Goal: Task Accomplishment & Management: Manage account settings

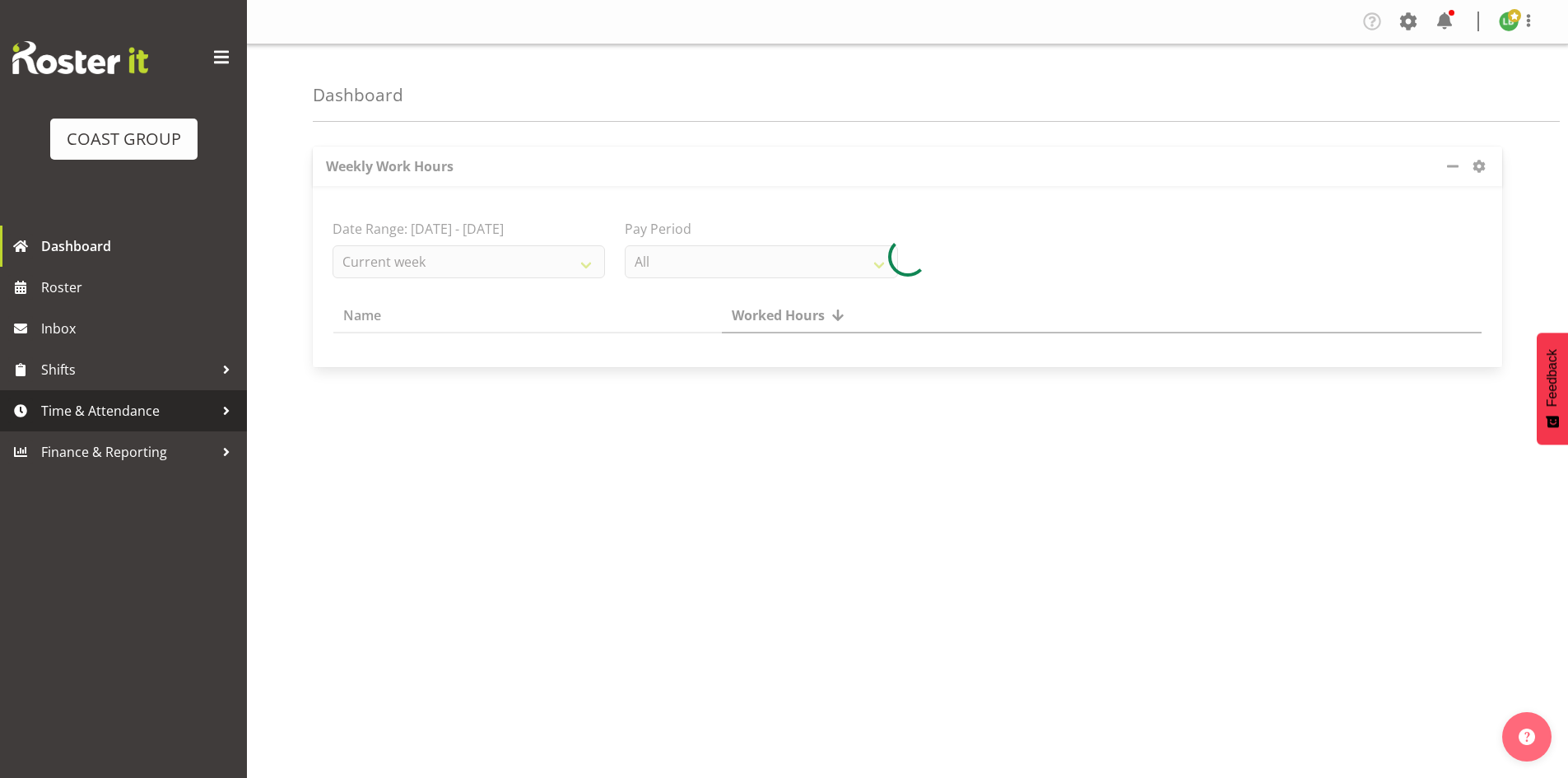
click at [100, 411] on span "Time & Attendance" at bounding box center [127, 411] width 173 height 24
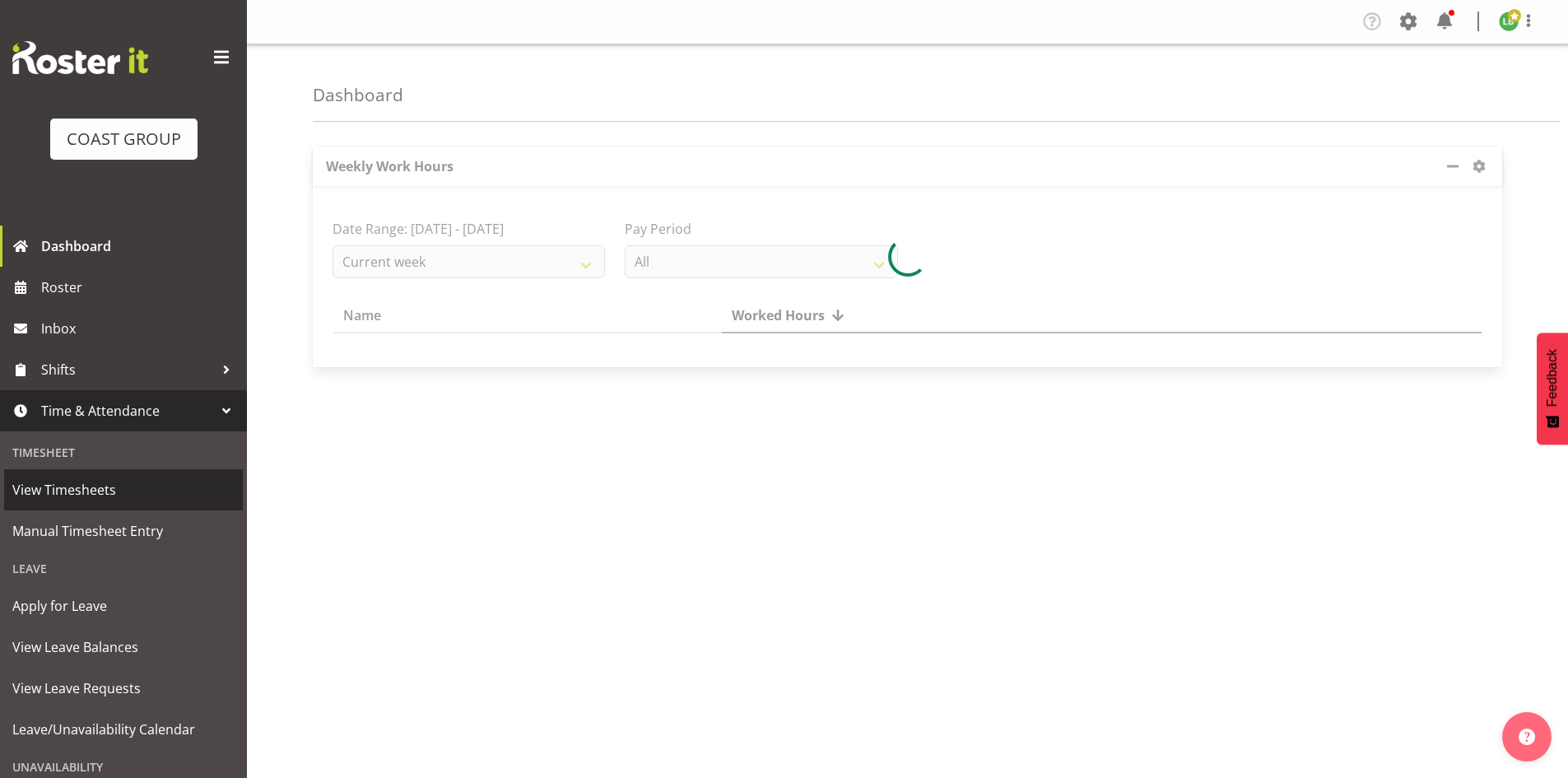
click at [89, 492] on span "View Timesheets" at bounding box center [123, 490] width 222 height 24
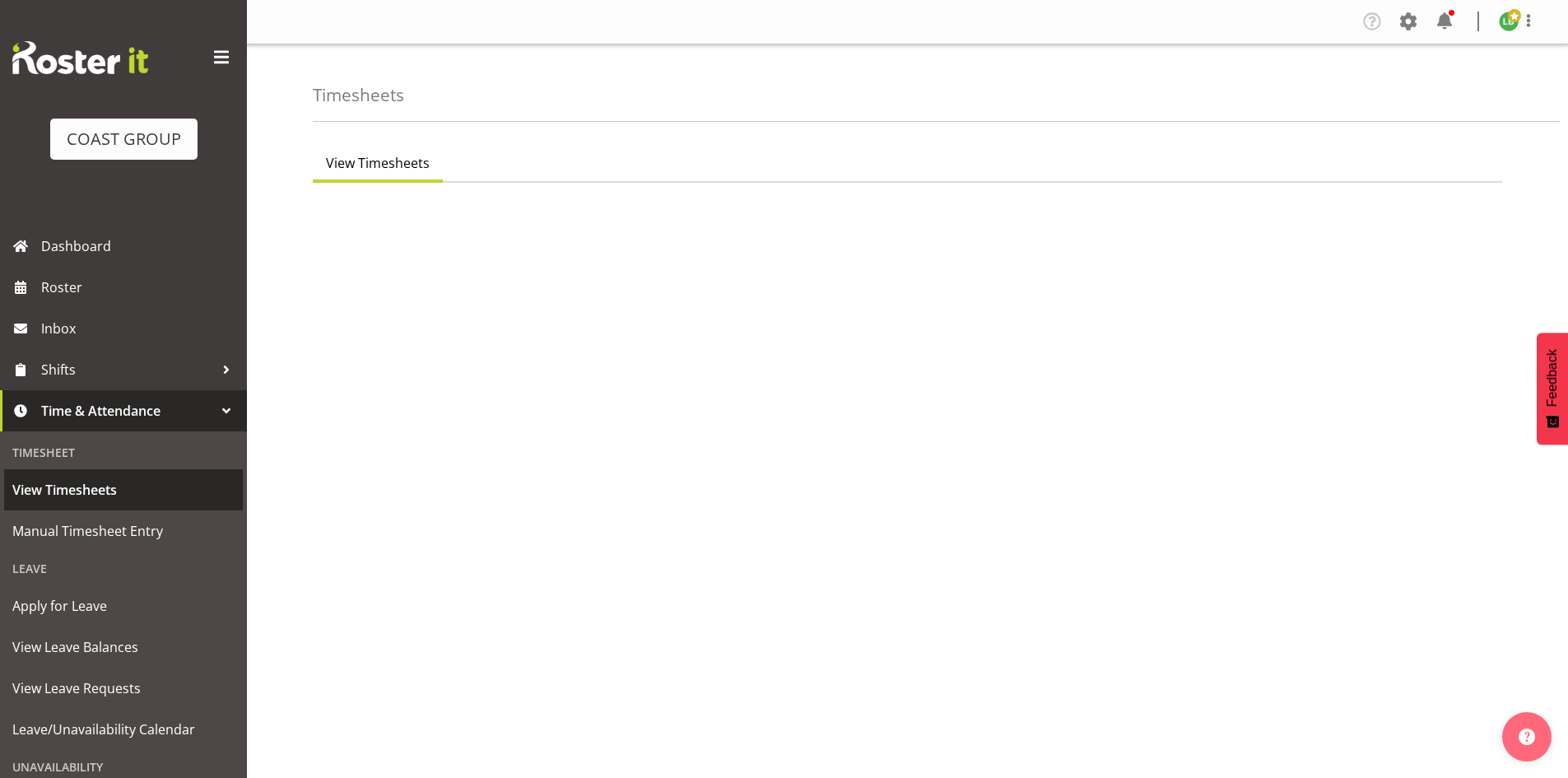
select select "7"
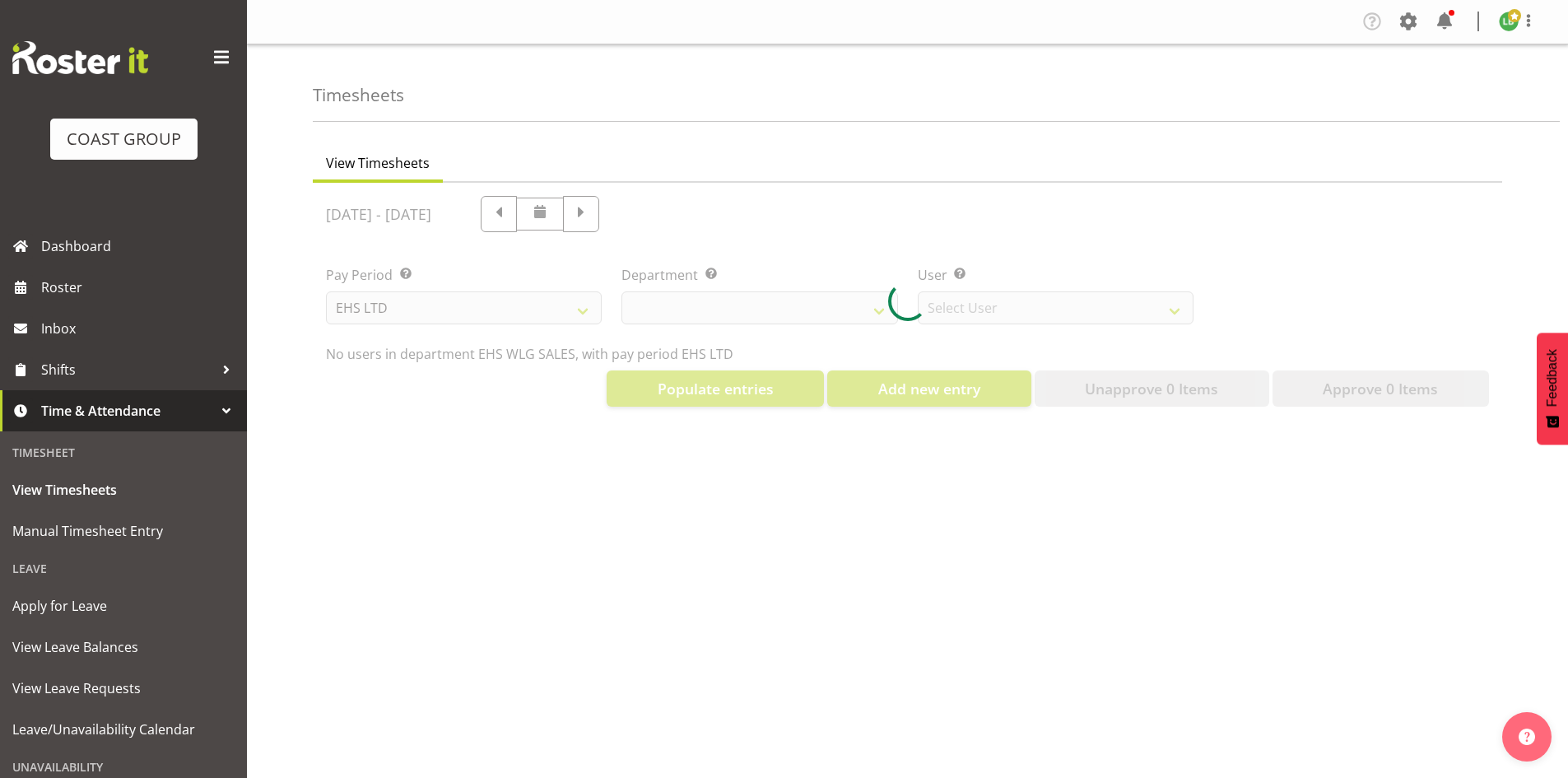
select select "44"
select select "8051"
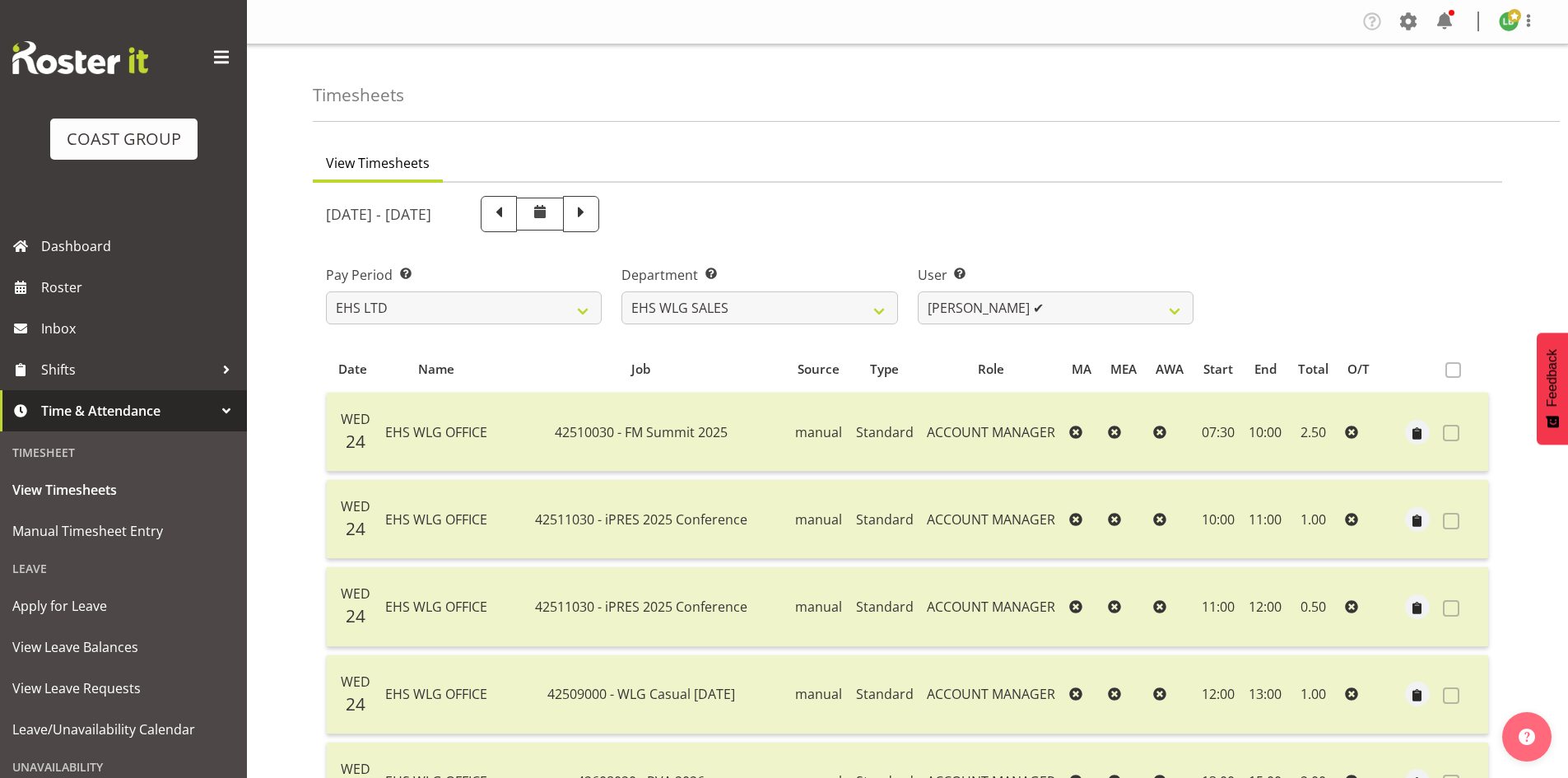
click at [599, 210] on span at bounding box center [582, 214] width 36 height 36
select select
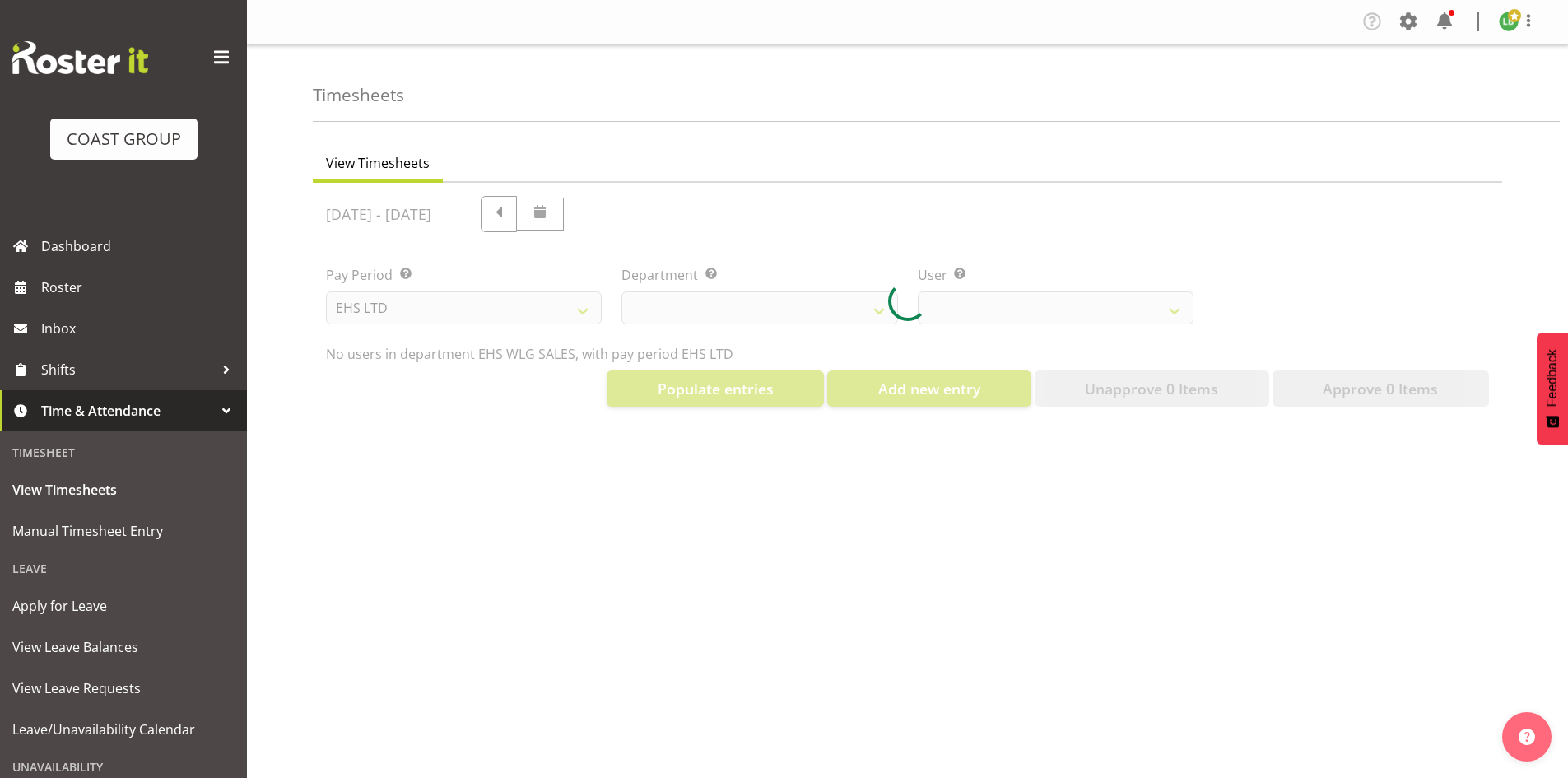
select select "44"
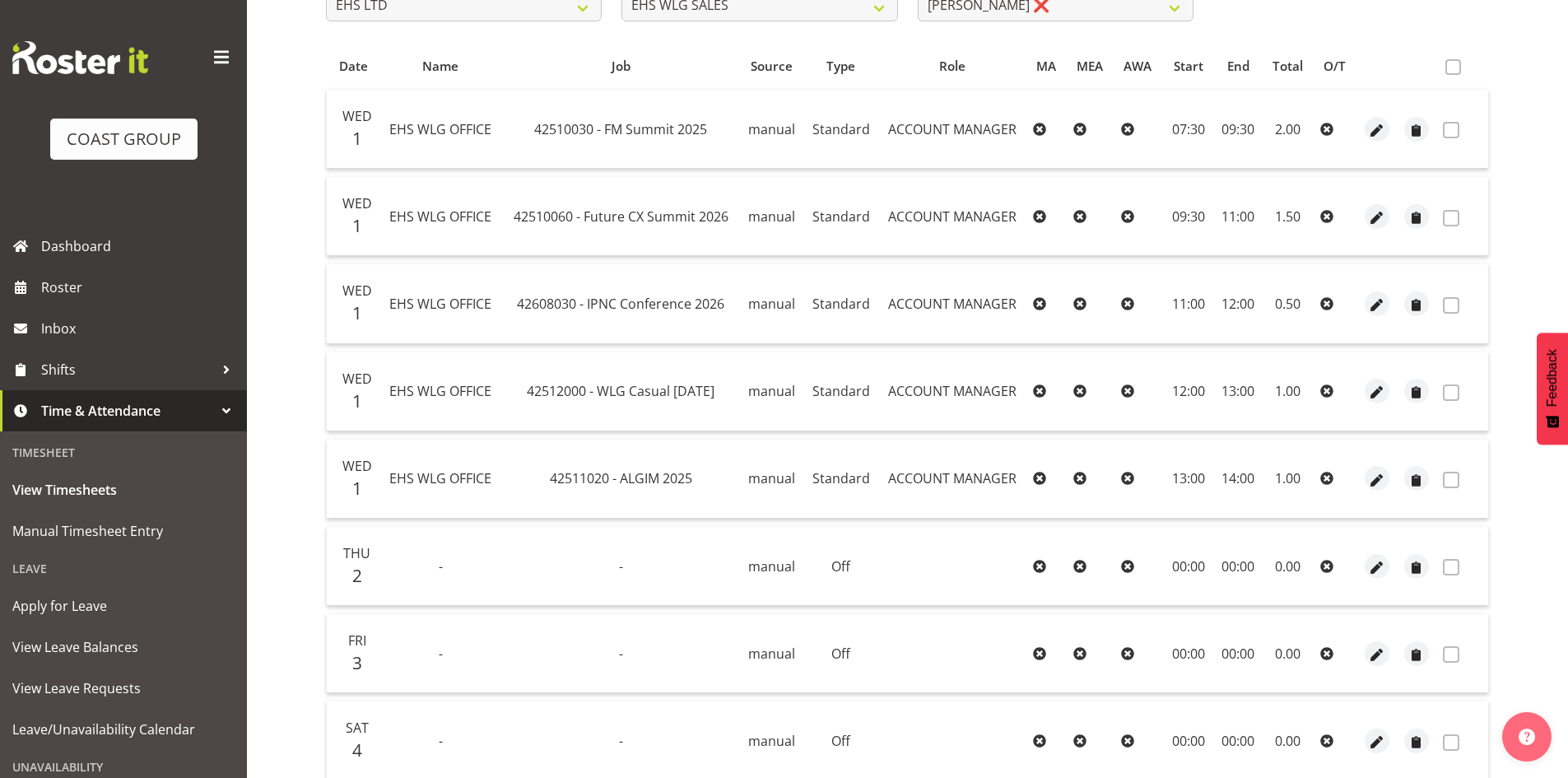
scroll to position [302, 0]
click at [62, 532] on span "Manual Timesheet Entry" at bounding box center [123, 531] width 222 height 24
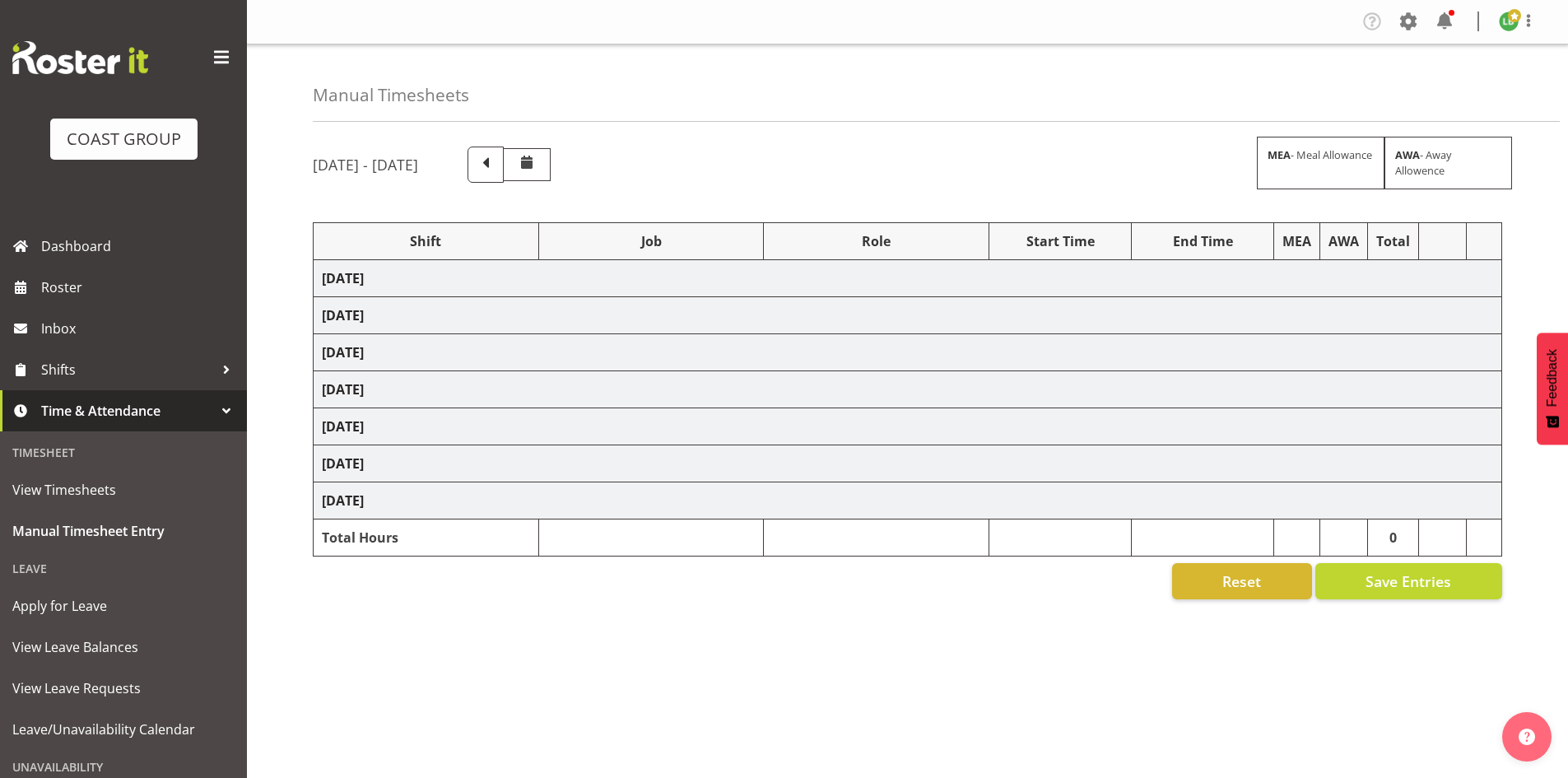
select select "1464"
select select "9890"
select select "197"
select select "1464"
select select "10397"
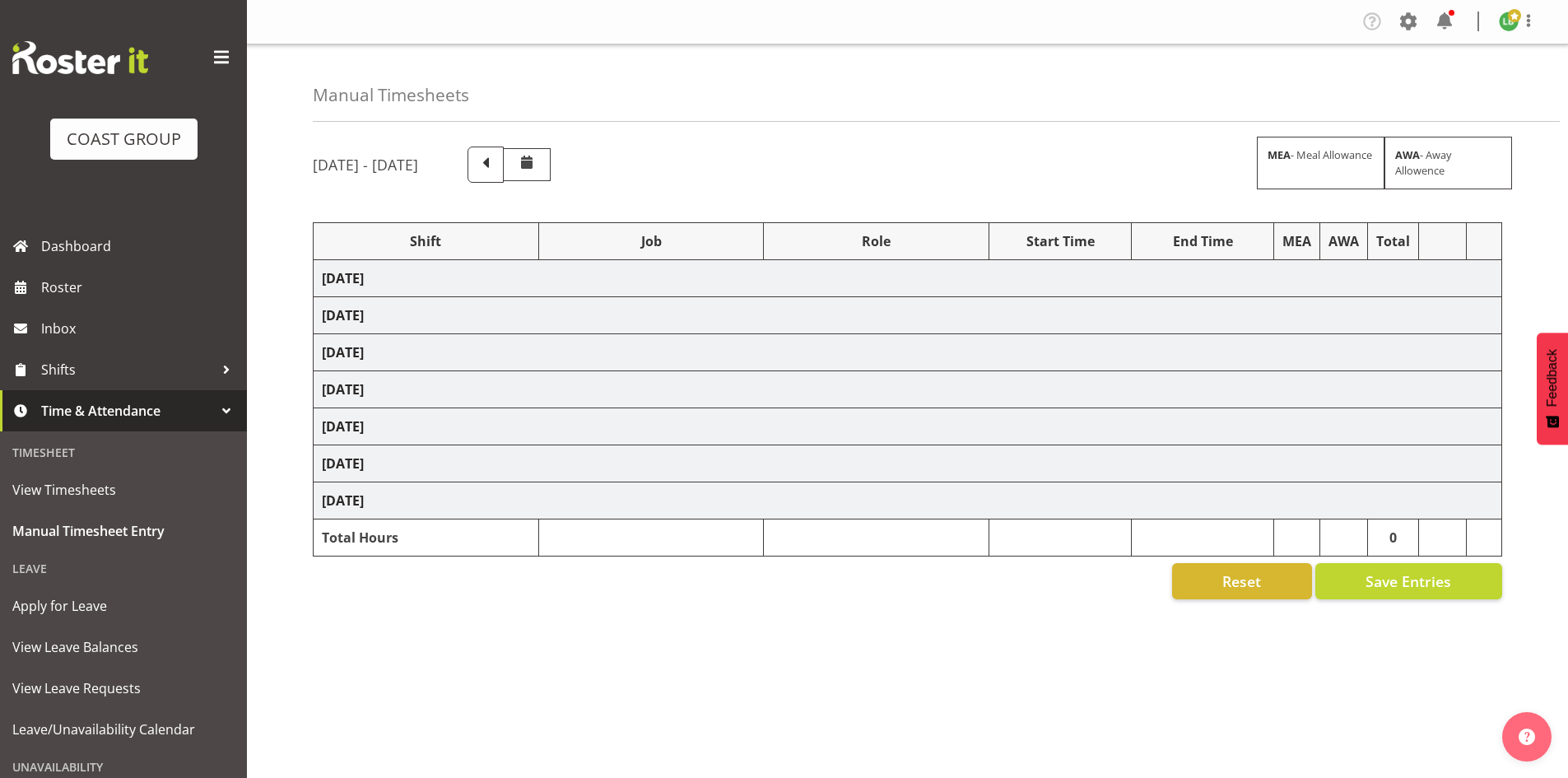
select select "197"
select select "1464"
select select "10618"
select select "197"
select select "1464"
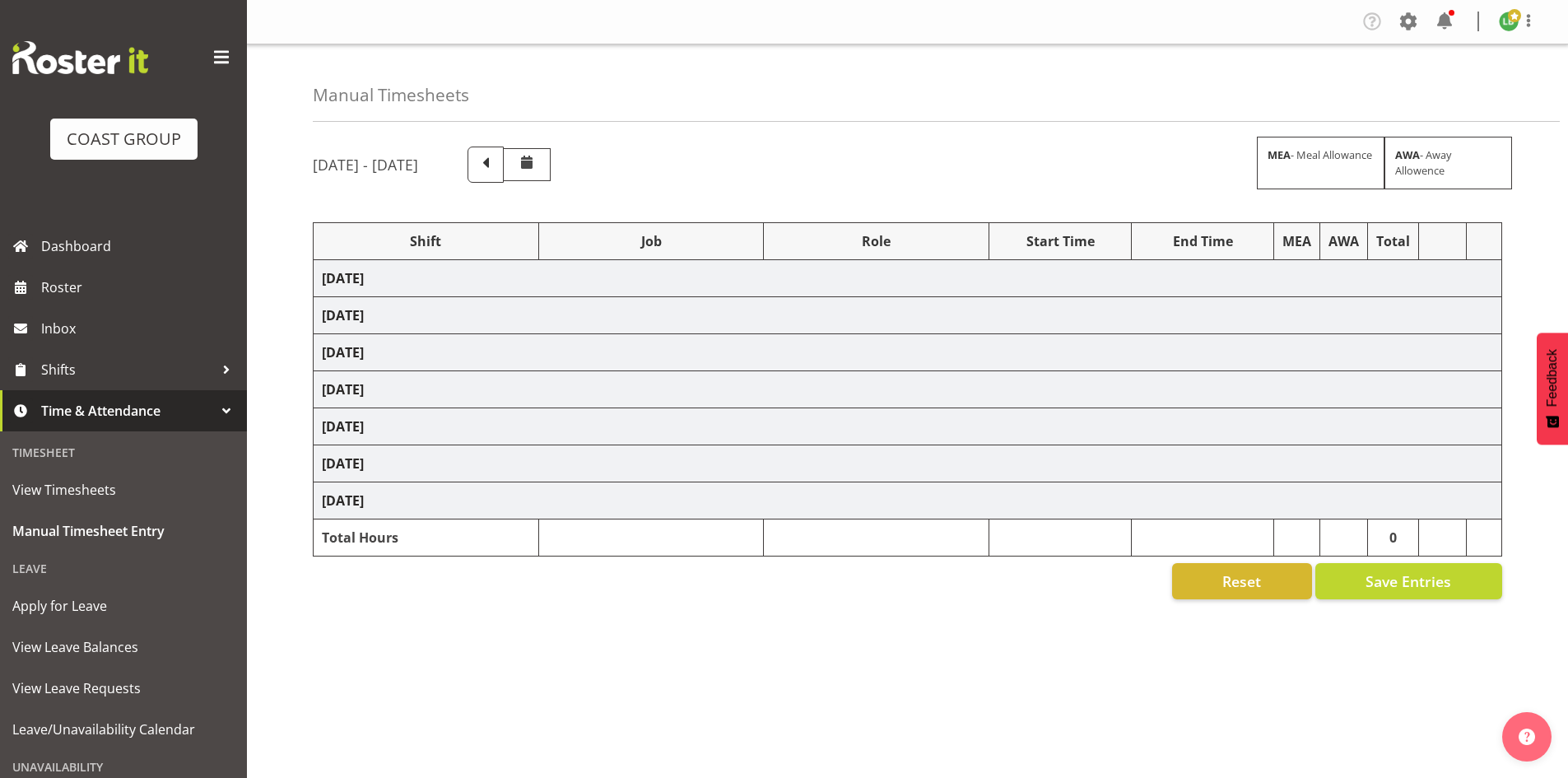
select select "8680"
select select "197"
select select "1464"
select select "9339"
select select "197"
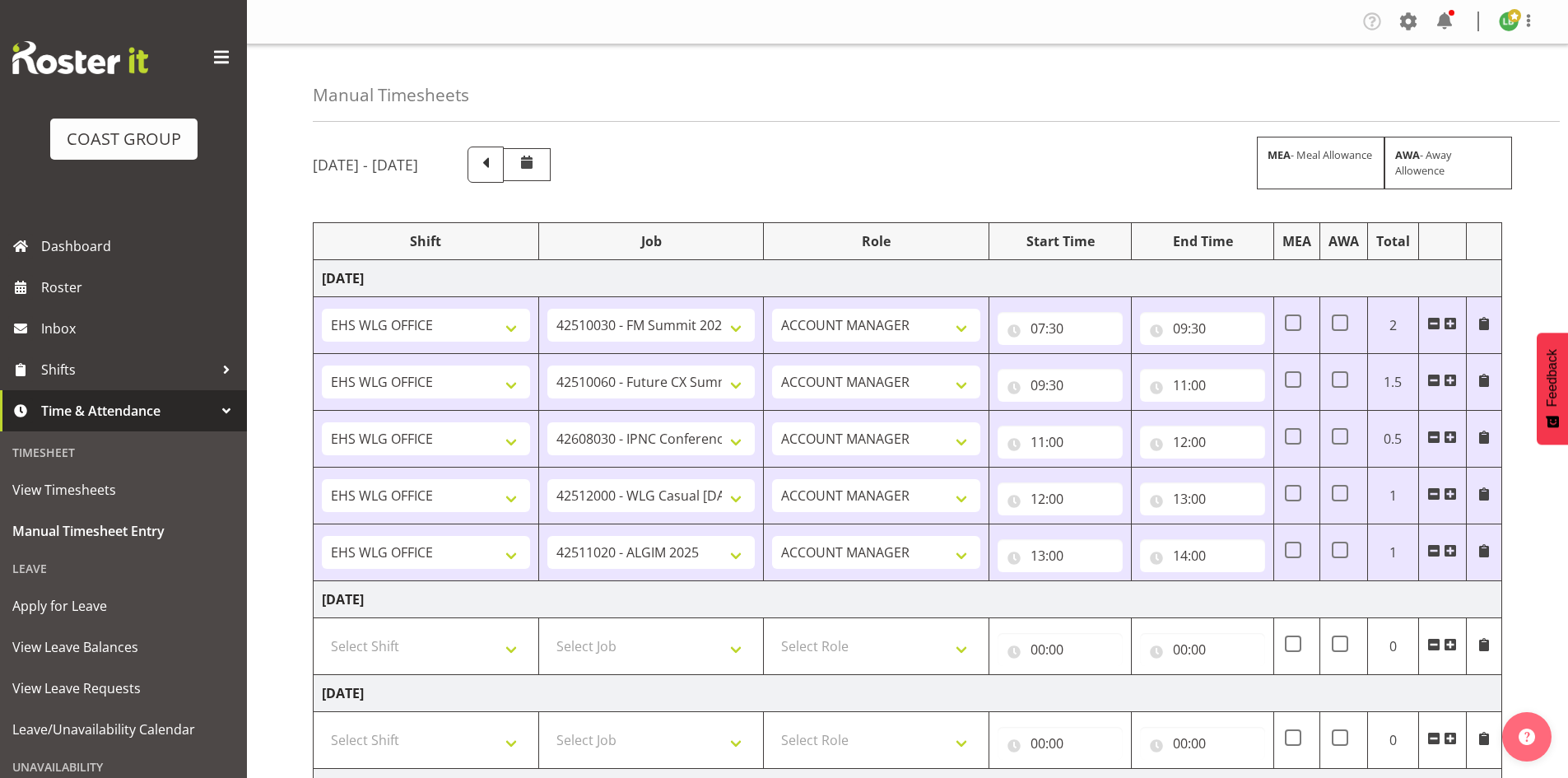
click at [1452, 548] on span at bounding box center [1450, 551] width 13 height 13
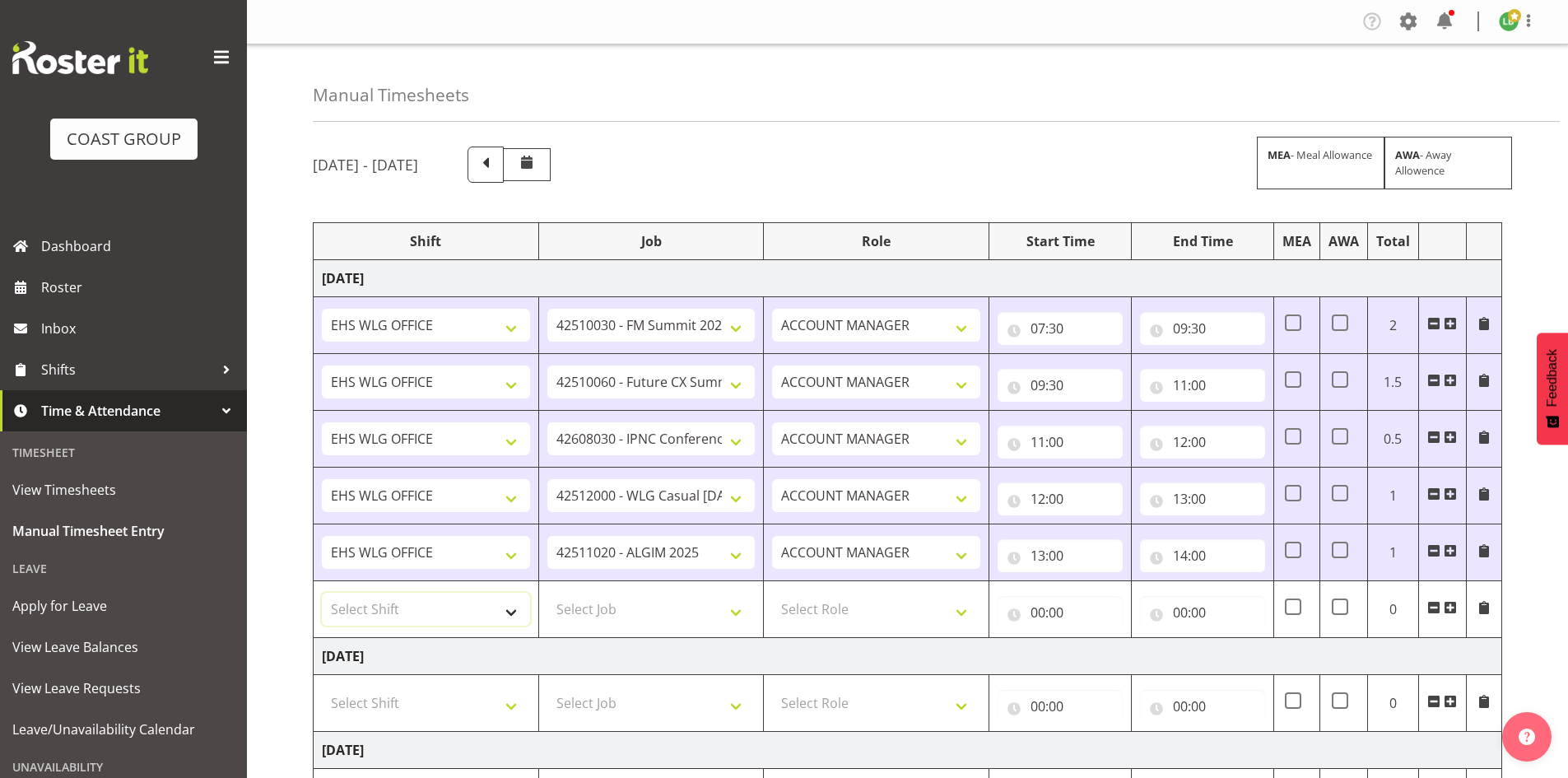
click at [516, 608] on select "Select Shift 25 Build NZPF @ Takina 7am 25 Service NZPF @ Takina [DATE] Break B…" at bounding box center [426, 610] width 208 height 33
select select "1464"
click at [514, 610] on select "25 Build NZPF @ Takina 7am 25 Service NZPF @ Takina [DATE] Break Beervana @ Sta…" at bounding box center [426, 610] width 208 height 33
click at [728, 609] on select "Select Job 1 Carlton Events 1 [PERSON_NAME][GEOGRAPHIC_DATA] 1 [PERSON_NAME][GE…" at bounding box center [652, 610] width 208 height 33
select select "69"
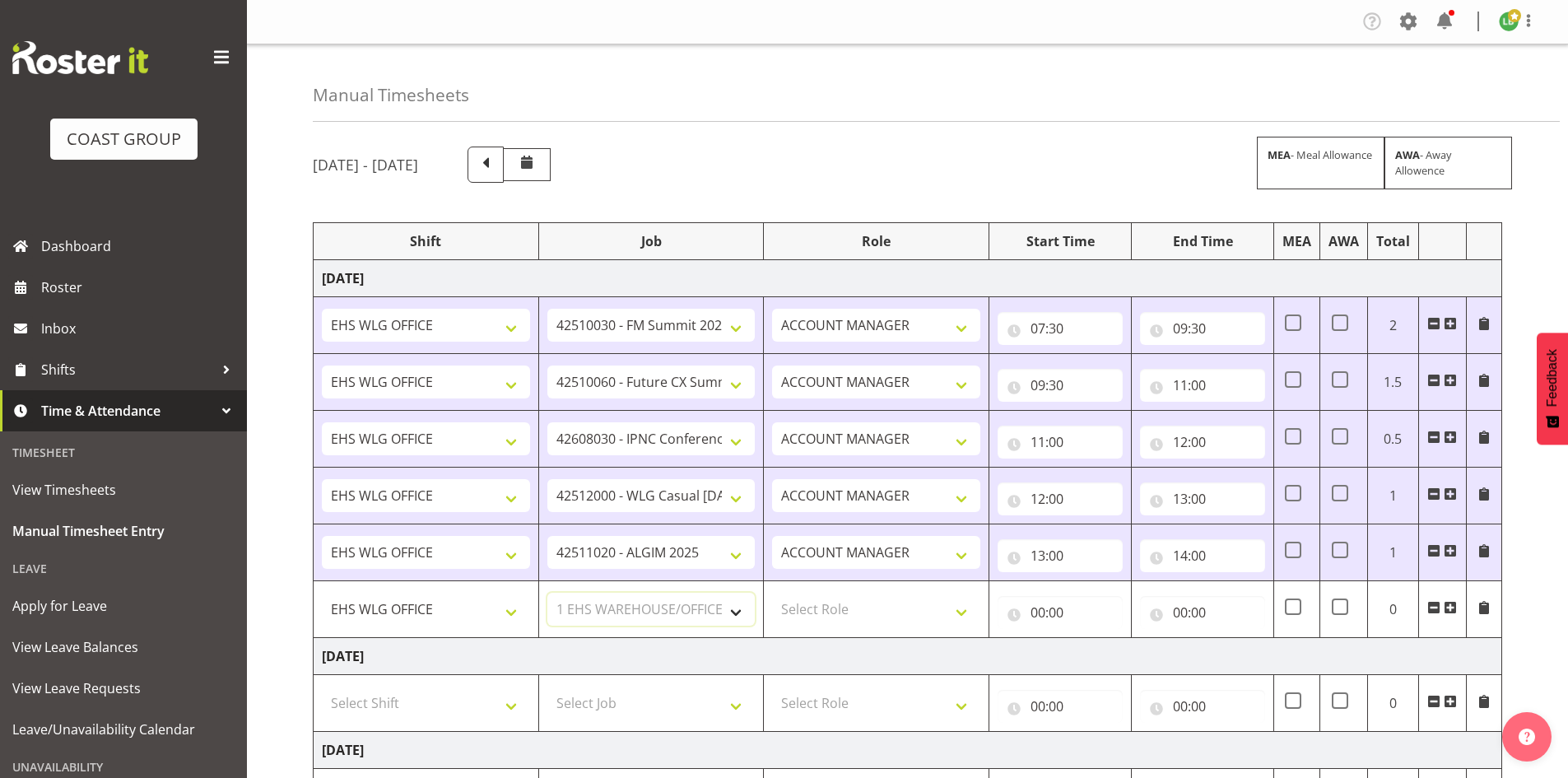
click at [548, 593] on select "Select Job 1 Carlton Events 1 [PERSON_NAME][GEOGRAPHIC_DATA] 1 [PERSON_NAME][GE…" at bounding box center [652, 610] width 208 height 33
drag, startPoint x: 966, startPoint y: 612, endPoint x: 950, endPoint y: 623, distance: 19.4
click at [965, 612] on select "Select Role EHS WLG OPS ACCOUNT MANAGER" at bounding box center [876, 610] width 208 height 33
select select "197"
click at [772, 593] on select "Select Role EHS WLG OPS ACCOUNT MANAGER" at bounding box center [876, 610] width 208 height 33
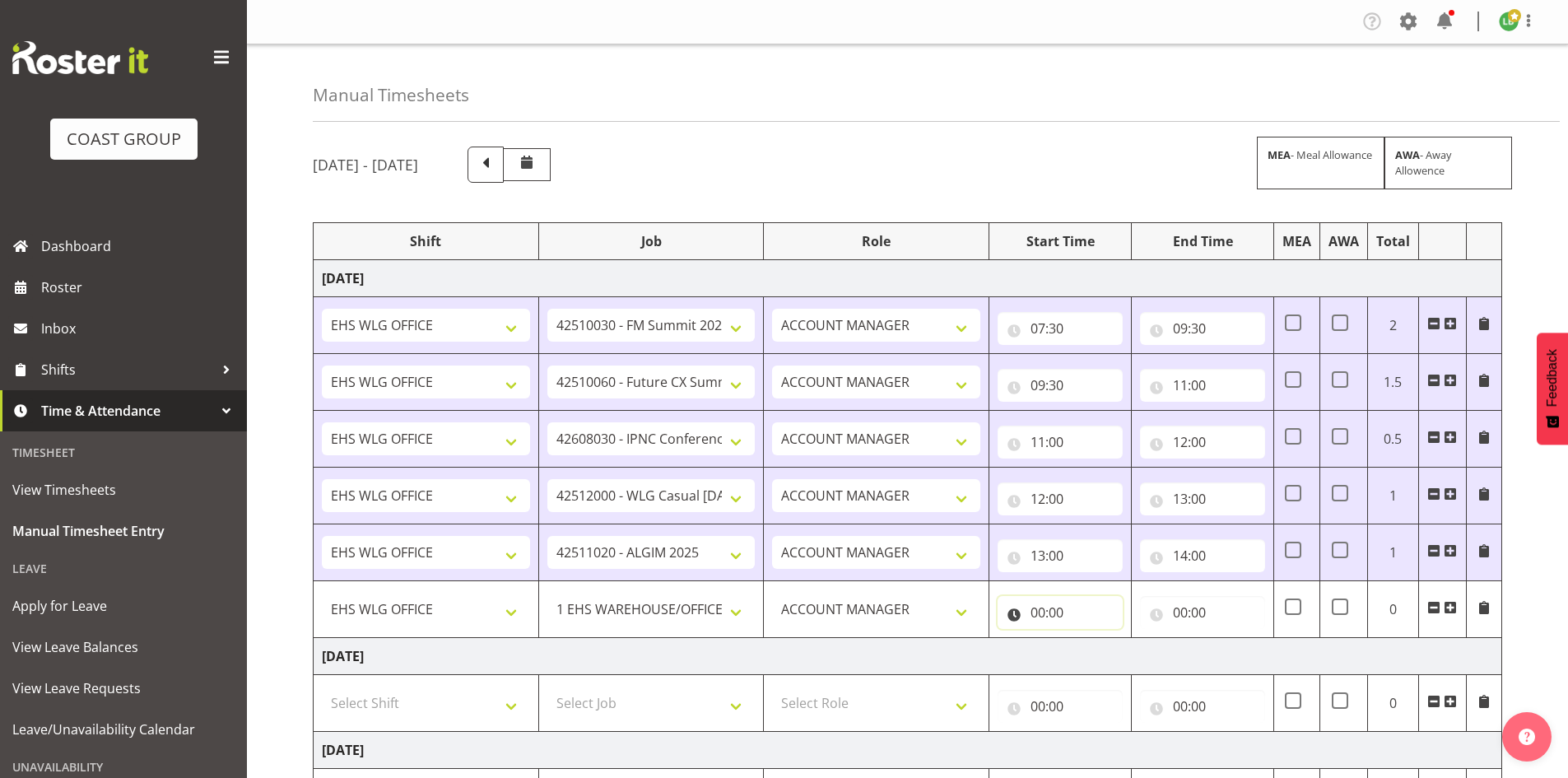
click at [1038, 601] on input "00:00" at bounding box center [1060, 612] width 125 height 33
click at [1101, 647] on select "00 01 02 03 04 05 06 07 08 09 10 11 12 13 14 15 16 17 18 19 20 21 22 23" at bounding box center [1110, 656] width 37 height 33
select select "14"
click at [1091, 639] on select "00 01 02 03 04 05 06 07 08 09 10 11 12 13 14 15 16 17 18 19 20 21 22 23" at bounding box center [1110, 656] width 37 height 33
type input "14:00"
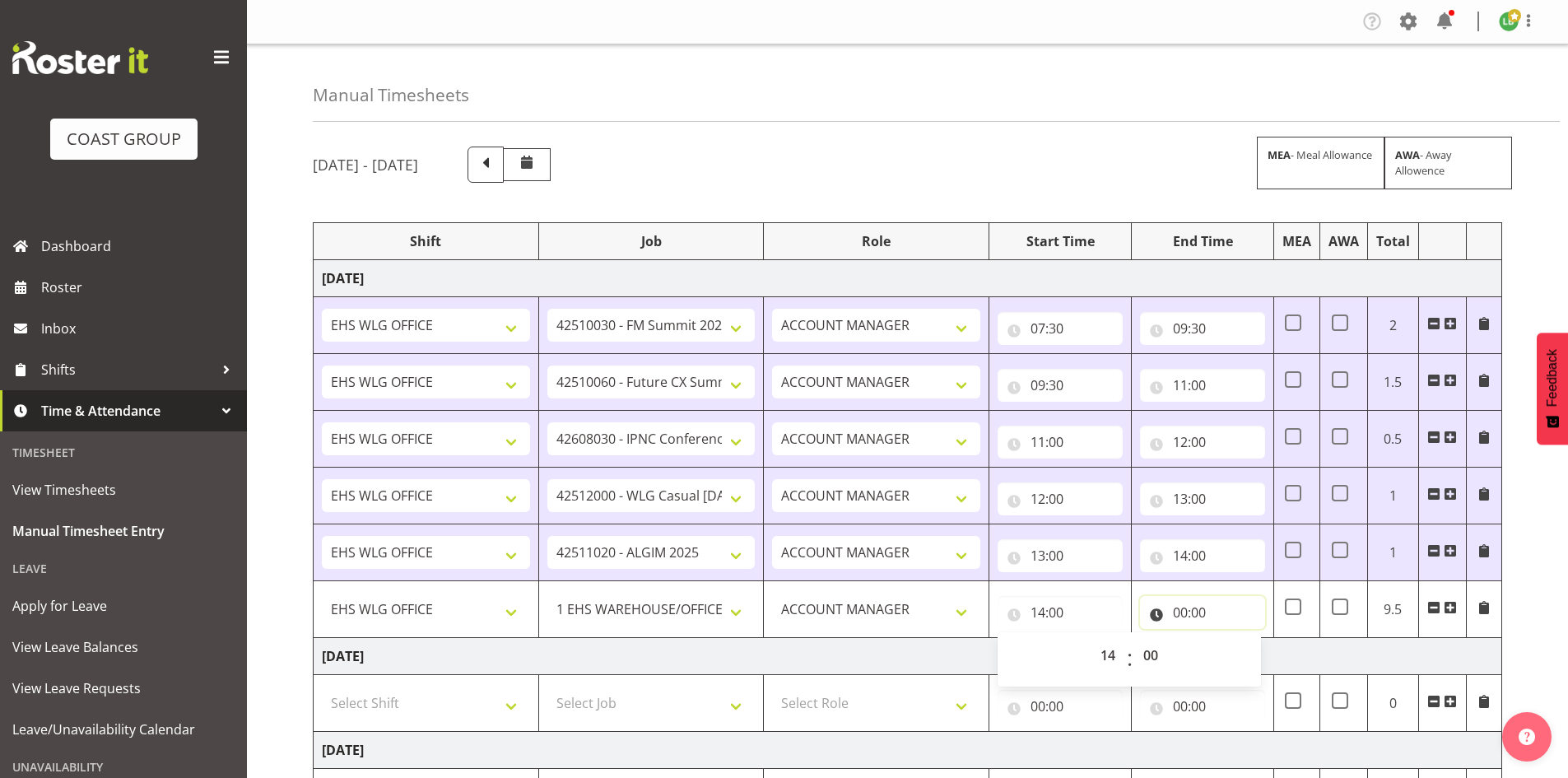
click at [1183, 612] on input "00:00" at bounding box center [1202, 612] width 125 height 33
click at [1248, 656] on select "00 01 02 03 04 05 06 07 08 09 10 11 12 13 14 15 16 17 18 19 20 21 22 23" at bounding box center [1252, 656] width 37 height 33
select select "16"
click at [1234, 639] on select "00 01 02 03 04 05 06 07 08 09 10 11 12 13 14 15 16 17 18 19 20 21 22 23" at bounding box center [1252, 656] width 37 height 33
type input "16:00"
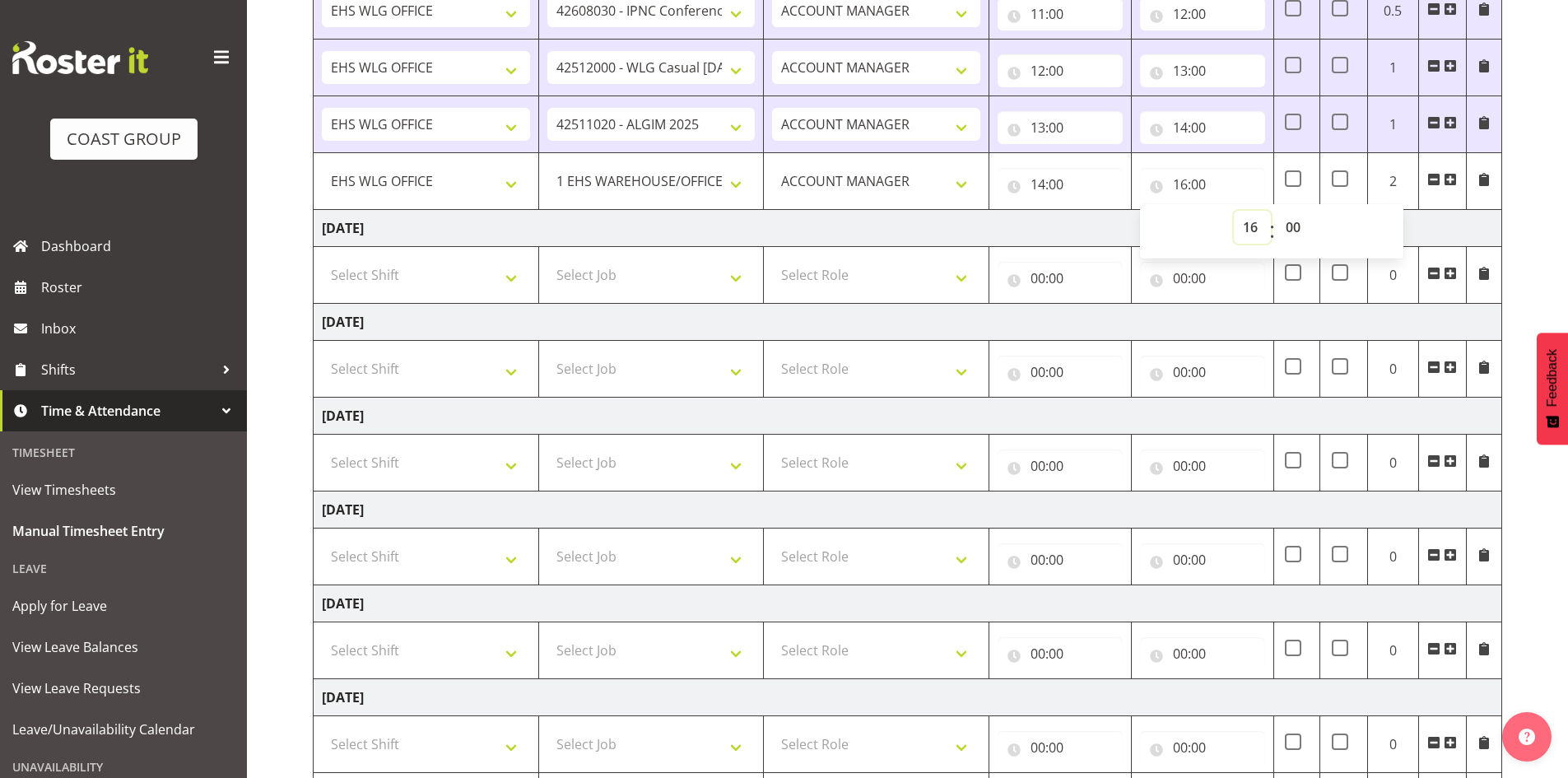
scroll to position [528, 0]
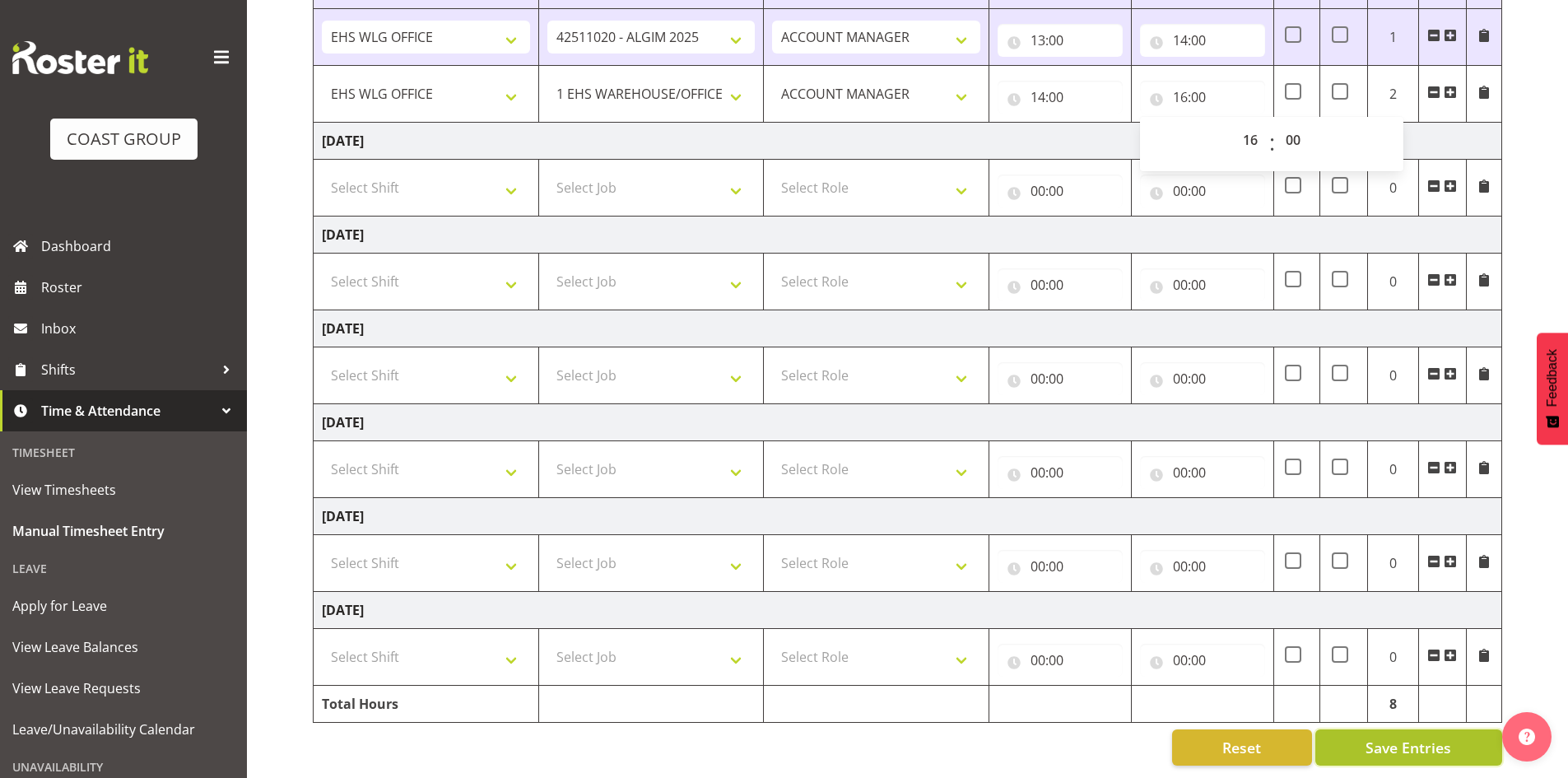
click at [1391, 737] on span "Save Entries" at bounding box center [1408, 748] width 86 height 22
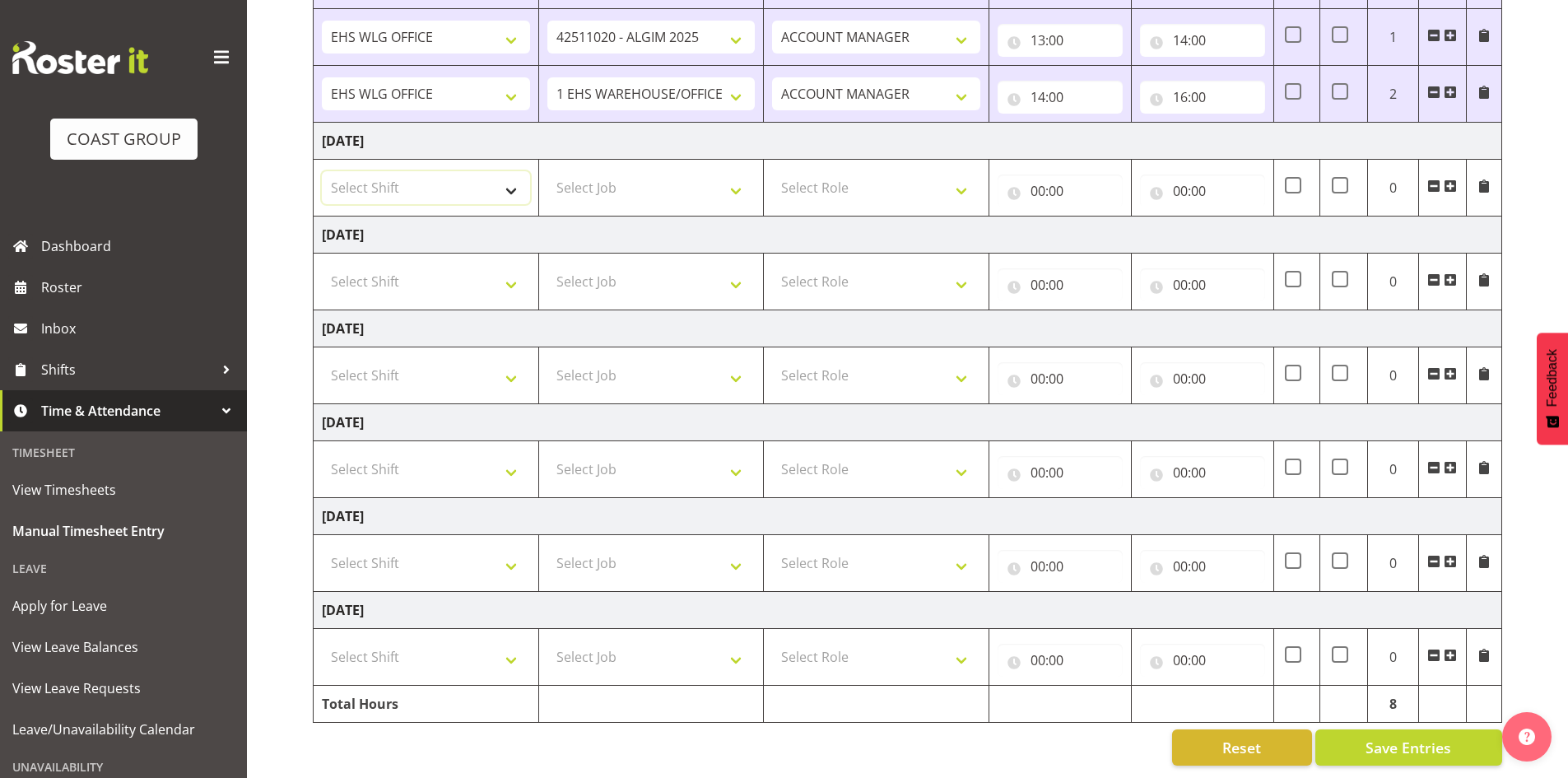
click at [511, 177] on select "Select Shift 25 Build NZPF @ Takina 7am 25 Service NZPF @ Takina [DATE] Break B…" at bounding box center [426, 188] width 208 height 33
select select "1464"
click at [509, 177] on select "25 Build NZPF @ Takina 7am 25 Service NZPF @ Takina [DATE] Break Beervana @ Sta…" at bounding box center [426, 188] width 208 height 33
click at [509, 176] on select "25 Build NZPF @ Takina 7am 25 Service NZPF @ Takina [DATE] Break Beervana @ Sta…" at bounding box center [426, 188] width 208 height 33
click at [1446, 180] on span at bounding box center [1450, 186] width 13 height 13
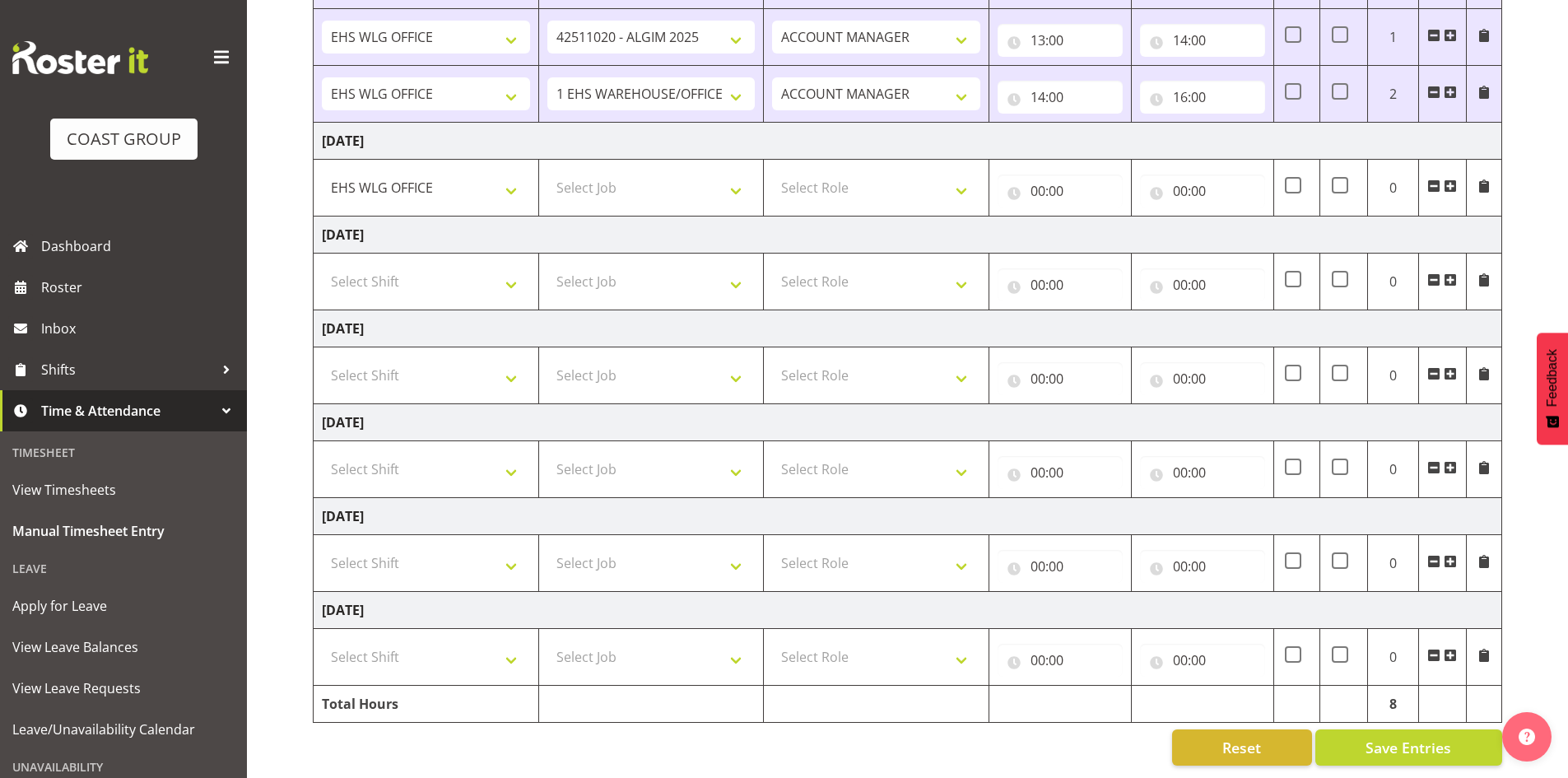
drag, startPoint x: 1446, startPoint y: 168, endPoint x: 1072, endPoint y: 193, distance: 374.8
click at [1446, 180] on span at bounding box center [1450, 186] width 13 height 13
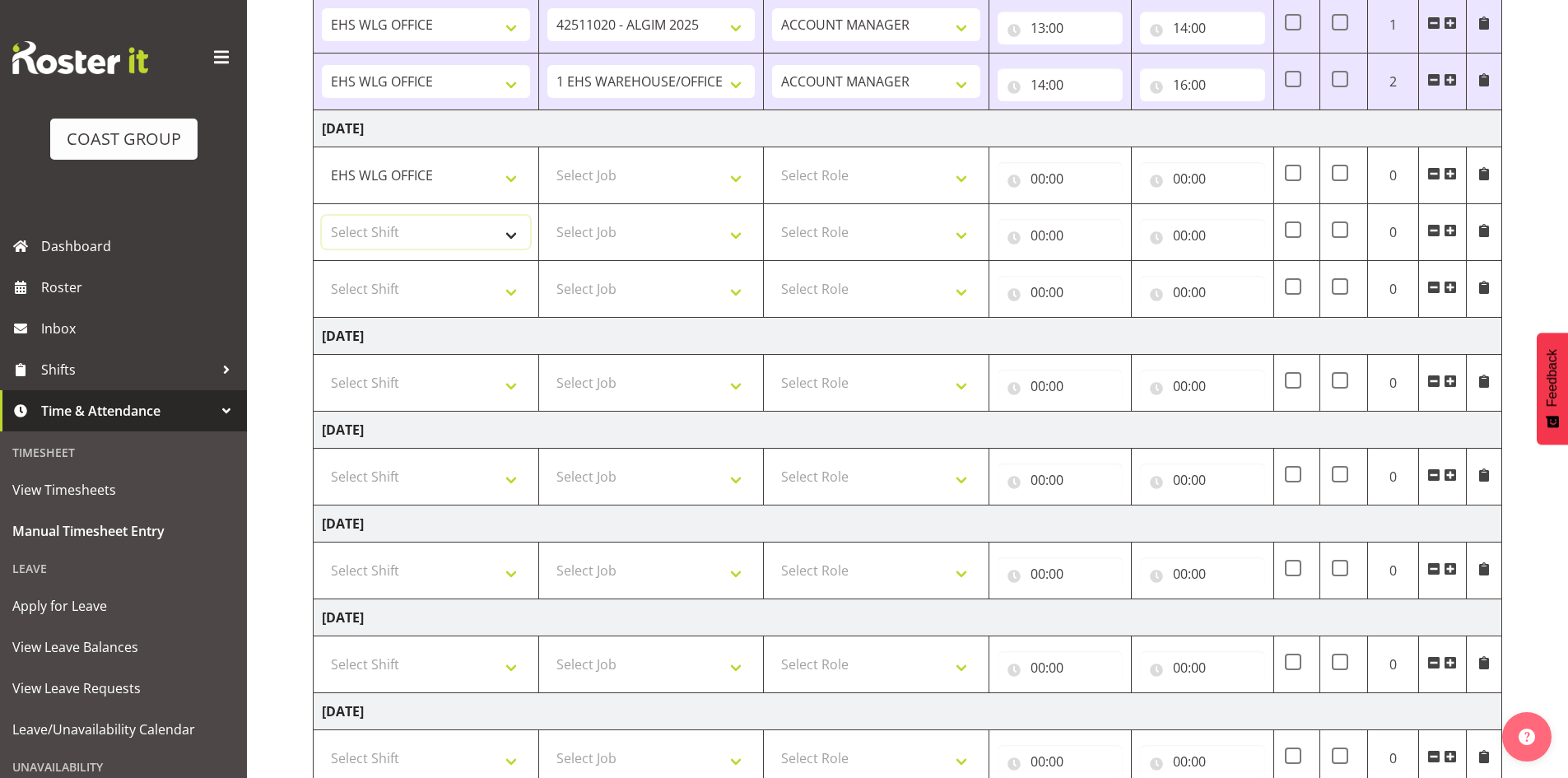
click at [513, 239] on select "Select Shift 25 Build NZPF @ Takina 7am 25 Service NZPF @ Takina [DATE] Break B…" at bounding box center [426, 232] width 208 height 33
select select "1464"
click at [513, 239] on select "25 Build NZPF @ Takina 7am 25 Service NZPF @ Takina [DATE] Break Beervana @ Sta…" at bounding box center [426, 232] width 208 height 33
click at [520, 293] on select "Select Shift 25 Build NZPF @ Takina 7am 25 Service NZPF @ Takina [DATE] Break B…" at bounding box center [426, 289] width 208 height 33
select select "1464"
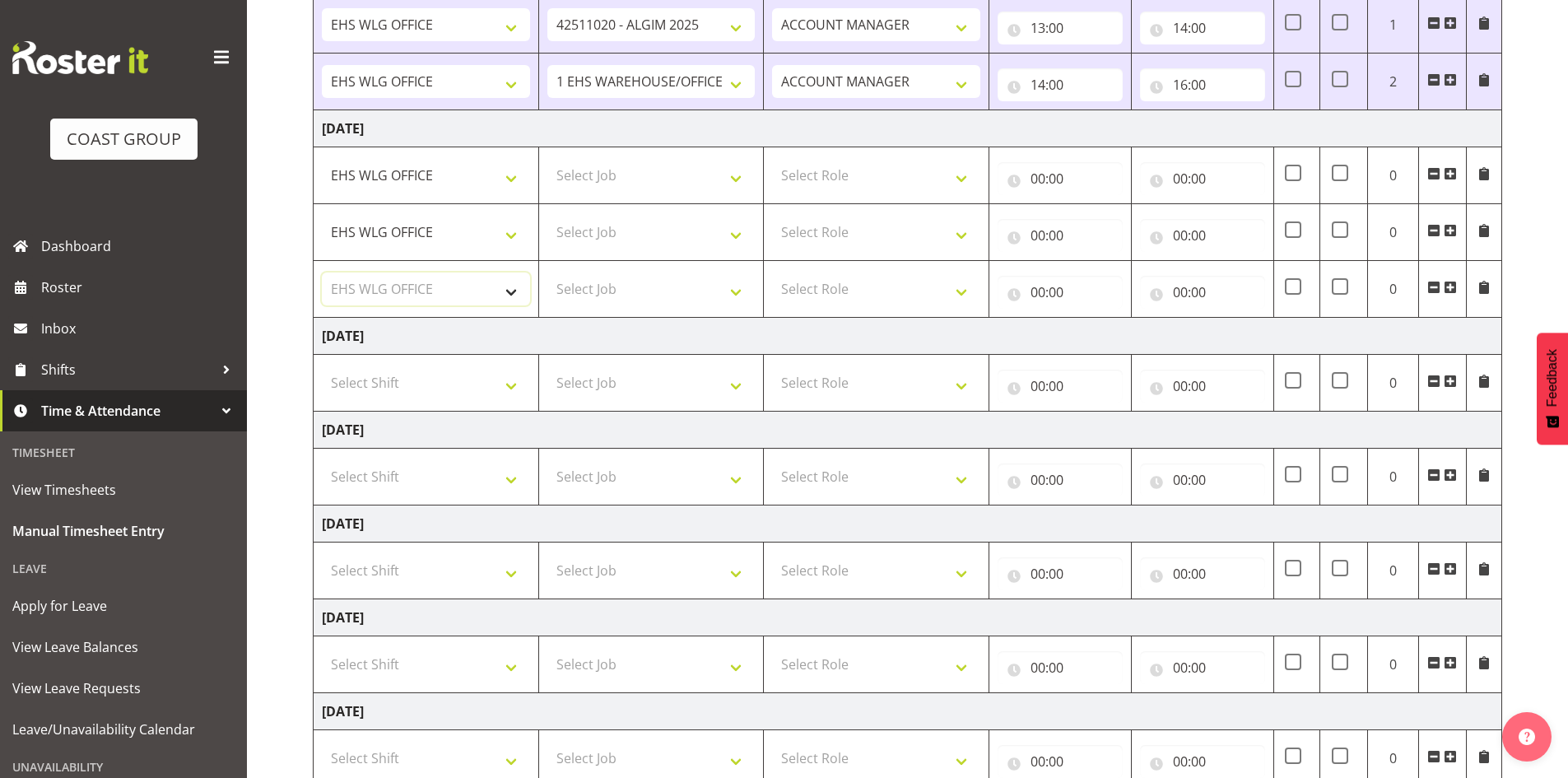
click at [516, 292] on select "Select Shift 25 Build NZPF @ Takina 7am 25 Service NZPF @ Takina [DATE] Break B…" at bounding box center [426, 289] width 208 height 33
click at [1450, 287] on span at bounding box center [1450, 287] width 13 height 13
click at [1451, 287] on span at bounding box center [1450, 287] width 13 height 13
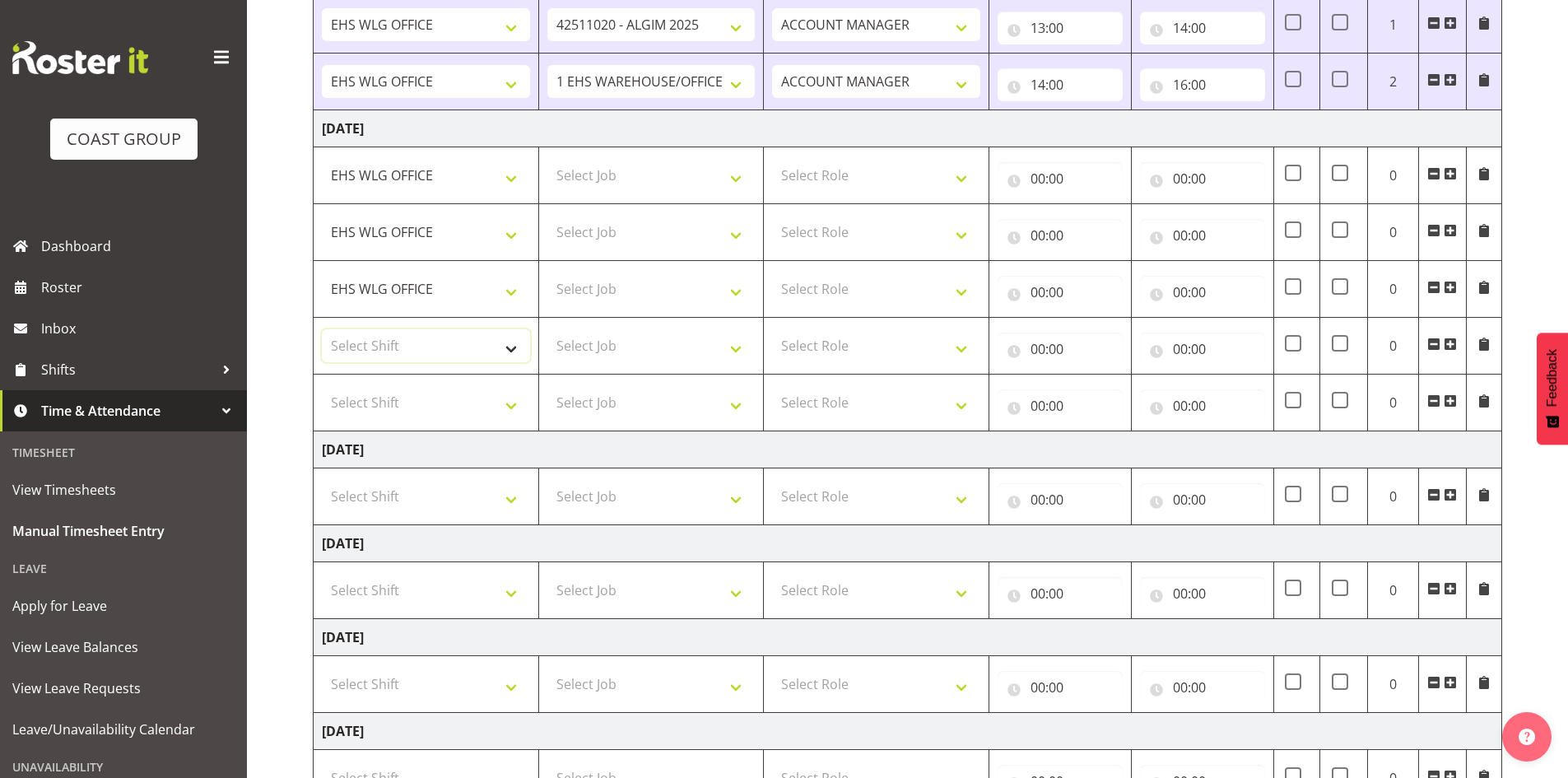
drag, startPoint x: 528, startPoint y: 347, endPoint x: 517, endPoint y: 346, distance: 11.0
click at [525, 347] on select "Select Shift 25 Build NZPF @ Takina 7am 25 Service NZPF @ Takina [DATE] Break B…" at bounding box center [426, 346] width 208 height 33
click at [517, 346] on select "Select Shift 25 Build NZPF @ Takina 7am 25 Service NZPF @ Takina [DATE] Break B…" at bounding box center [426, 346] width 208 height 33
select select "1464"
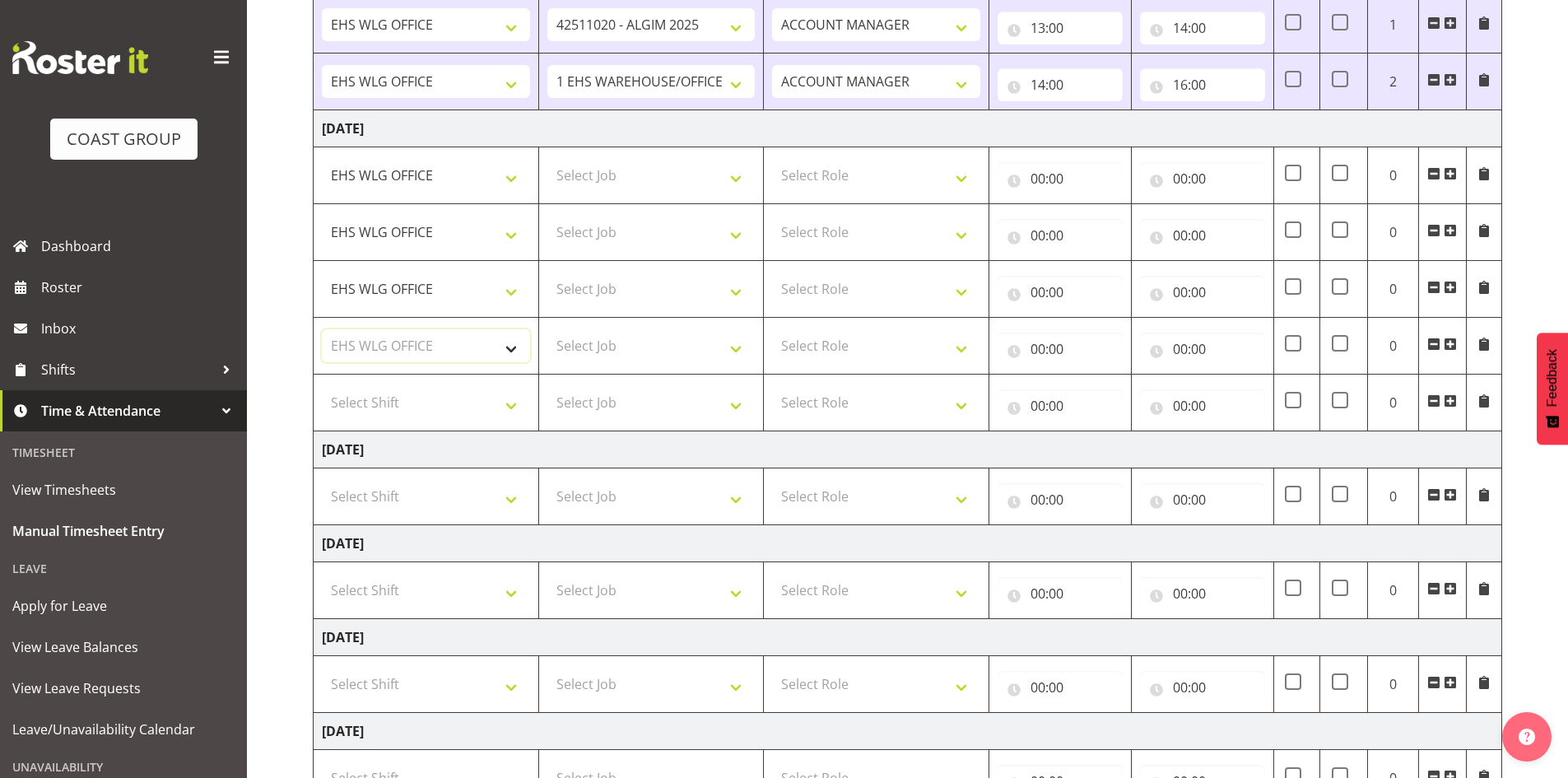
click at [517, 346] on select "Select Shift 25 Build NZPF @ Takina 7am 25 Service NZPF @ Takina [DATE] Break B…" at bounding box center [426, 346] width 208 height 33
click at [514, 393] on select "Select Shift 25 Build NZPF @ Takina 7am 25 Service NZPF @ Takina [DATE] Break B…" at bounding box center [426, 403] width 208 height 33
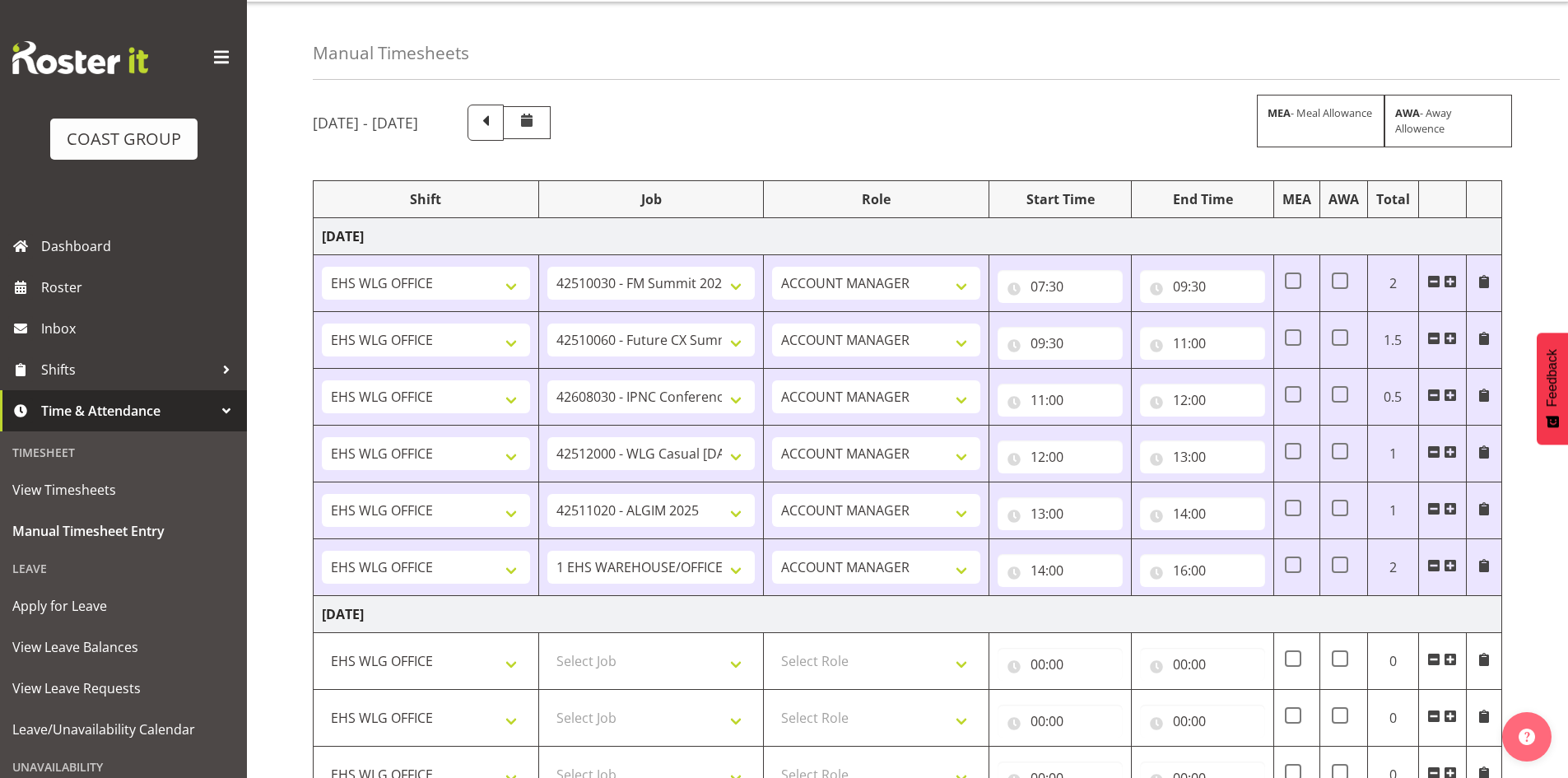
scroll to position [302, 0]
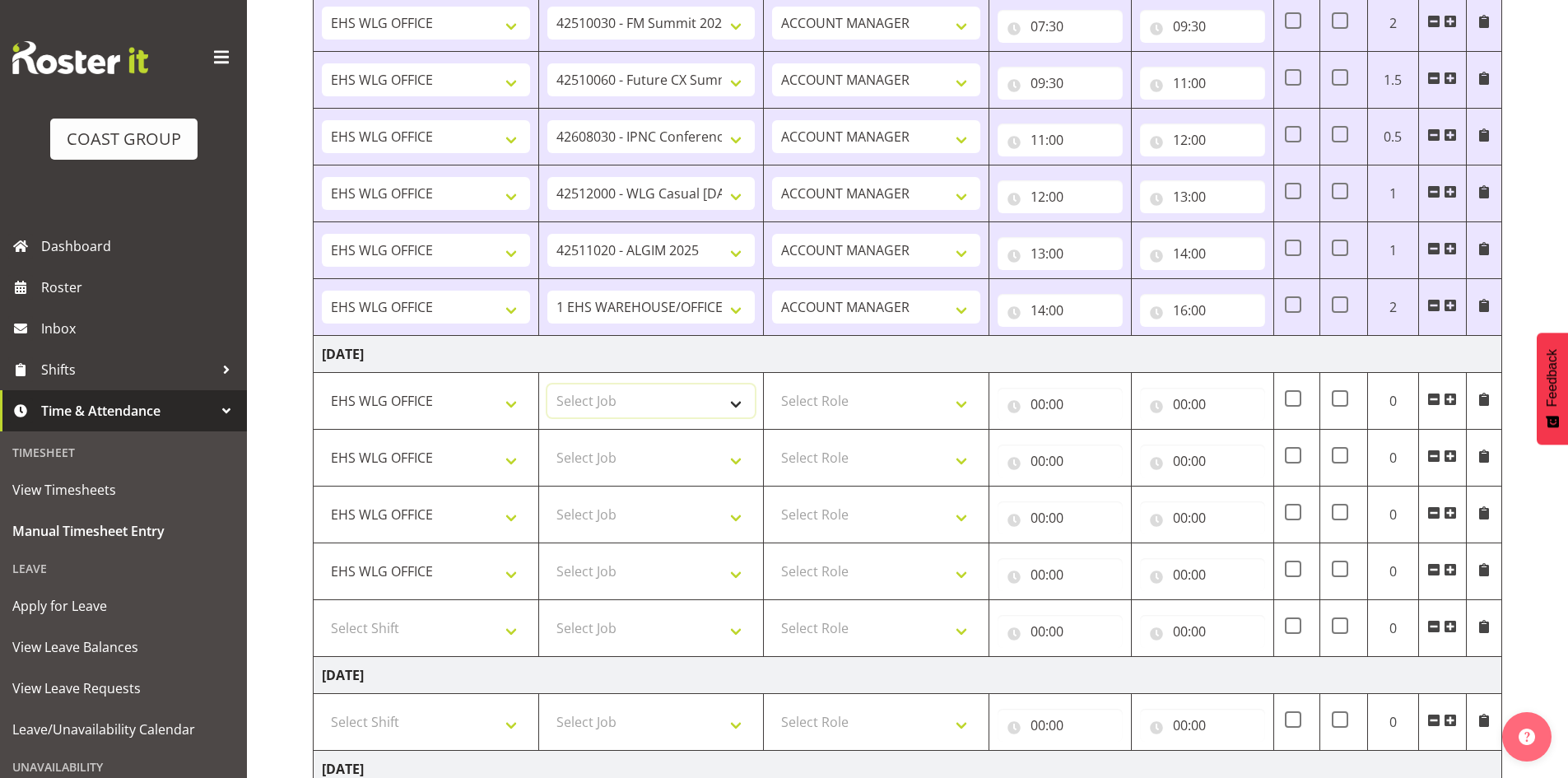
click at [736, 402] on select "Select Job 1 Carlton Events 1 [PERSON_NAME][GEOGRAPHIC_DATA] 1 [PERSON_NAME][GE…" at bounding box center [652, 401] width 208 height 33
select select "10614"
click at [548, 385] on select "Select Job 1 Carlton Events 1 [PERSON_NAME][GEOGRAPHIC_DATA] 1 [PERSON_NAME][GE…" at bounding box center [652, 401] width 208 height 33
click at [740, 451] on select "Select Job 1 Carlton Events 1 [PERSON_NAME][GEOGRAPHIC_DATA] 1 [PERSON_NAME][GE…" at bounding box center [652, 458] width 208 height 33
select select "10765"
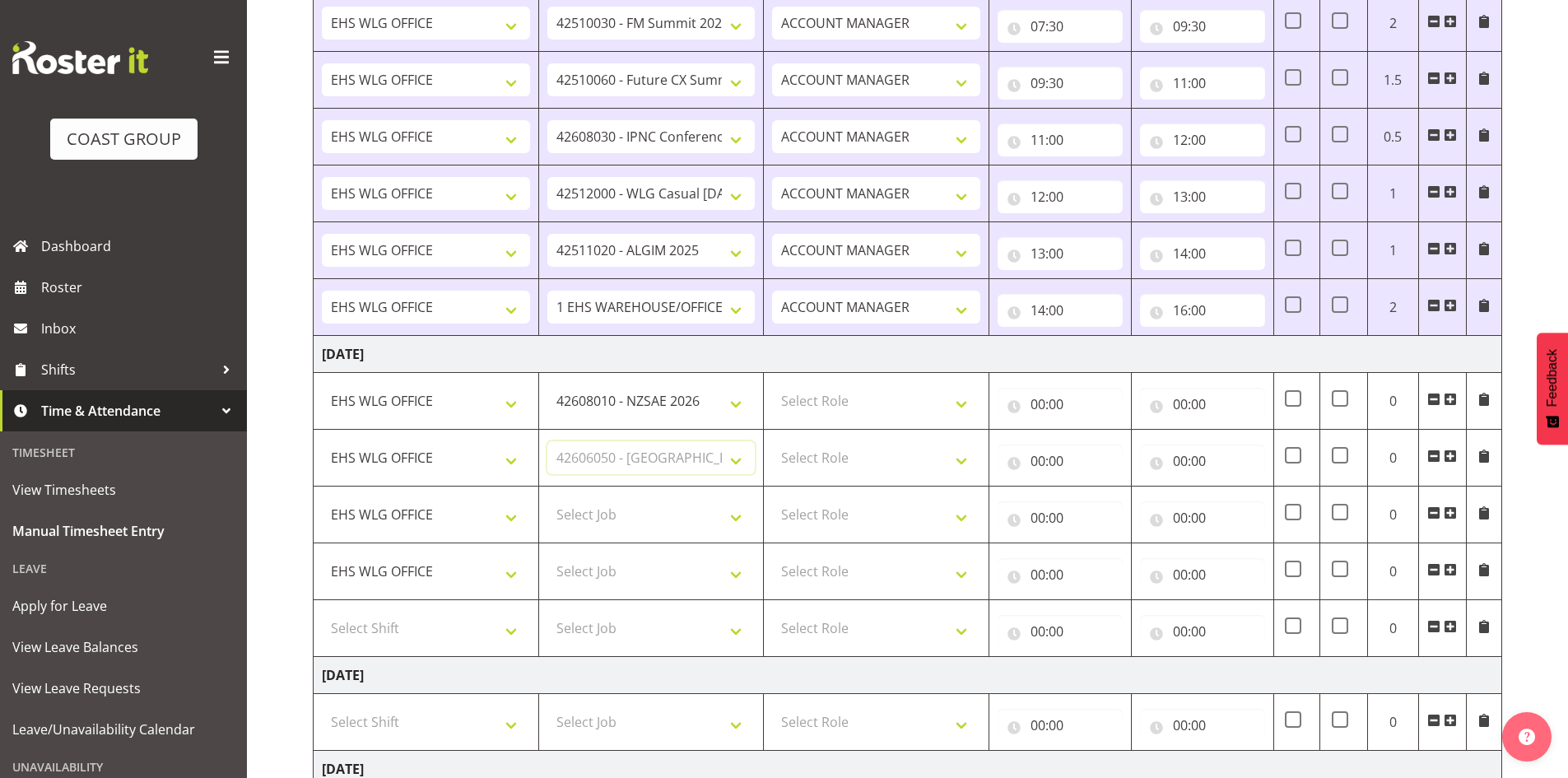
click at [548, 441] on select "Select Job 1 Carlton Events 1 [PERSON_NAME][GEOGRAPHIC_DATA] 1 [PERSON_NAME][GE…" at bounding box center [652, 458] width 208 height 33
click at [744, 513] on select "Select Job 1 Carlton Events 1 [PERSON_NAME][GEOGRAPHIC_DATA] 1 [PERSON_NAME][GE…" at bounding box center [652, 515] width 208 height 33
select select "10766"
click at [548, 498] on select "Select Job 1 Carlton Events 1 [PERSON_NAME][GEOGRAPHIC_DATA] 1 [PERSON_NAME][GE…" at bounding box center [652, 515] width 208 height 33
click at [961, 401] on select "Select Role EHS WLG OPS ACCOUNT MANAGER" at bounding box center [876, 401] width 208 height 33
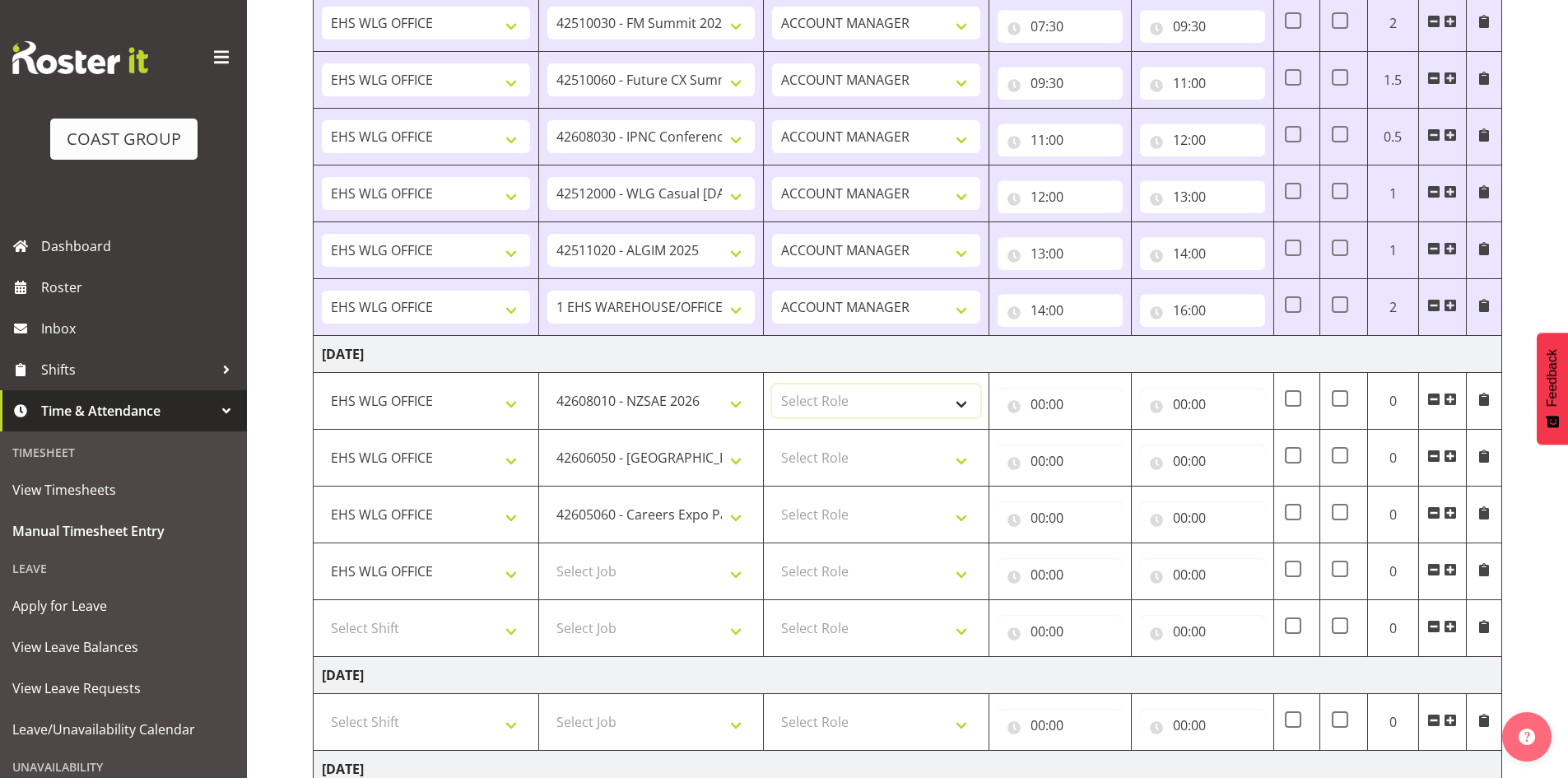
select select "197"
click at [772, 385] on select "Select Role EHS WLG OPS ACCOUNT MANAGER" at bounding box center [876, 401] width 208 height 33
drag, startPoint x: 964, startPoint y: 451, endPoint x: 954, endPoint y: 471, distance: 22.4
click at [962, 456] on select "Select Role EHS WLG OPS ACCOUNT MANAGER" at bounding box center [876, 458] width 208 height 33
select select "197"
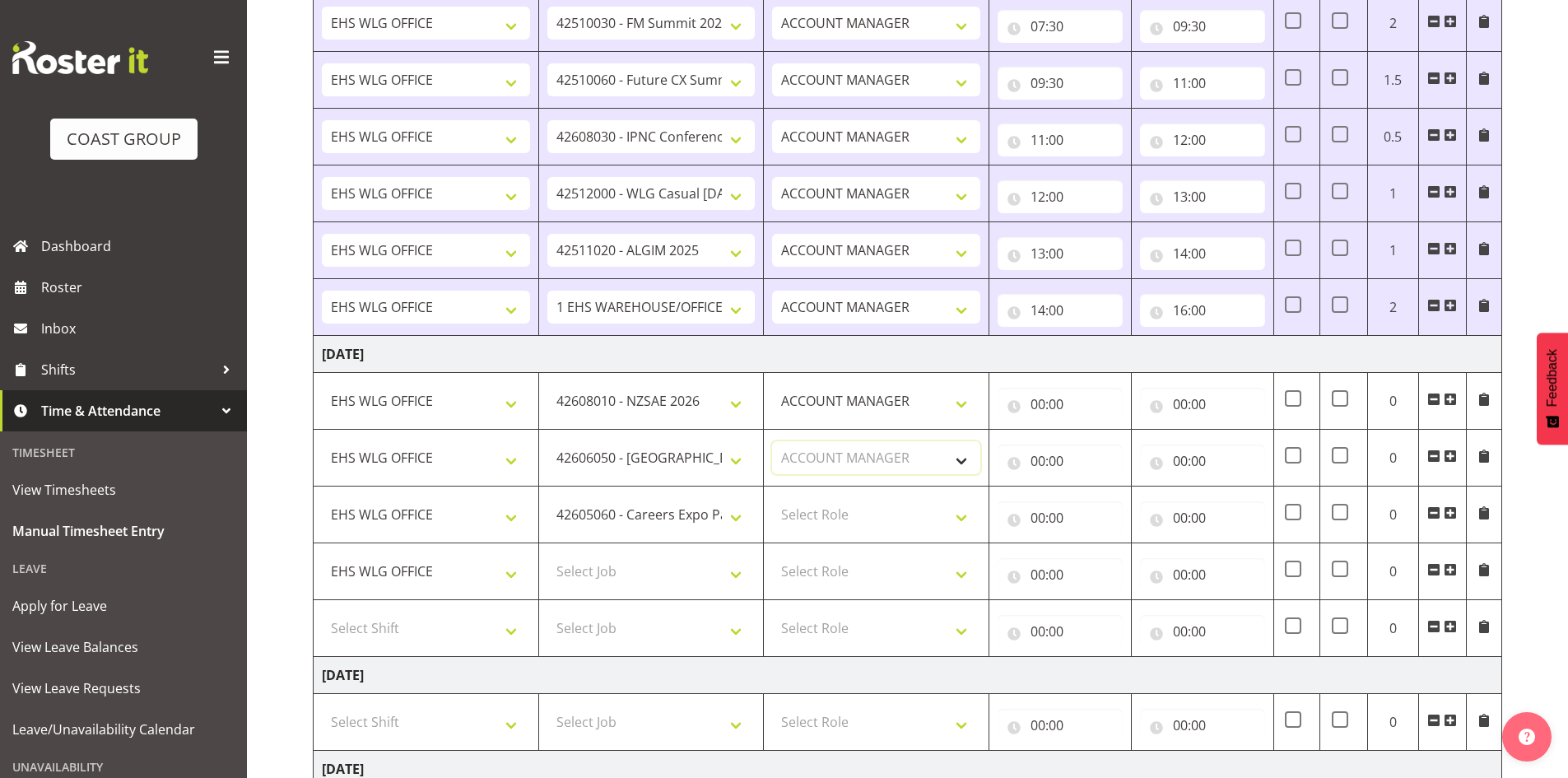
click at [772, 441] on select "Select Role EHS WLG OPS ACCOUNT MANAGER" at bounding box center [876, 458] width 208 height 33
click at [967, 517] on select "Select Role EHS WLG OPS ACCOUNT MANAGER" at bounding box center [876, 515] width 208 height 33
select select "197"
click at [772, 498] on select "Select Role EHS WLG OPS ACCOUNT MANAGER" at bounding box center [876, 515] width 208 height 33
click at [738, 572] on select "Select Job 1 Carlton Events 1 [PERSON_NAME][GEOGRAPHIC_DATA] 1 [PERSON_NAME][GE…" at bounding box center [652, 571] width 208 height 33
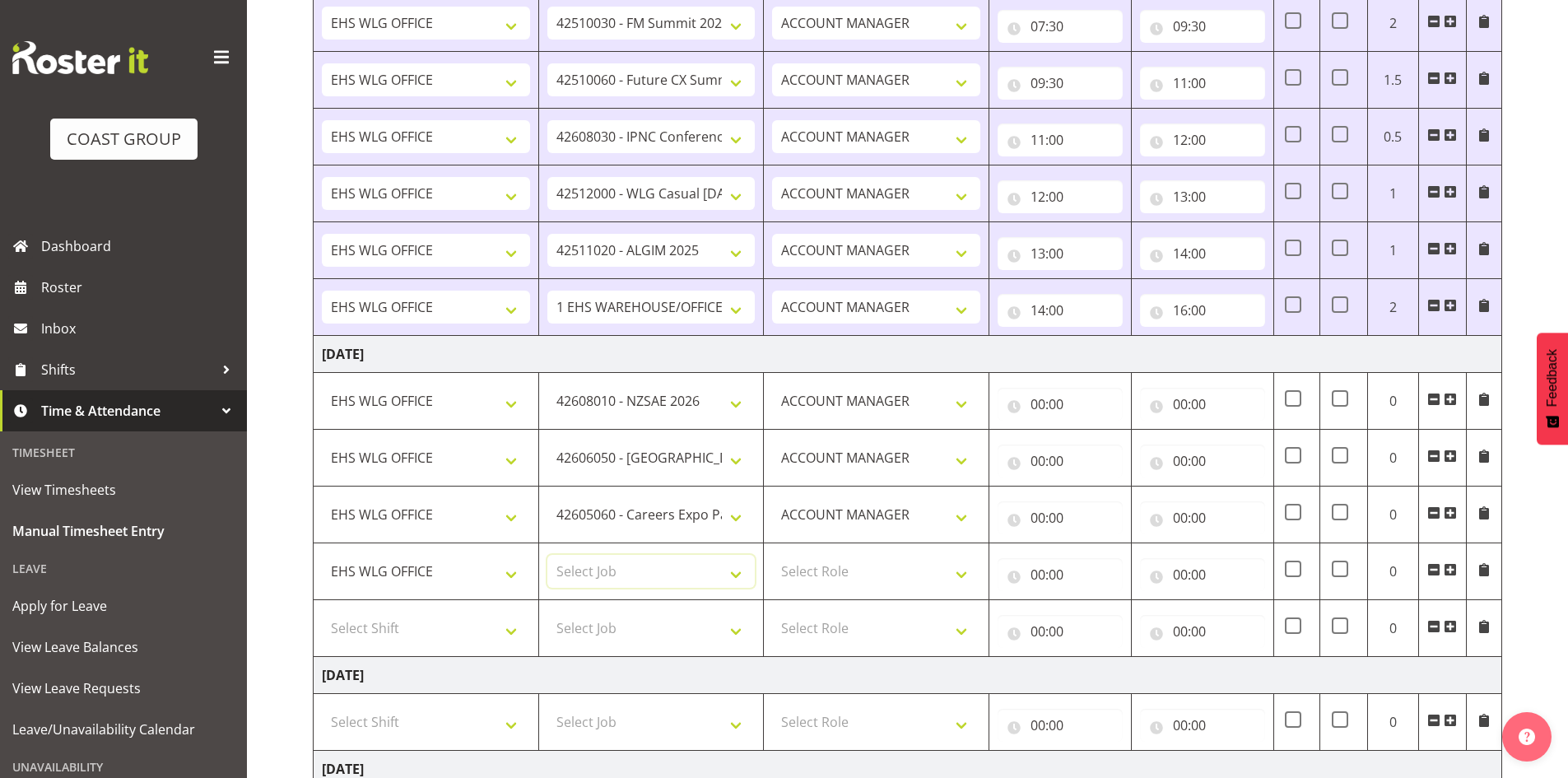
select select "10397"
click at [548, 555] on select "Select Job 1 Carlton Events 1 [PERSON_NAME][GEOGRAPHIC_DATA] 1 [PERSON_NAME][GE…" at bounding box center [652, 571] width 208 height 33
click at [963, 568] on select "Select Role EHS WLG OPS ACCOUNT MANAGER" at bounding box center [876, 571] width 208 height 33
select select "197"
click at [772, 555] on select "Select Role EHS WLG OPS ACCOUNT MANAGER" at bounding box center [876, 571] width 208 height 33
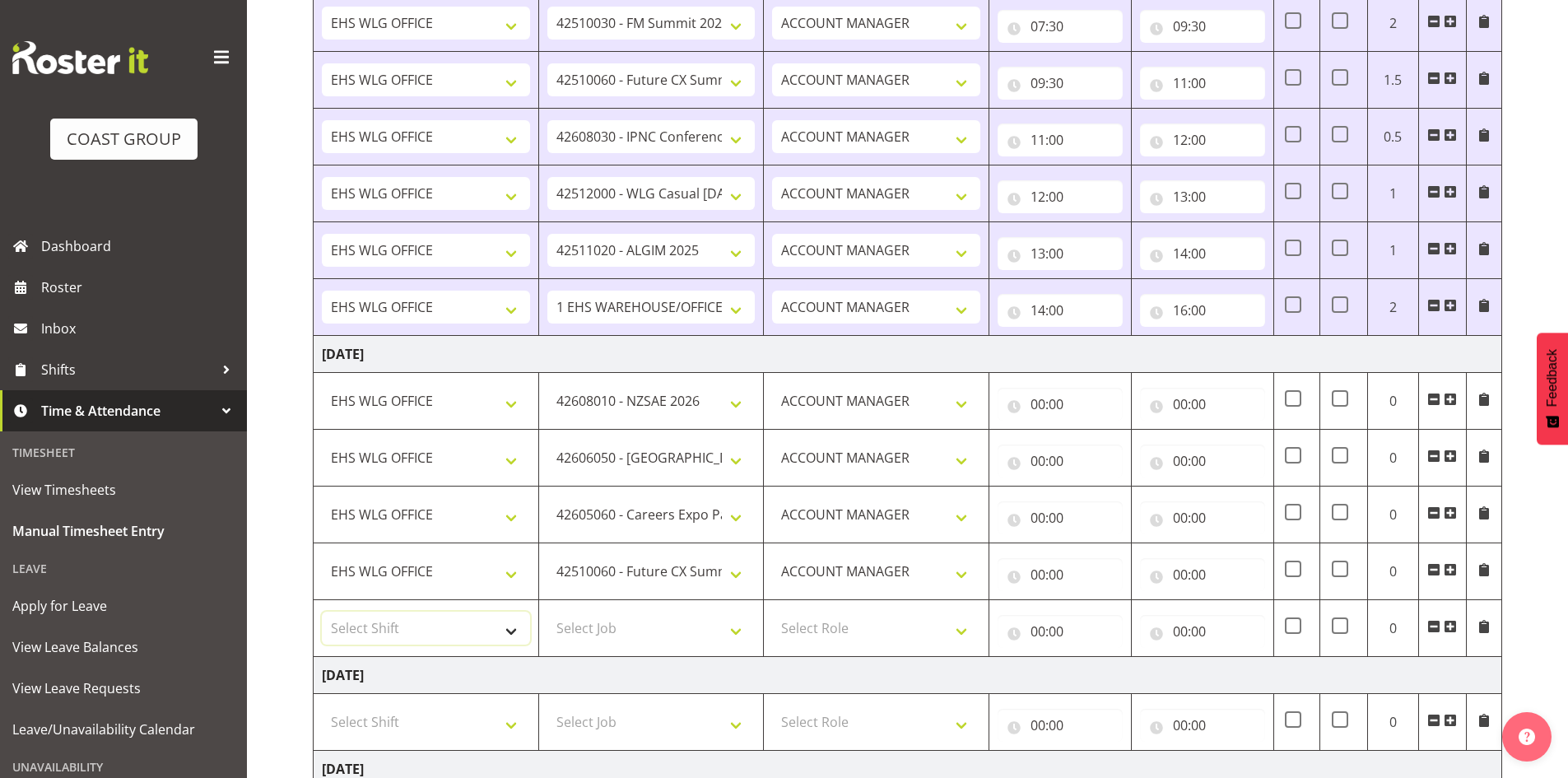
click at [509, 630] on select "Select Shift 25 Build NZPF @ Takina 7am 25 Service NZPF @ Takina [DATE] Break B…" at bounding box center [426, 629] width 208 height 33
select select "1464"
click at [509, 629] on select "Select Shift 25 Build NZPF @ Takina 7am 25 Service NZPF @ Takina [DATE] Break B…" at bounding box center [426, 629] width 208 height 33
click at [739, 636] on select "Select Job 1 Carlton Events 1 [PERSON_NAME][GEOGRAPHIC_DATA] 1 [PERSON_NAME][GE…" at bounding box center [652, 629] width 208 height 33
select select "9890"
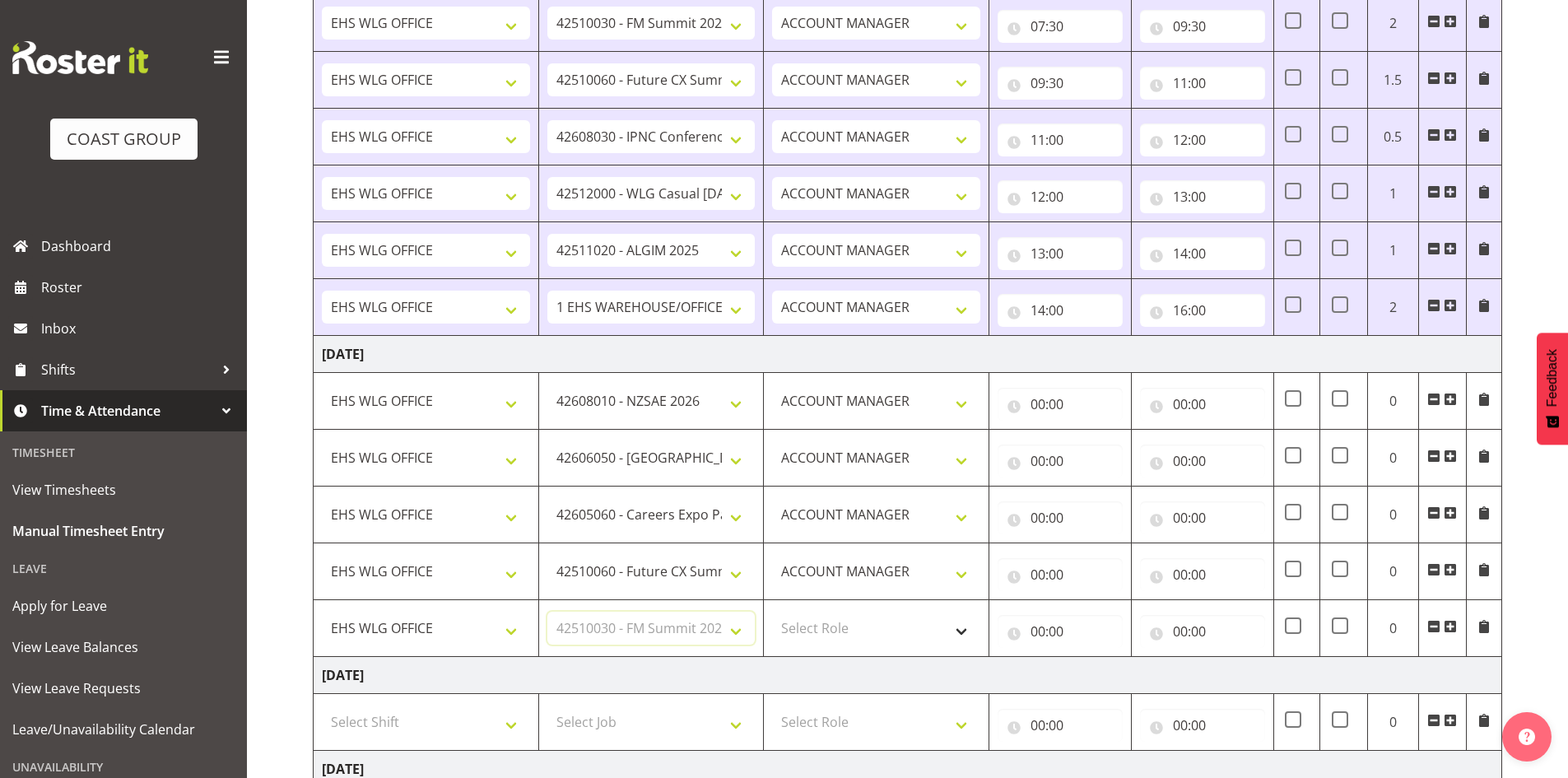
click at [548, 612] on select "Select Job 1 Carlton Events 1 [PERSON_NAME][GEOGRAPHIC_DATA] 1 [PERSON_NAME][GE…" at bounding box center [652, 629] width 208 height 33
click at [959, 636] on select "Select Role EHS WLG OPS ACCOUNT MANAGER" at bounding box center [876, 629] width 208 height 33
drag, startPoint x: 959, startPoint y: 636, endPoint x: 954, endPoint y: 659, distance: 23.5
click at [954, 659] on tbody "[DATE] 25 Build NZPF @ Takina 7am 25 Service NZPF @ Takina [DATE] Break Beervan…" at bounding box center [907, 561] width 1189 height 1205
click at [966, 630] on select "Select Role EHS WLG OPS ACCOUNT MANAGER" at bounding box center [876, 629] width 208 height 33
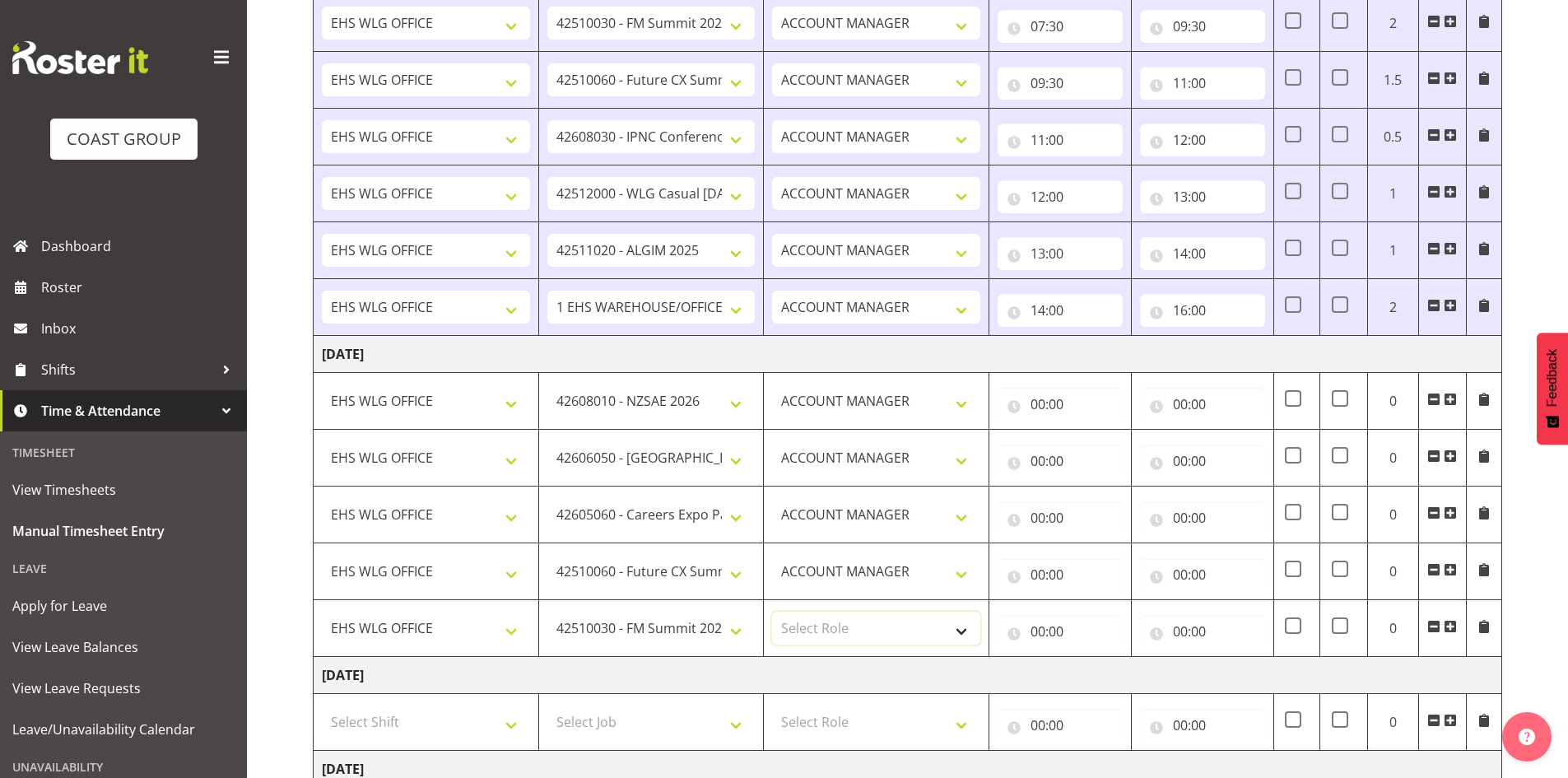
select select "197"
click at [772, 612] on select "Select Role EHS WLG OPS ACCOUNT MANAGER" at bounding box center [876, 629] width 208 height 33
click at [1035, 406] on input "00:00" at bounding box center [1060, 405] width 125 height 33
click at [1098, 445] on select "00 01 02 03 04 05 06 07 08 09 10 11 12 13 14 15 16 17 18 19 20 21 22 23" at bounding box center [1110, 447] width 37 height 33
select select "7"
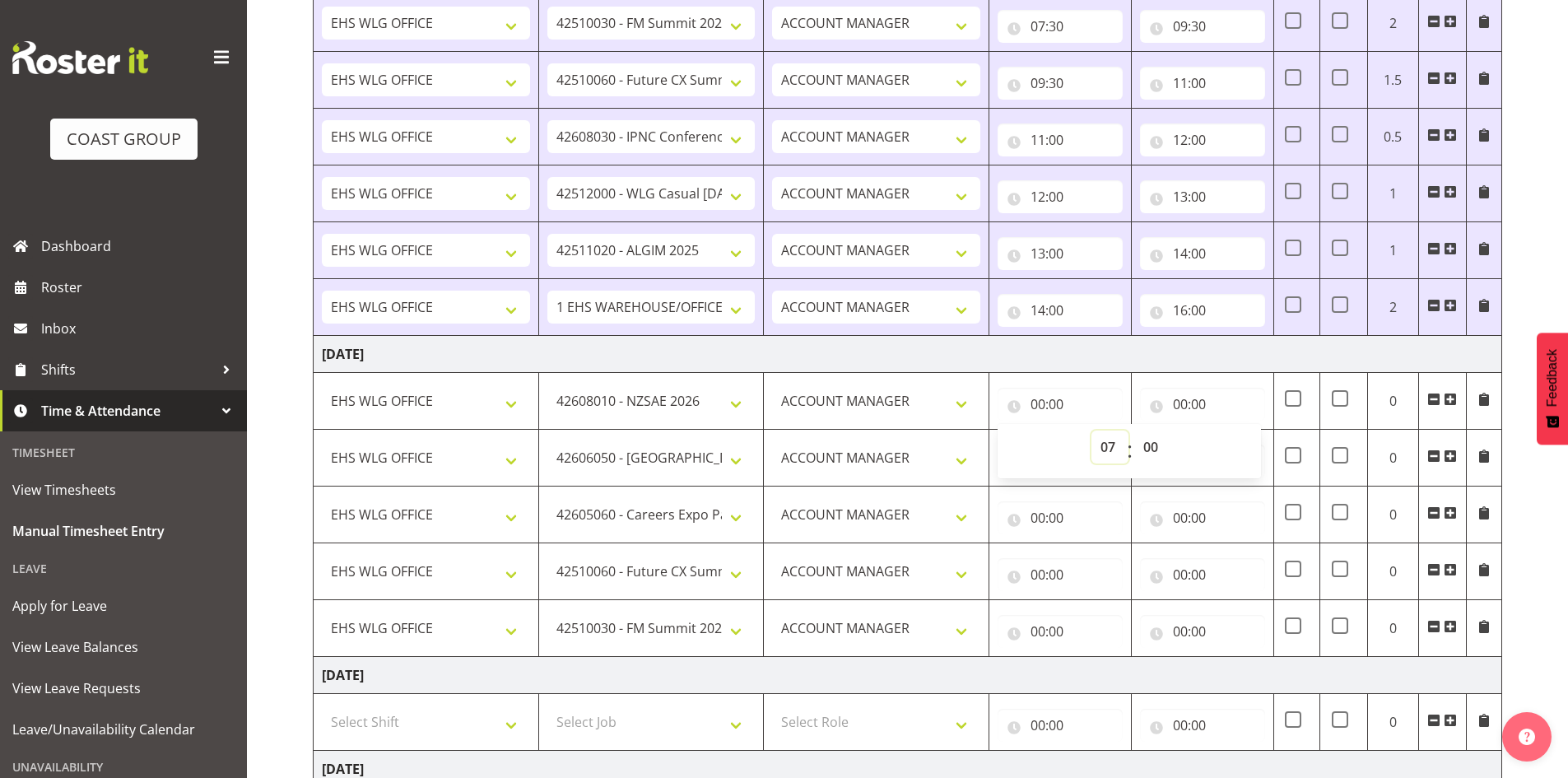
click at [1091, 431] on select "00 01 02 03 04 05 06 07 08 09 10 11 12 13 14 15 16 17 18 19 20 21 22 23" at bounding box center [1110, 447] width 37 height 33
type input "07:00"
click at [1153, 446] on select "00 01 02 03 04 05 06 07 08 09 10 11 12 13 14 15 16 17 18 19 20 21 22 23 24 25 2…" at bounding box center [1153, 447] width 37 height 33
select select "30"
click at [1135, 431] on select "00 01 02 03 04 05 06 07 08 09 10 11 12 13 14 15 16 17 18 19 20 21 22 23 24 25 2…" at bounding box center [1153, 447] width 37 height 33
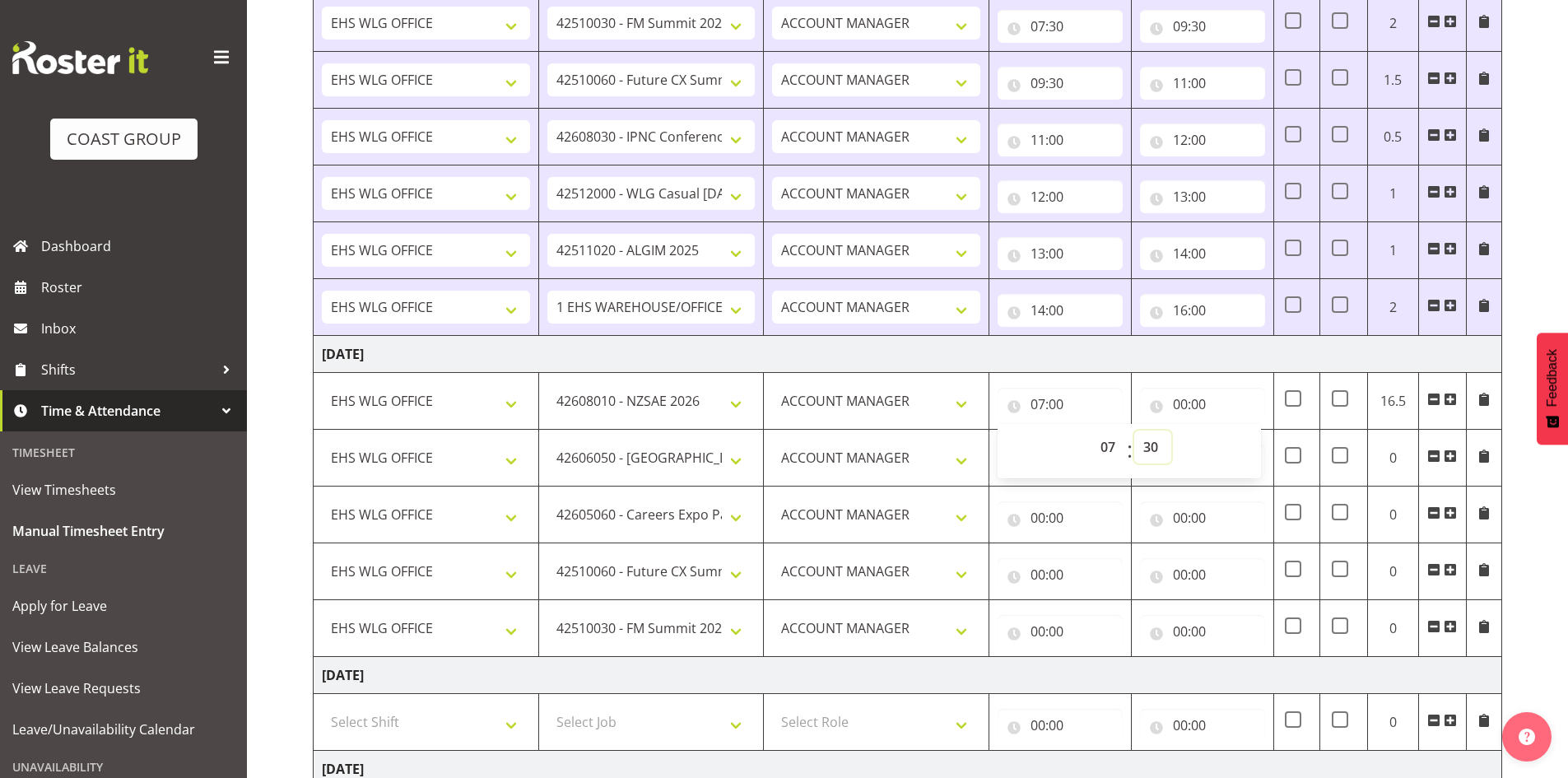
type input "07:30"
click at [1187, 399] on input "00:00" at bounding box center [1202, 405] width 125 height 33
drag, startPoint x: 1248, startPoint y: 445, endPoint x: 1255, endPoint y: 432, distance: 14.8
click at [1248, 446] on select "00 01 02 03 04 05 06 07 08 09 10 11 12 13 14 15 16 17 18 19 20 21 22 23" at bounding box center [1252, 447] width 37 height 33
select select "10"
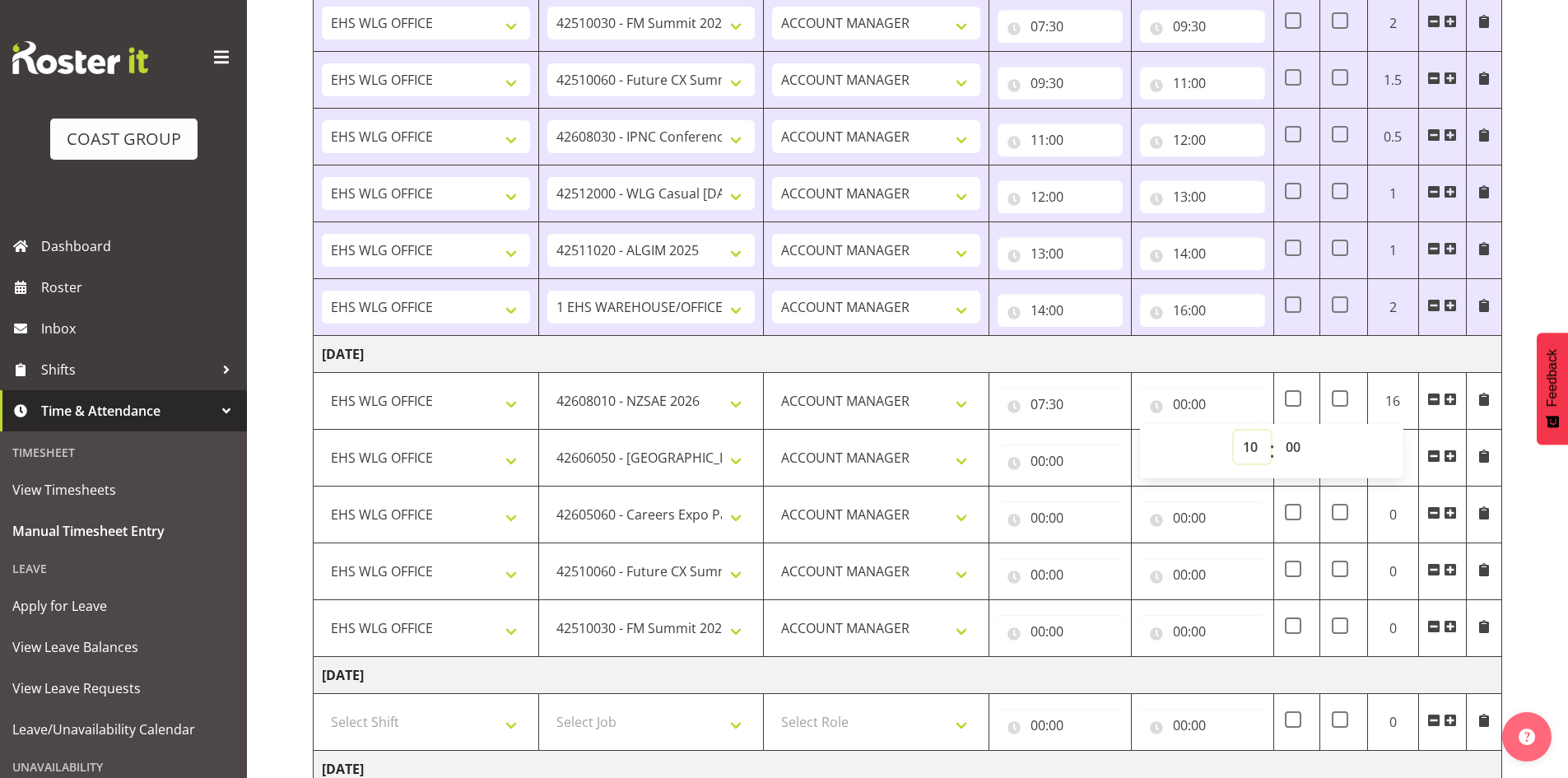
click at [1234, 431] on select "00 01 02 03 04 05 06 07 08 09 10 11 12 13 14 15 16 17 18 19 20 21 22 23" at bounding box center [1252, 447] width 37 height 33
type input "10:00"
drag, startPoint x: 1040, startPoint y: 453, endPoint x: 1061, endPoint y: 473, distance: 29.0
click at [1040, 454] on input "00:00" at bounding box center [1060, 461] width 125 height 33
click at [1109, 502] on select "00 01 02 03 04 05 06 07 08 09 10 11 12 13 14 15 16 17 18 19 20 21 22 23" at bounding box center [1110, 504] width 37 height 33
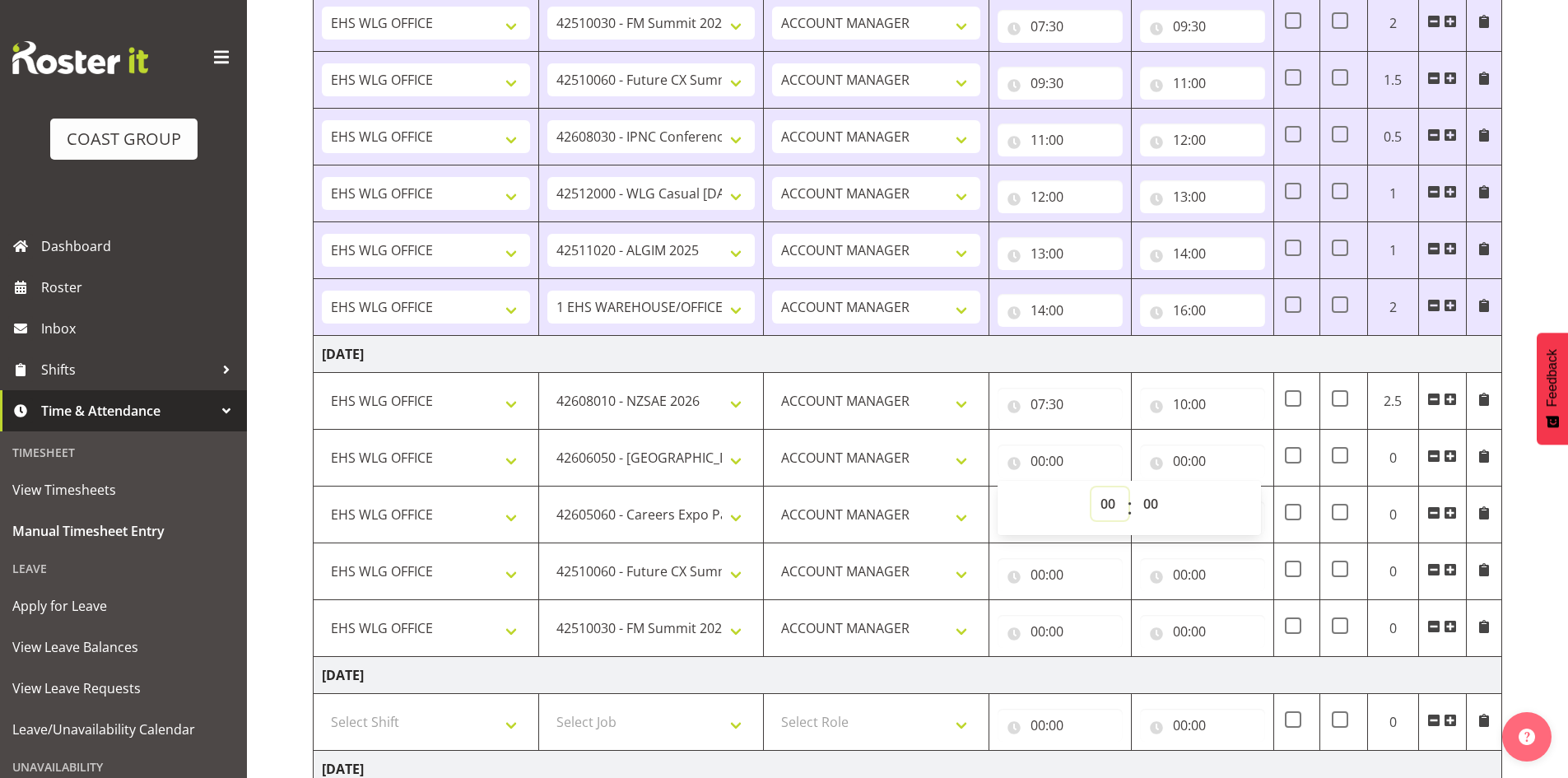
select select "10"
click at [1091, 487] on select "00 01 02 03 04 05 06 07 08 09 10 11 12 13 14 15 16 17 18 19 20 21 22 23" at bounding box center [1110, 504] width 37 height 33
type input "10:00"
click at [1180, 455] on input "00:00" at bounding box center [1202, 461] width 125 height 33
click at [1252, 503] on select "00 01 02 03 04 05 06 07 08 09 10 11 12 13 14 15 16 17 18 19 20 21 22 23" at bounding box center [1252, 504] width 37 height 33
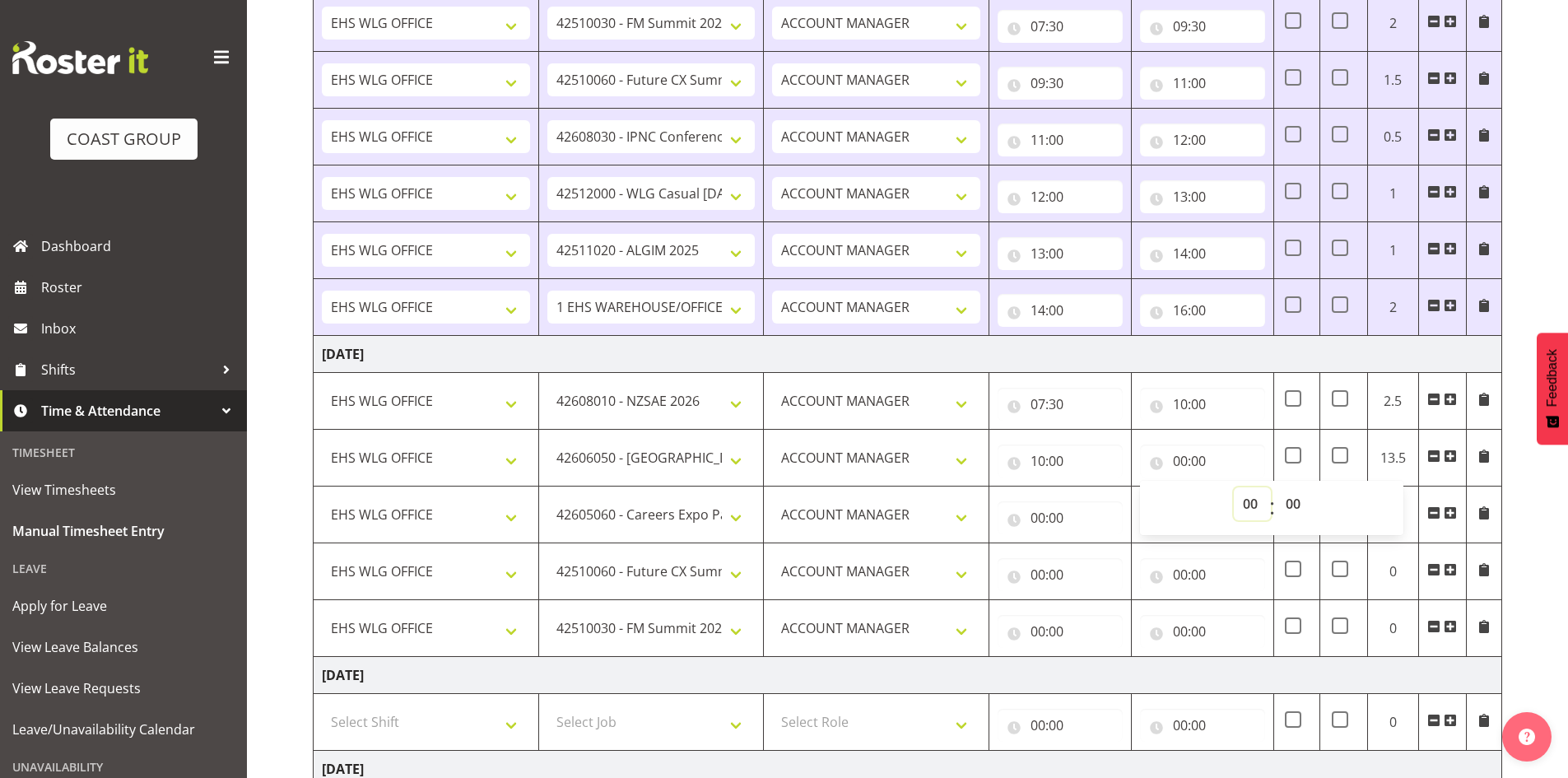
select select "11"
click at [1234, 487] on select "00 01 02 03 04 05 06 07 08 09 10 11 12 13 14 15 16 17 18 19 20 21 22 23" at bounding box center [1252, 504] width 37 height 33
type input "11:00"
click at [1037, 511] on input "00:00" at bounding box center [1060, 518] width 125 height 33
drag, startPoint x: 1104, startPoint y: 557, endPoint x: 1104, endPoint y: 548, distance: 9.0
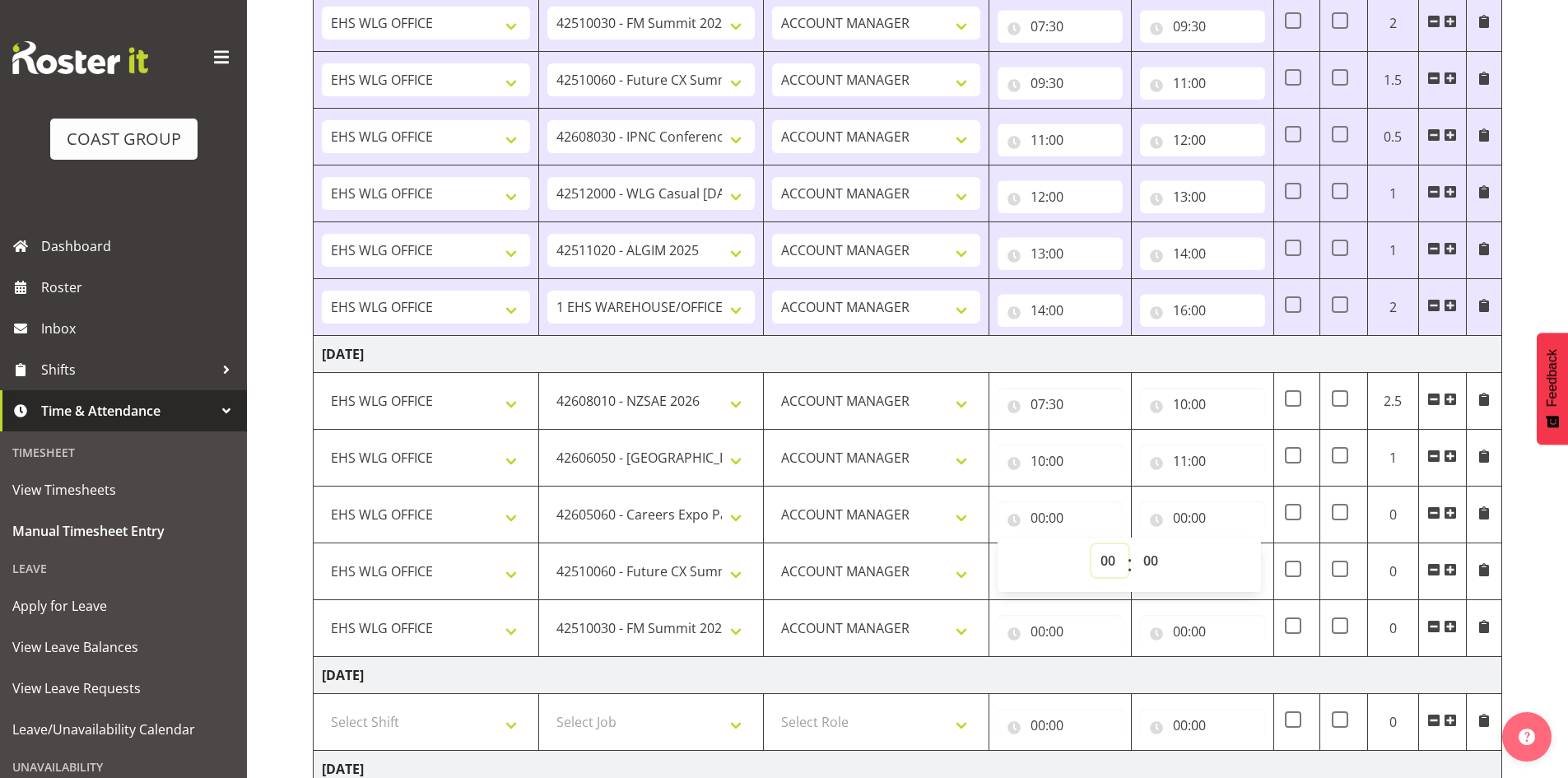
click at [1104, 557] on select "00 01 02 03 04 05 06 07 08 09 10 11 12 13 14 15 16 17 18 19 20 21 22 23" at bounding box center [1110, 561] width 37 height 33
select select "11"
click at [1091, 544] on select "00 01 02 03 04 05 06 07 08 09 10 11 12 13 14 15 16 17 18 19 20 21 22 23" at bounding box center [1110, 561] width 37 height 33
type input "11:00"
click at [1178, 514] on input "00:00" at bounding box center [1202, 518] width 125 height 33
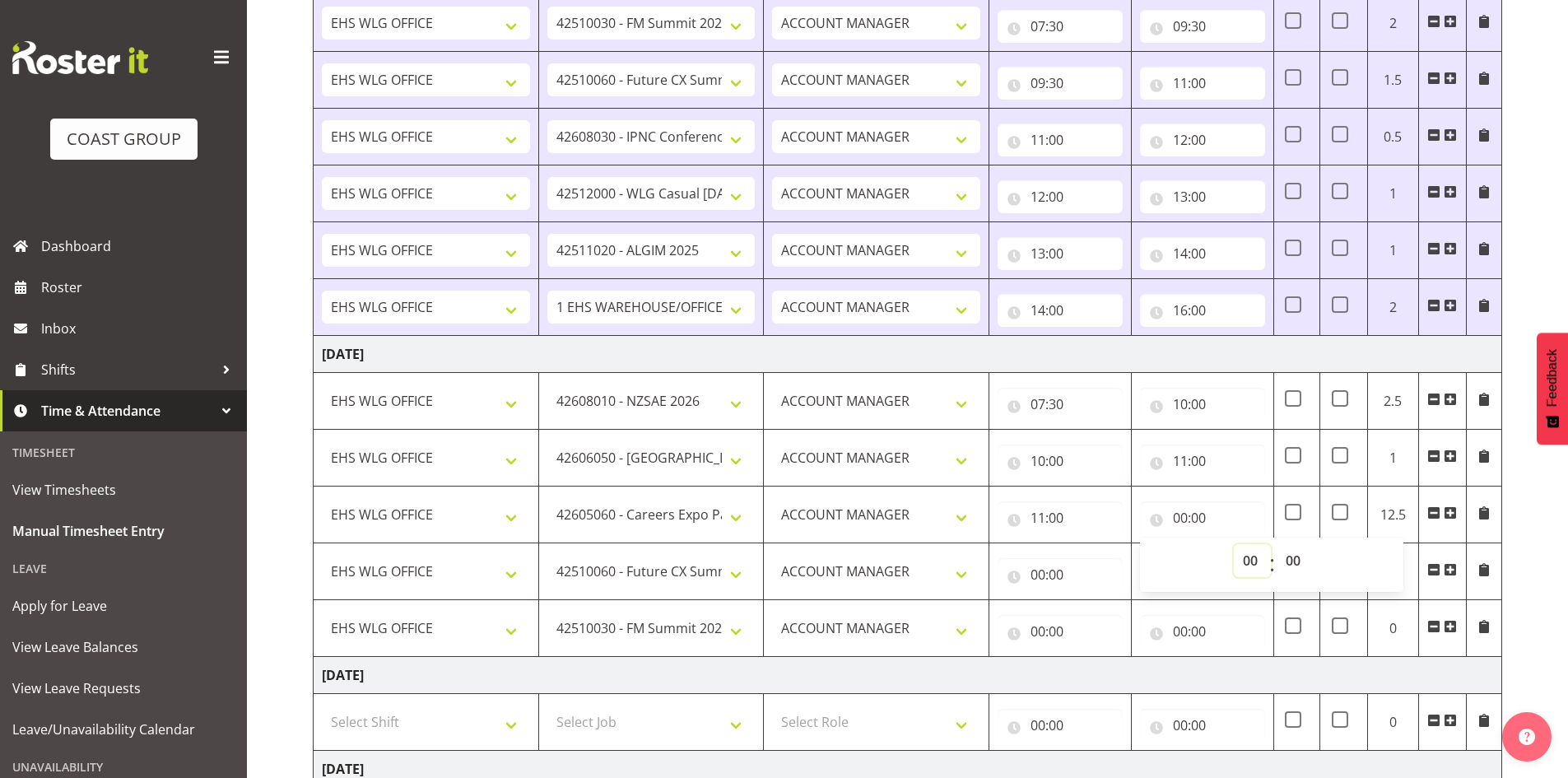
click at [1249, 558] on select "00 01 02 03 04 05 06 07 08 09 10 11 12 13 14 15 16 17 18 19 20 21 22 23" at bounding box center [1252, 561] width 37 height 33
select select "12"
click at [1234, 544] on select "00 01 02 03 04 05 06 07 08 09 10 11 12 13 14 15 16 17 18 19 20 21 22 23" at bounding box center [1252, 561] width 37 height 33
type input "12:00"
click at [1040, 573] on input "00:00" at bounding box center [1060, 575] width 125 height 33
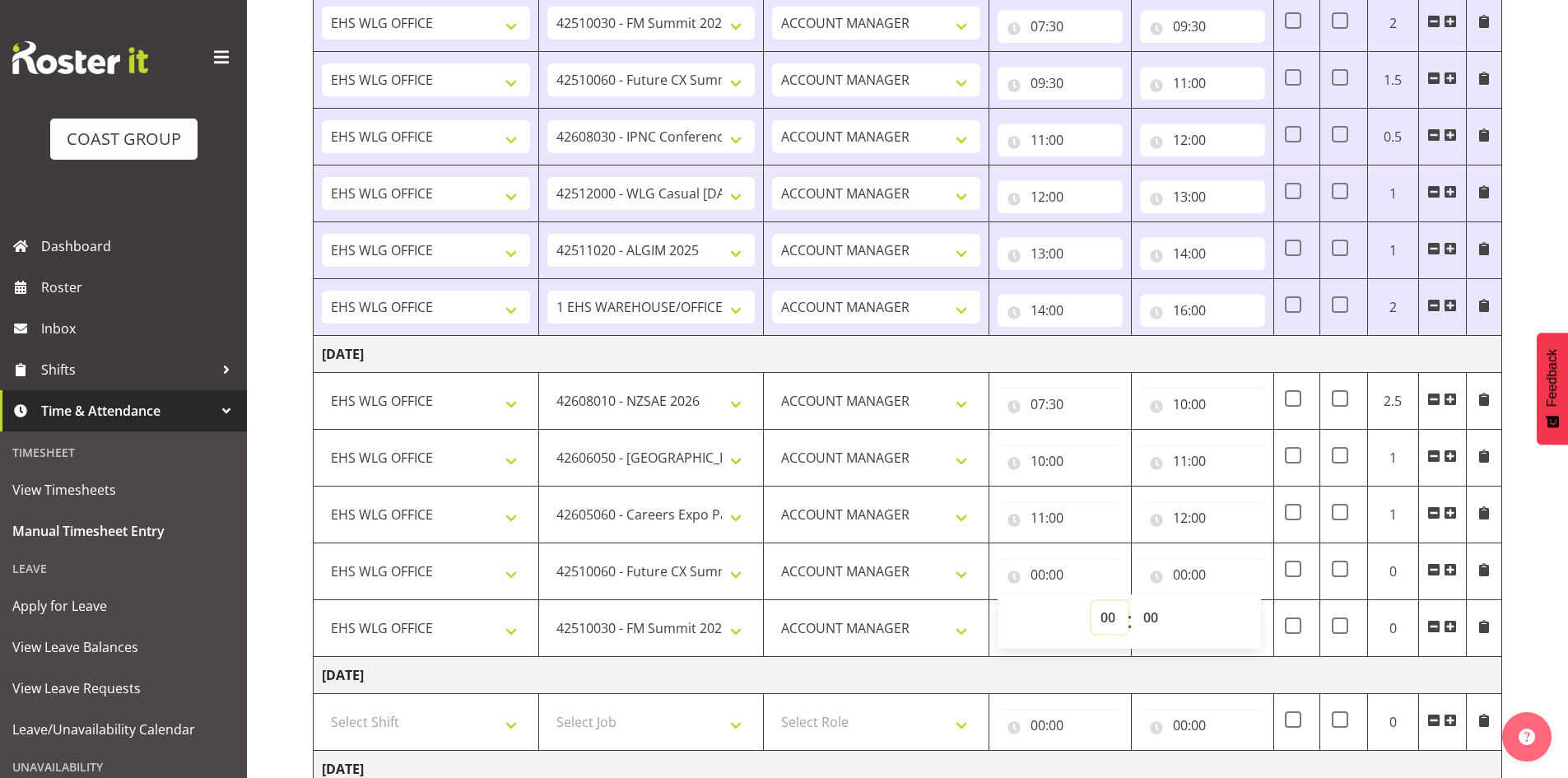
click at [1105, 614] on select "00 01 02 03 04 05 06 07 08 09 10 11 12 13 14 15 16 17 18 19 20 21 22 23" at bounding box center [1110, 617] width 37 height 33
select select "12"
click at [1091, 601] on select "00 01 02 03 04 05 06 07 08 09 10 11 12 13 14 15 16 17 18 19 20 21 22 23" at bounding box center [1110, 617] width 37 height 33
type input "12:00"
click at [1184, 572] on input "00:00" at bounding box center [1202, 575] width 125 height 33
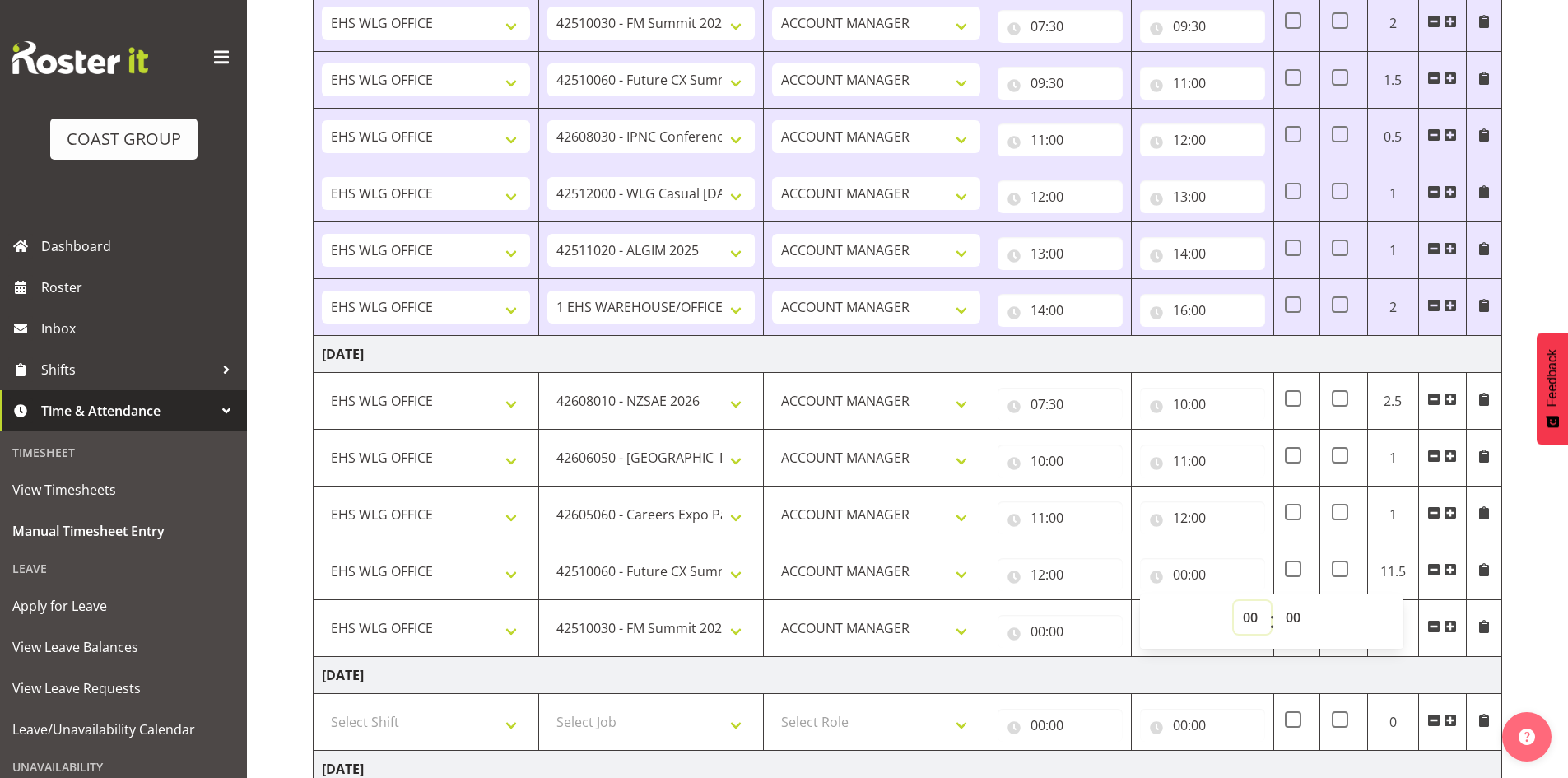
click at [1251, 613] on select "00 01 02 03 04 05 06 07 08 09 10 11 12 13 14 15 16 17 18 19 20 21 22 23" at bounding box center [1252, 617] width 37 height 33
select select "13"
click at [1234, 601] on select "00 01 02 03 04 05 06 07 08 09 10 11 12 13 14 15 16 17 18 19 20 21 22 23" at bounding box center [1252, 617] width 37 height 33
type input "13:00"
drag, startPoint x: 1045, startPoint y: 624, endPoint x: 1059, endPoint y: 630, distance: 15.2
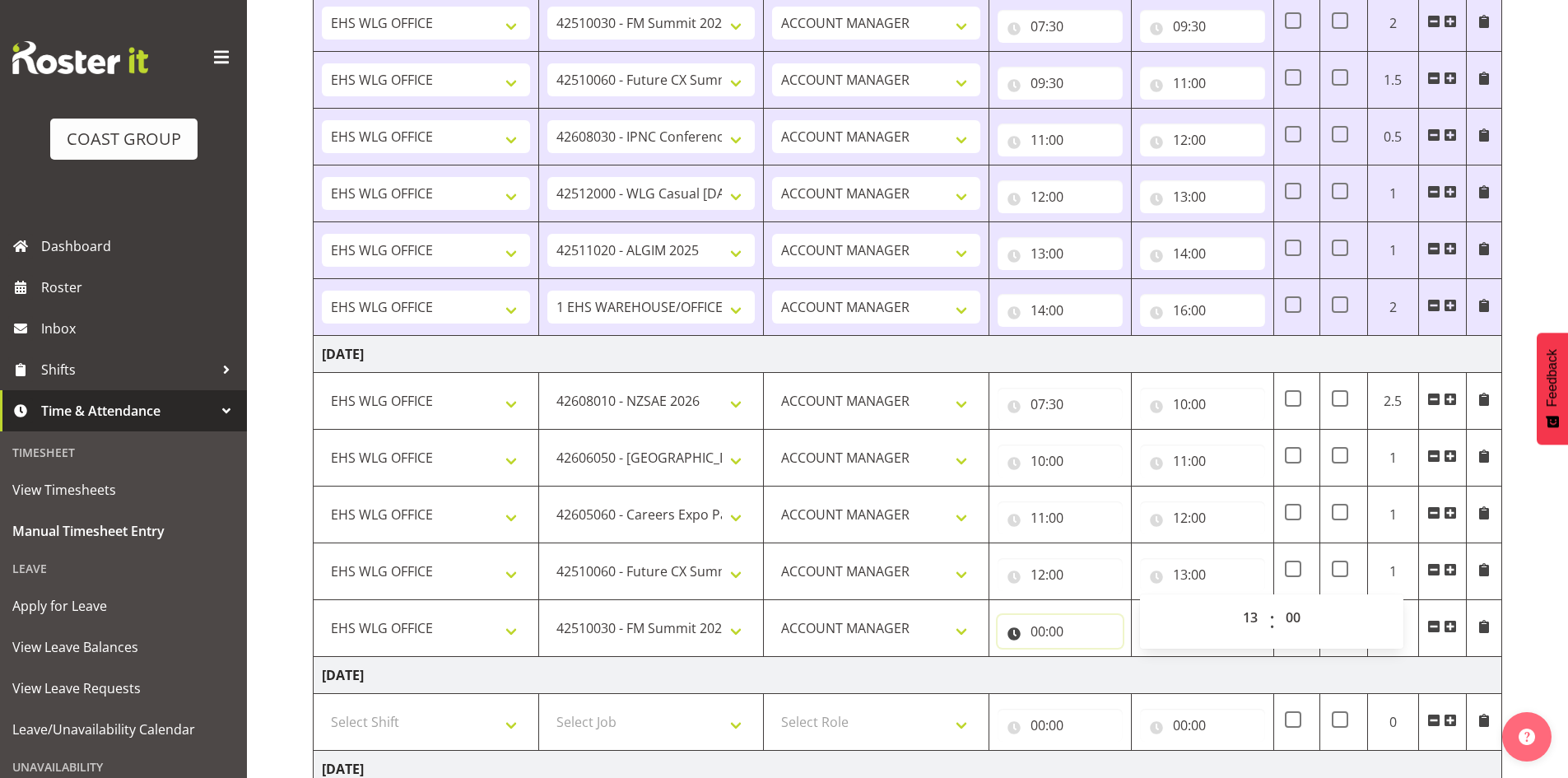
click at [1045, 623] on input "00:00" at bounding box center [1060, 631] width 125 height 33
drag, startPoint x: 1104, startPoint y: 676, endPoint x: 1104, endPoint y: 668, distance: 8.0
click at [1104, 676] on select "00 01 02 03 04 05 06 07 08 09 10 11 12 13 14 15 16 17 18 19 20 21 22 23" at bounding box center [1110, 675] width 37 height 33
select select "13"
click at [1091, 658] on select "00 01 02 03 04 05 06 07 08 09 10 11 12 13 14 15 16 17 18 19 20 21 22 23" at bounding box center [1110, 675] width 37 height 33
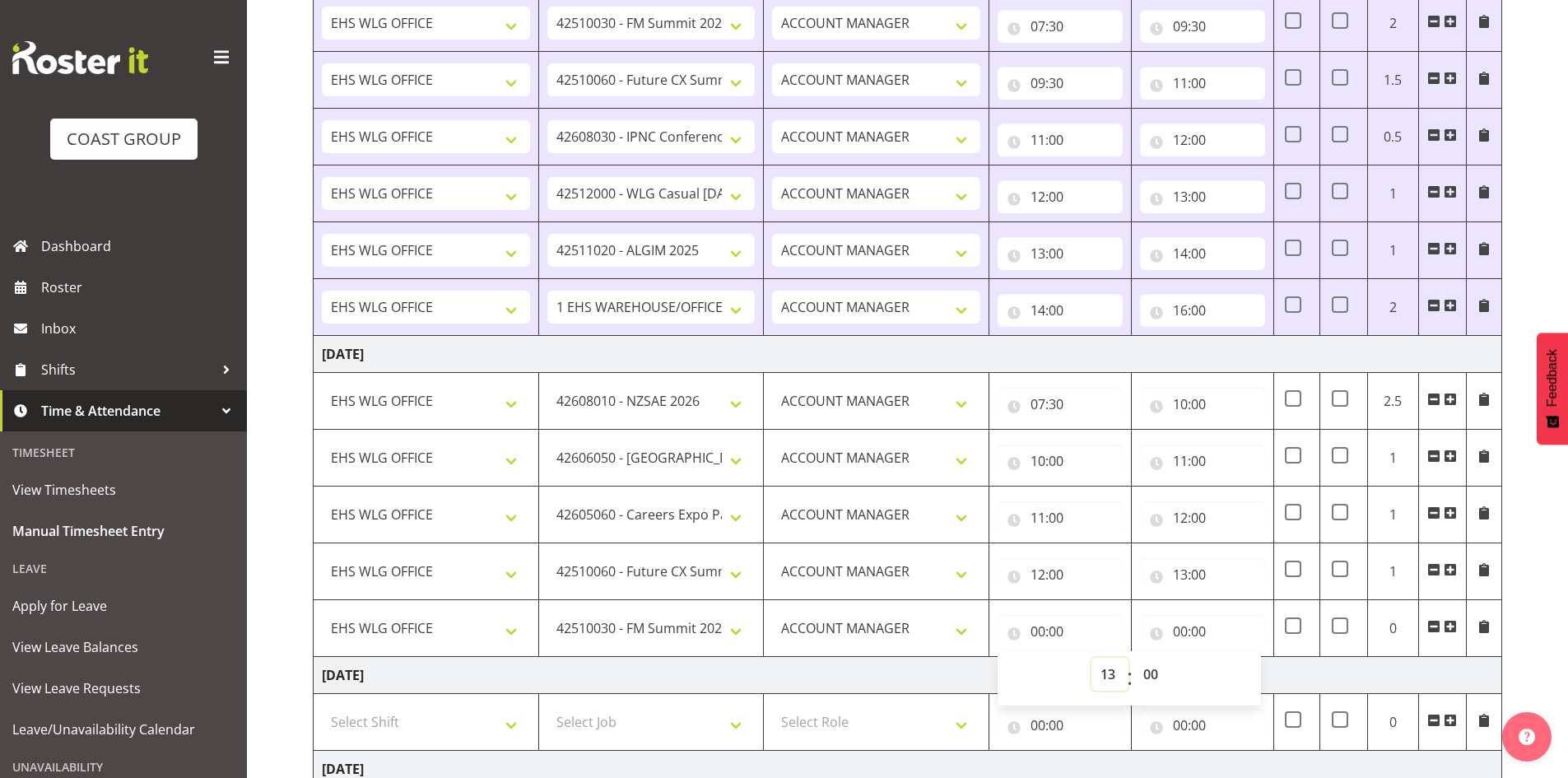
type input "13:00"
click at [1181, 627] on input "00:00" at bounding box center [1202, 631] width 125 height 33
drag, startPoint x: 1255, startPoint y: 673, endPoint x: 1255, endPoint y: 659, distance: 14.0
click at [1255, 673] on select "00 01 02 03 04 05 06 07 08 09 10 11 12 13 14 15 16 17 18 19 20 21 22 23" at bounding box center [1252, 675] width 37 height 33
select select "14"
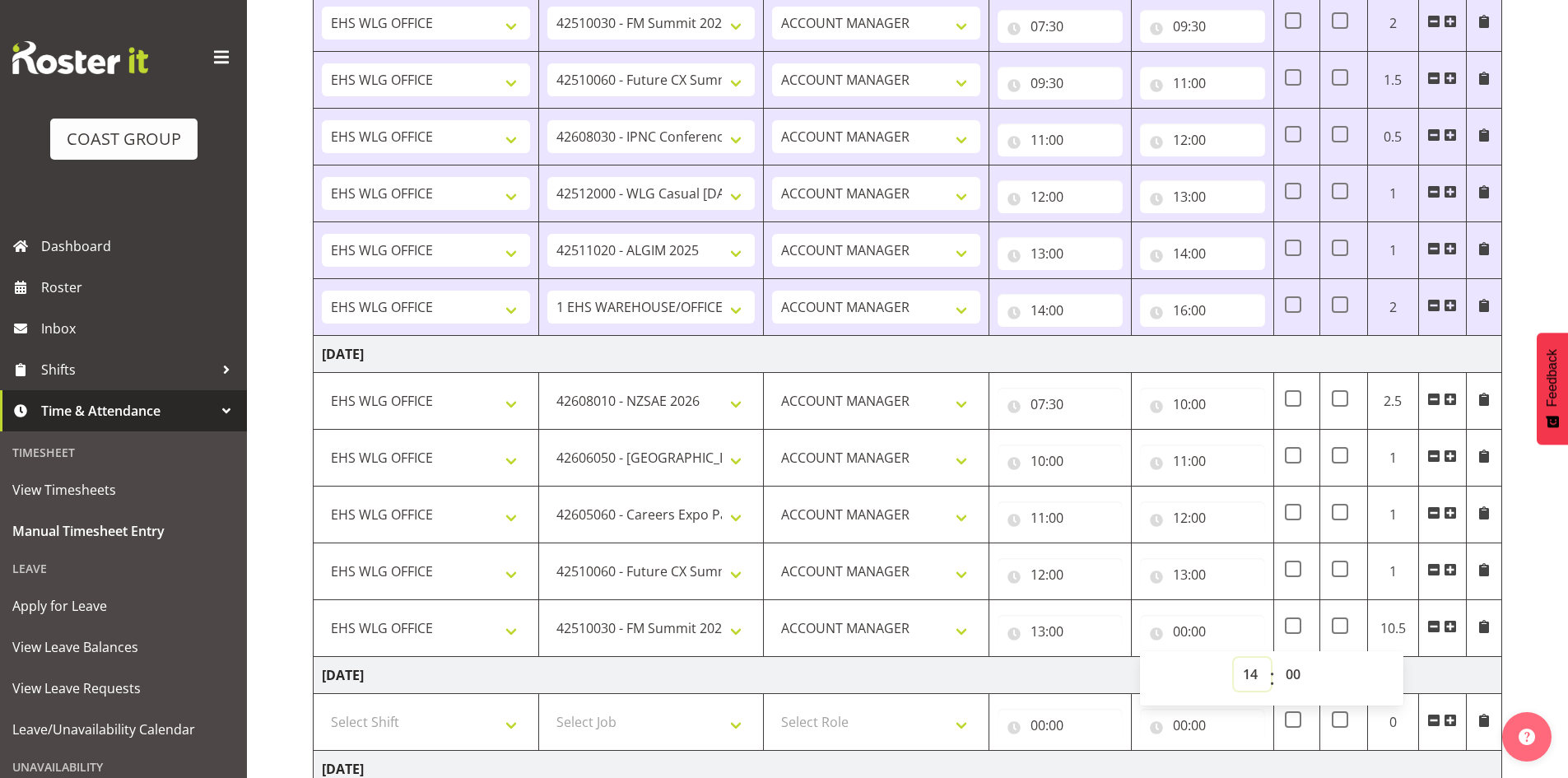
click at [1234, 658] on select "00 01 02 03 04 05 06 07 08 09 10 11 12 13 14 15 16 17 18 19 20 21 22 23" at bounding box center [1252, 675] width 37 height 33
type input "14:00"
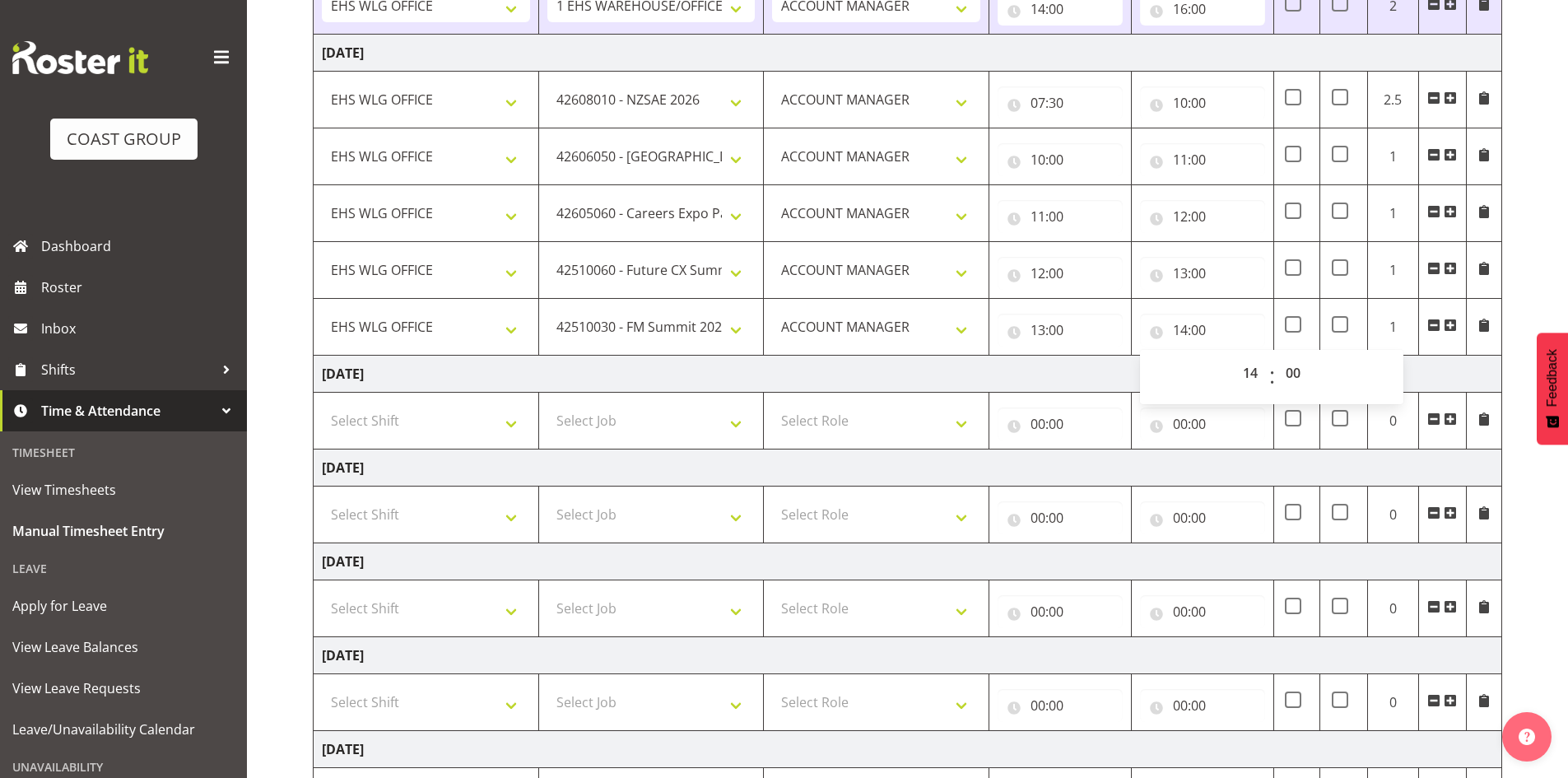
click at [1451, 326] on span at bounding box center [1450, 325] width 13 height 13
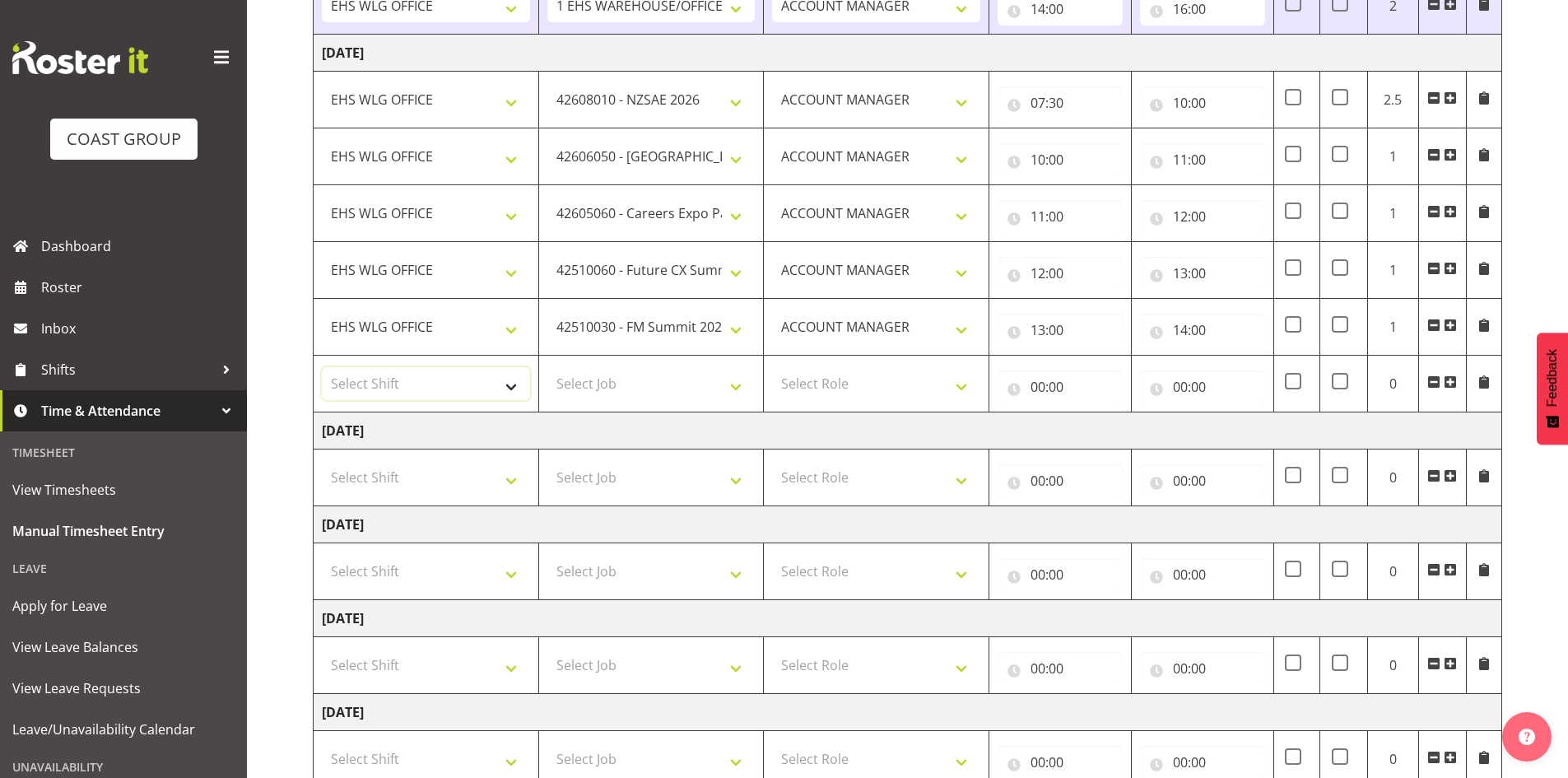
click at [513, 386] on select "Select Shift 25 Build NZPF @ Takina 7am 25 Service NZPF @ Takina [DATE] Break B…" at bounding box center [426, 384] width 208 height 33
select select "1464"
click at [512, 386] on select "Select Shift 25 Build NZPF @ Takina 7am 25 Service NZPF @ Takina [DATE] Break B…" at bounding box center [426, 384] width 208 height 33
click at [513, 386] on select "25 Build NZPF @ Takina 7am 25 Service NZPF @ Takina [DATE] Break Beervana @ Sta…" at bounding box center [426, 384] width 208 height 33
click at [740, 385] on select "Select Job 1 Carlton Events 1 [PERSON_NAME][GEOGRAPHIC_DATA] 1 [PERSON_NAME][GE…" at bounding box center [652, 384] width 208 height 33
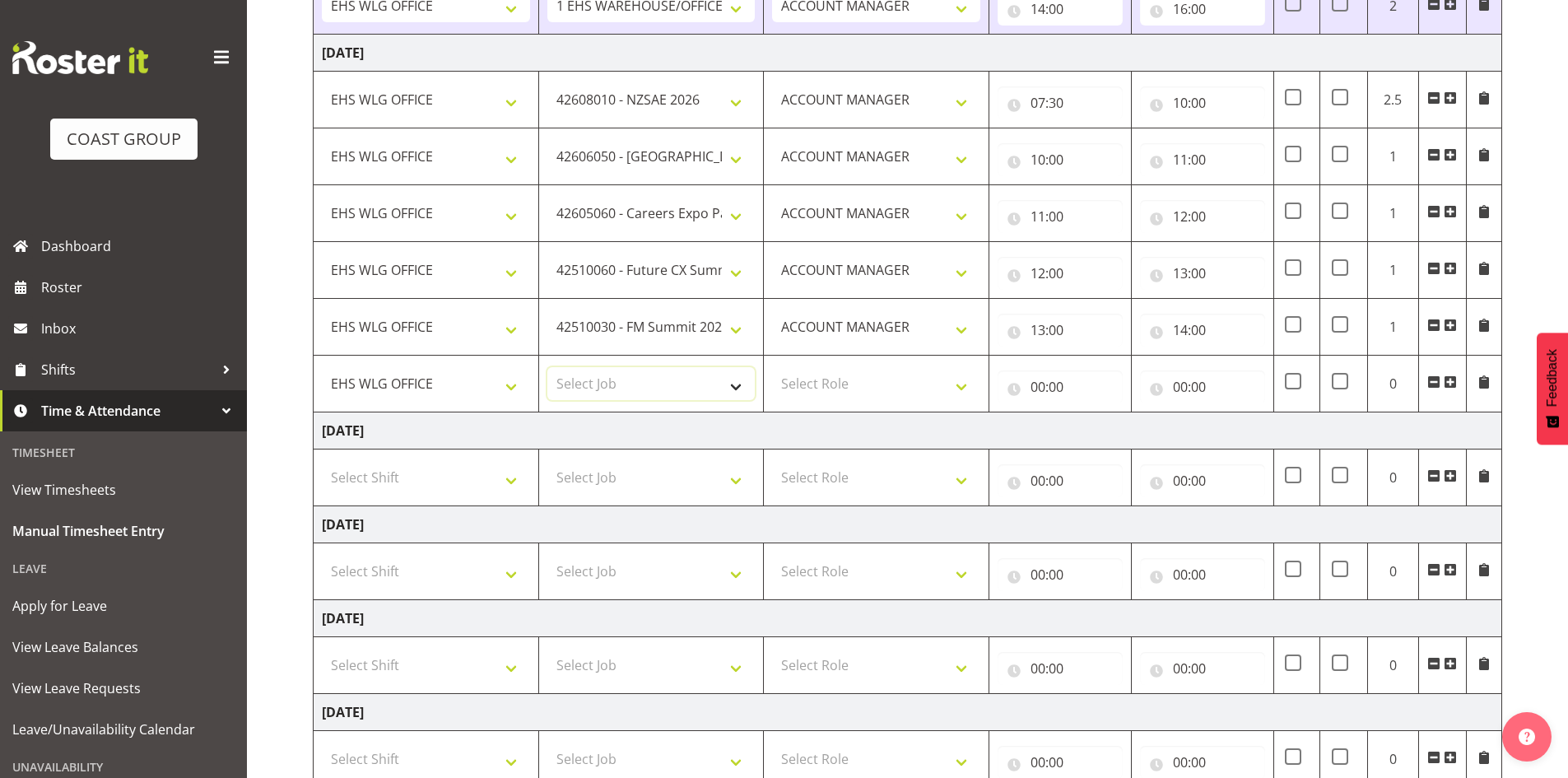
select select "69"
click at [548, 367] on select "Select Job 1 Carlton Events 1 [PERSON_NAME][GEOGRAPHIC_DATA] 1 [PERSON_NAME][GE…" at bounding box center [652, 384] width 208 height 33
drag, startPoint x: 959, startPoint y: 379, endPoint x: 965, endPoint y: 385, distance: 8.5
click at [961, 380] on select "Select Role EHS WLG OPS ACCOUNT MANAGER" at bounding box center [876, 384] width 208 height 33
select select "197"
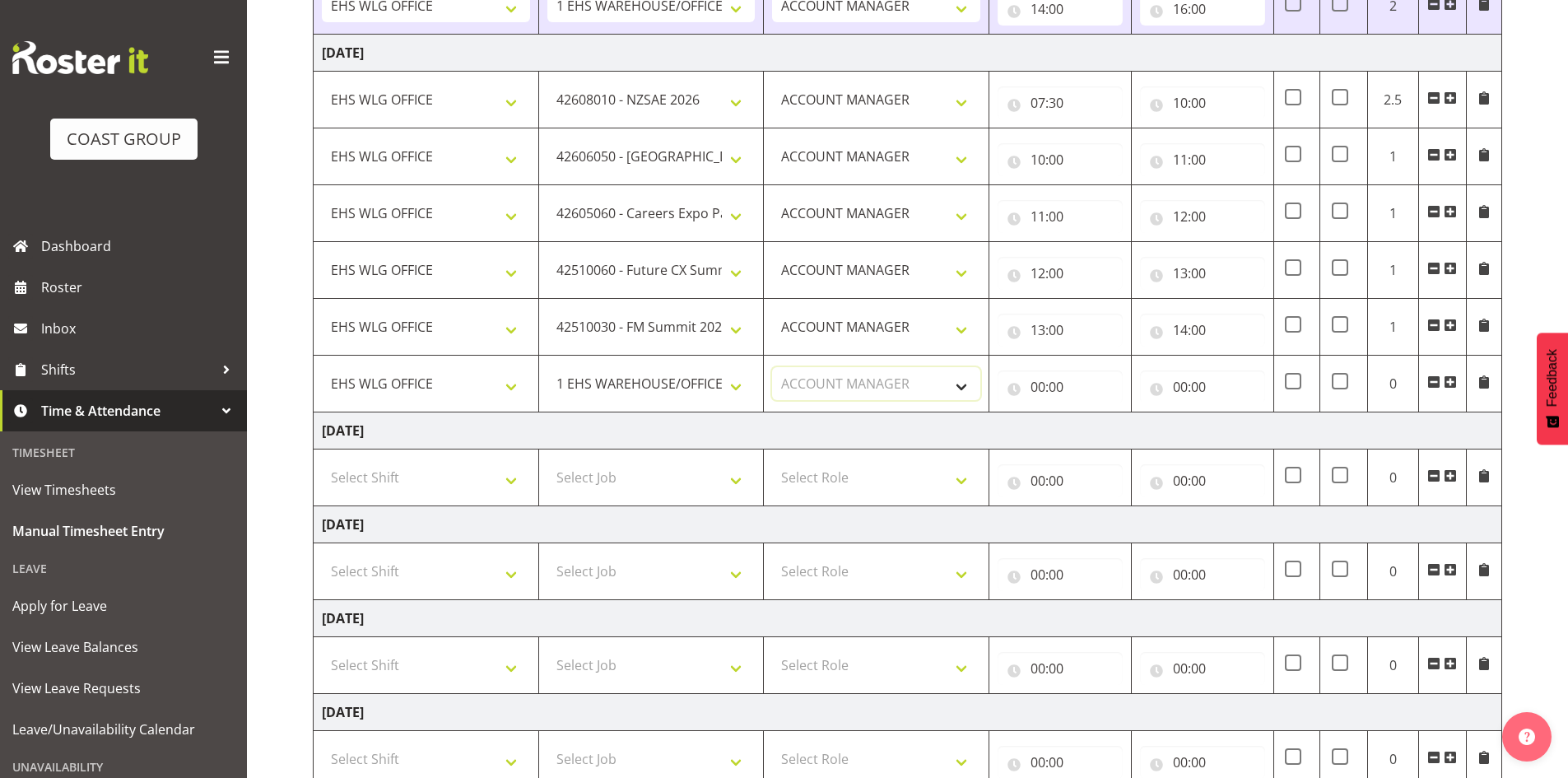
click at [772, 367] on select "Select Role EHS WLG OPS ACCOUNT MANAGER" at bounding box center [876, 384] width 208 height 33
click at [1031, 384] on input "00:00" at bounding box center [1060, 387] width 125 height 33
click at [1111, 426] on select "00 01 02 03 04 05 06 07 08 09 10 11 12 13 14 15 16 17 18 19 20 21 22 23" at bounding box center [1110, 430] width 37 height 33
select select "14"
click at [1091, 413] on select "00 01 02 03 04 05 06 07 08 09 10 11 12 13 14 15 16 17 18 19 20 21 22 23" at bounding box center [1110, 430] width 37 height 33
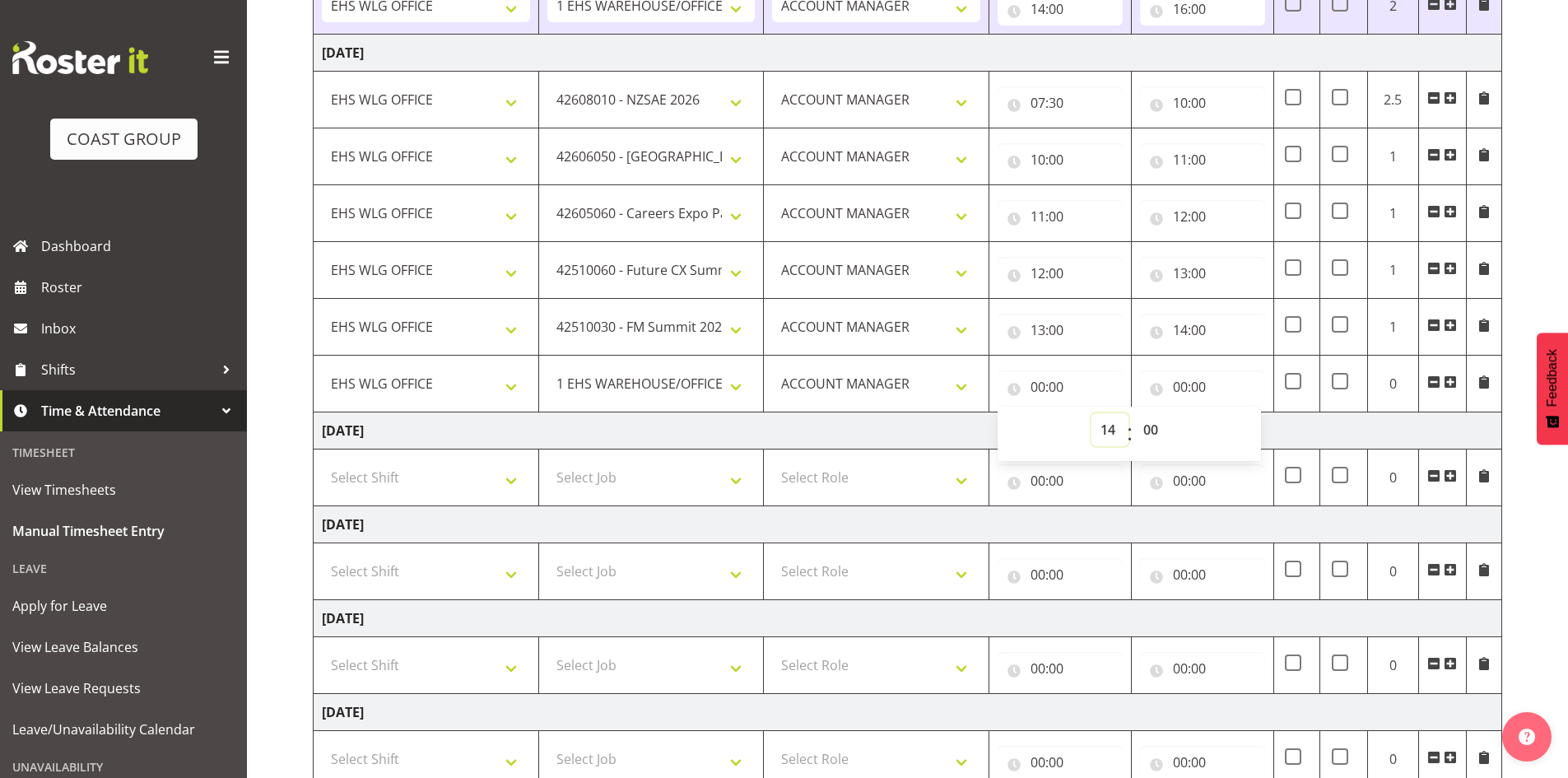
type input "14:00"
click at [1184, 383] on input "00:00" at bounding box center [1202, 387] width 125 height 33
click at [1247, 422] on select "00 01 02 03 04 05 06 07 08 09 10 11 12 13 14 15 16 17 18 19 20 21 22 23" at bounding box center [1252, 430] width 37 height 33
select select "16"
click at [1234, 413] on select "00 01 02 03 04 05 06 07 08 09 10 11 12 13 14 15 16 17 18 19 20 21 22 23" at bounding box center [1252, 430] width 37 height 33
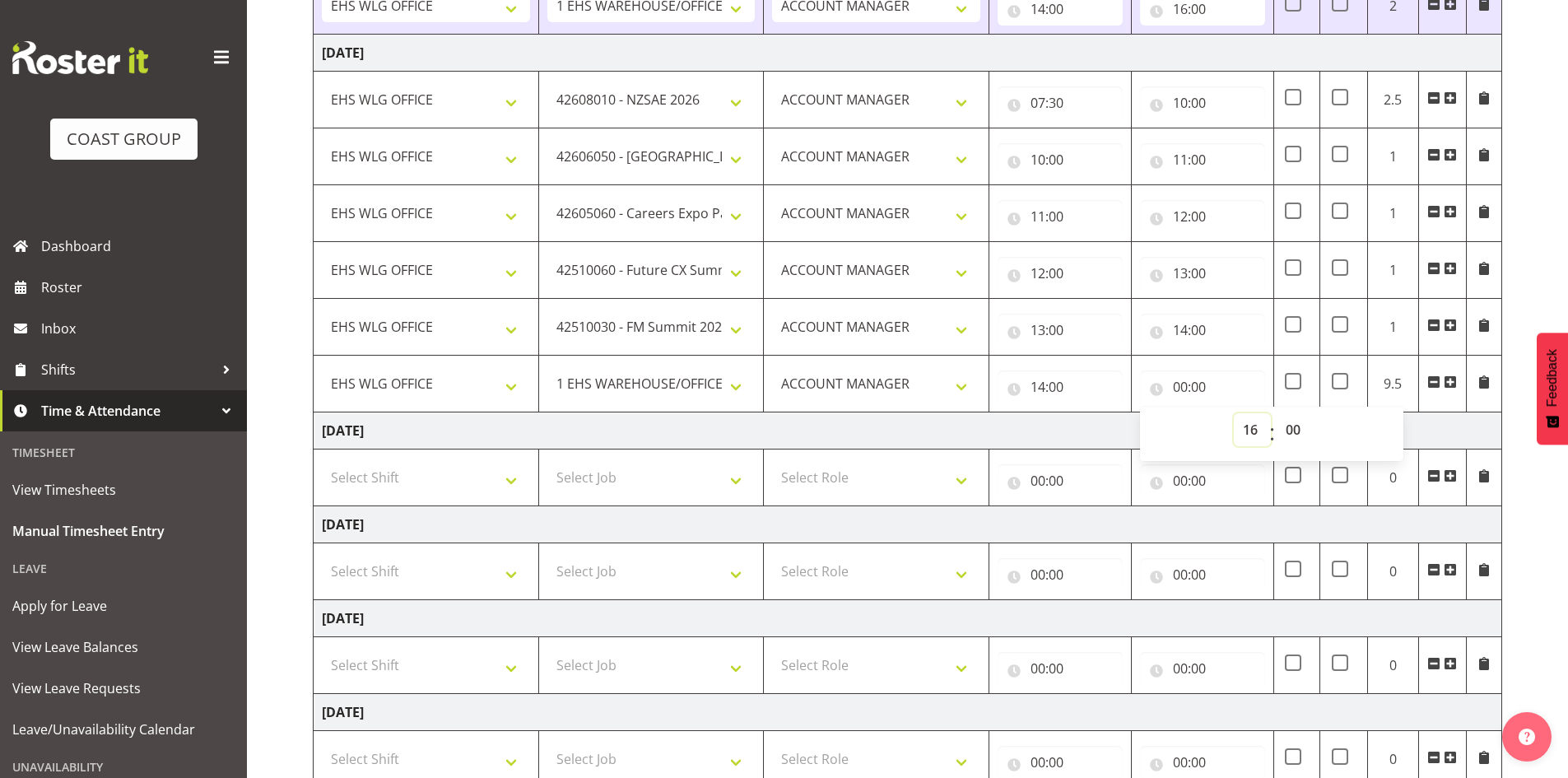
type input "16:00"
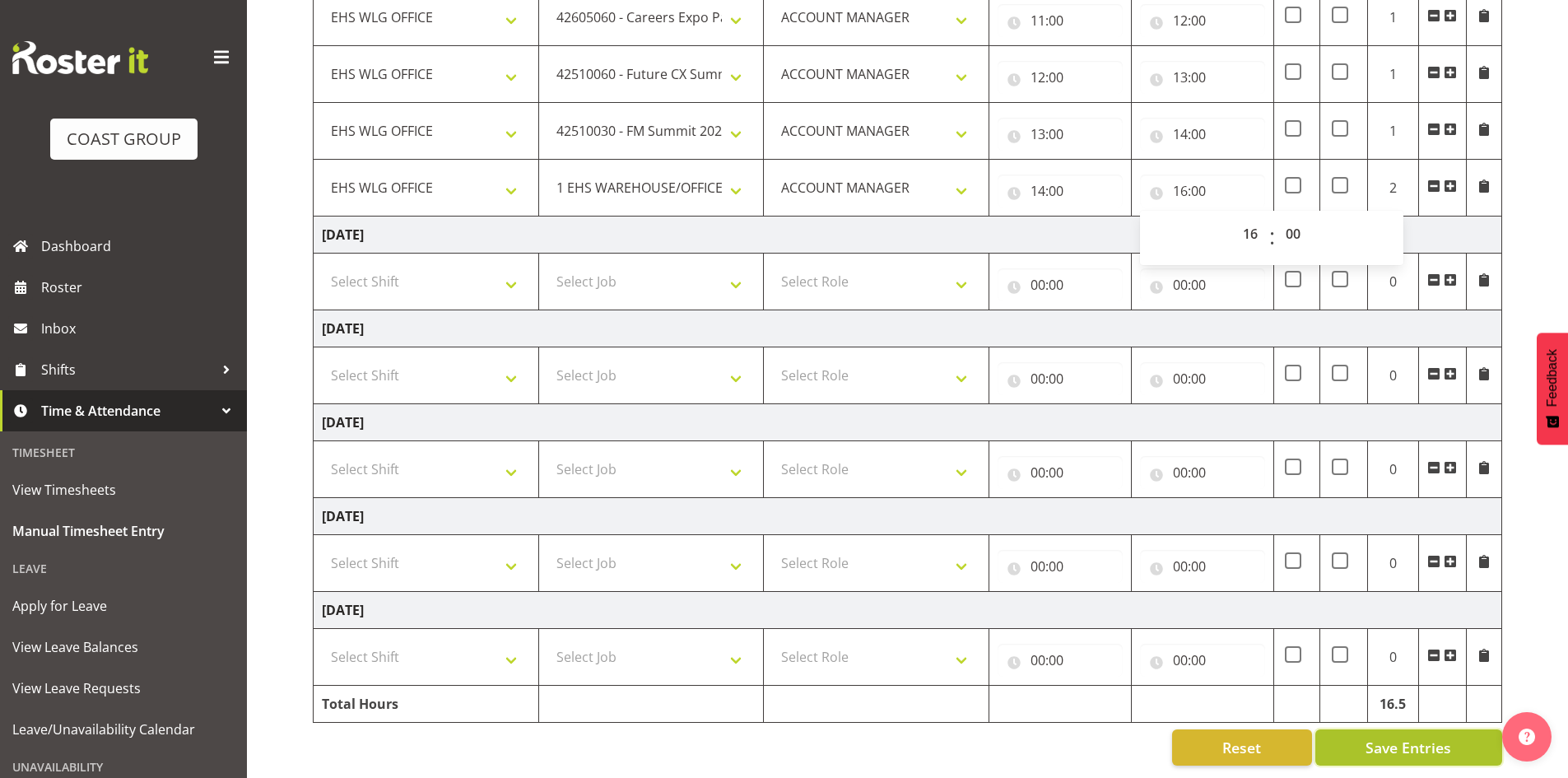
click at [1420, 729] on button "Save Entries" at bounding box center [1408, 748] width 187 height 36
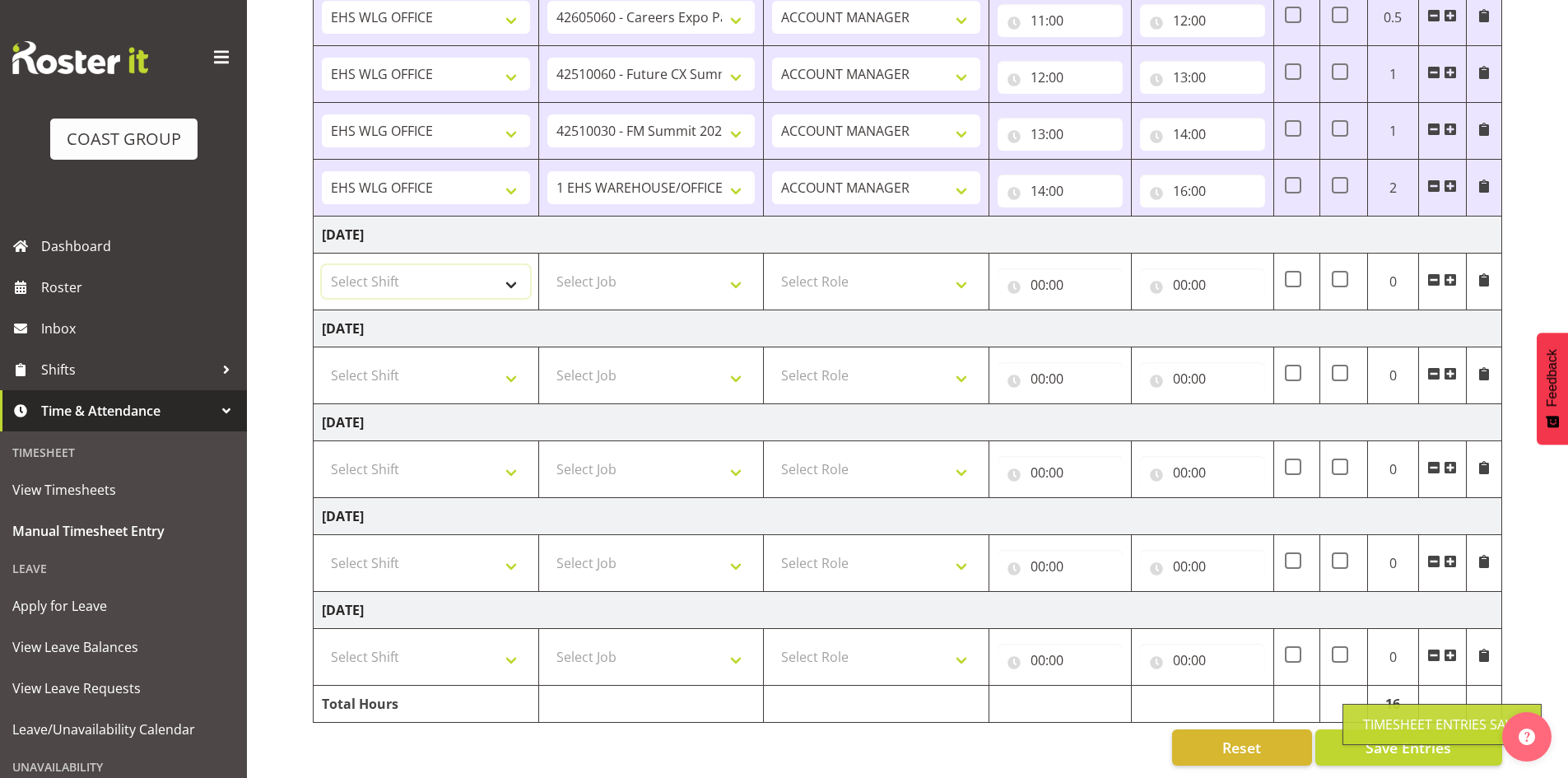
click at [518, 265] on select "Select Shift 25 Build NZPF @ Takina 7am 25 Service NZPF @ Takina [DATE] Break B…" at bounding box center [426, 281] width 208 height 33
select select "1464"
drag, startPoint x: 518, startPoint y: 266, endPoint x: 929, endPoint y: 281, distance: 411.3
click at [518, 267] on select "25 Build NZPF @ Takina 7am 25 Service NZPF @ Takina [DATE] Break Beervana @ Sta…" at bounding box center [426, 281] width 208 height 33
click at [1453, 274] on span at bounding box center [1450, 280] width 13 height 13
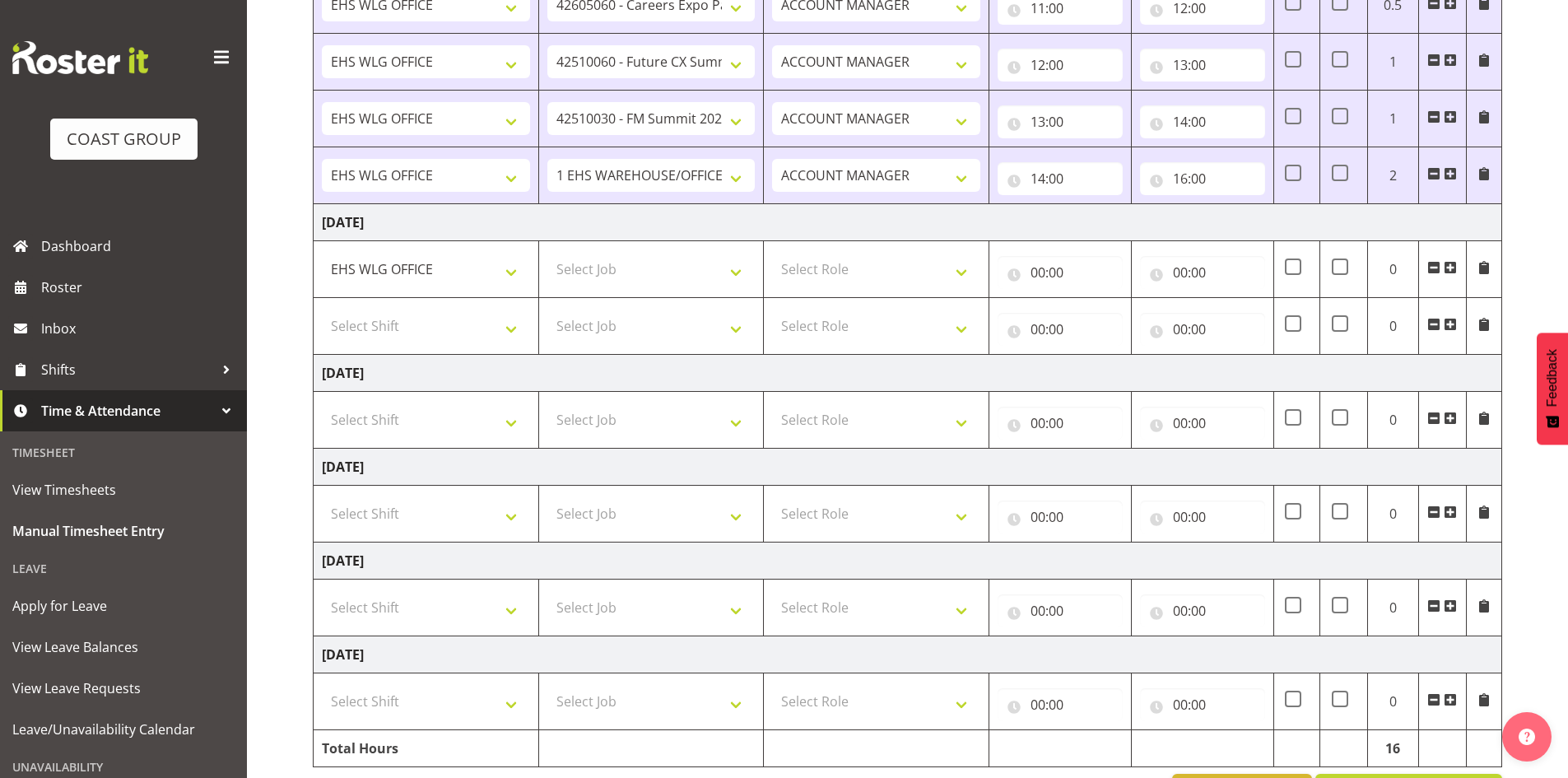
click at [1453, 266] on span at bounding box center [1450, 267] width 13 height 13
click at [1453, 265] on span at bounding box center [1450, 267] width 13 height 13
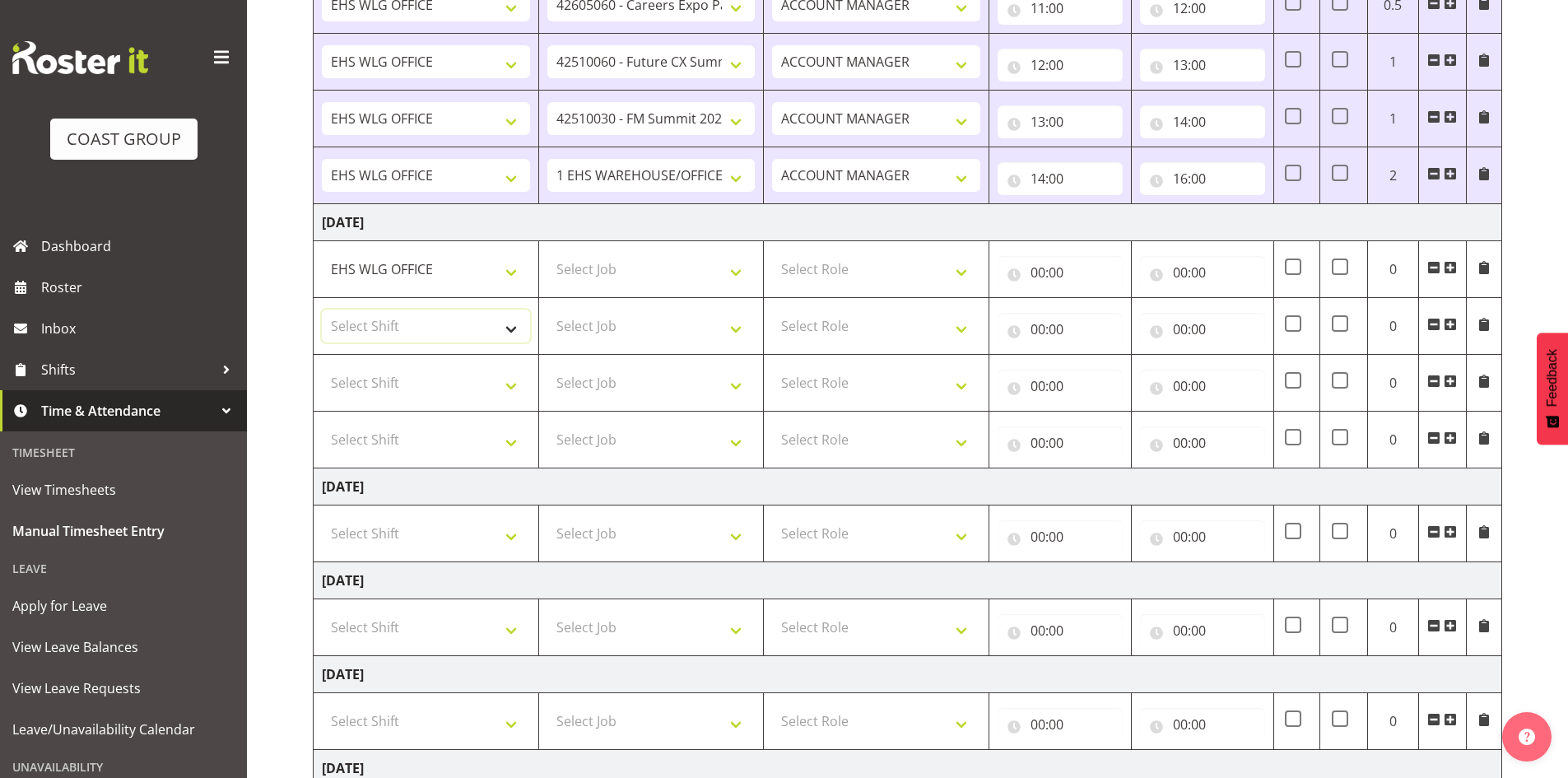
click at [498, 329] on select "Select Shift 25 Build NZPF @ Takina 7am 25 Service NZPF @ Takina [DATE] Break B…" at bounding box center [426, 326] width 208 height 33
select select "1464"
drag, startPoint x: 498, startPoint y: 328, endPoint x: 507, endPoint y: 377, distance: 49.8
click at [499, 329] on select "Select Shift 25 Build NZPF @ Takina 7am 25 Service NZPF @ Takina [DATE] Break B…" at bounding box center [426, 326] width 208 height 33
click at [497, 381] on select "Select Shift 25 Build NZPF @ Takina 7am 25 Service NZPF @ Takina [DATE] Break B…" at bounding box center [426, 383] width 208 height 33
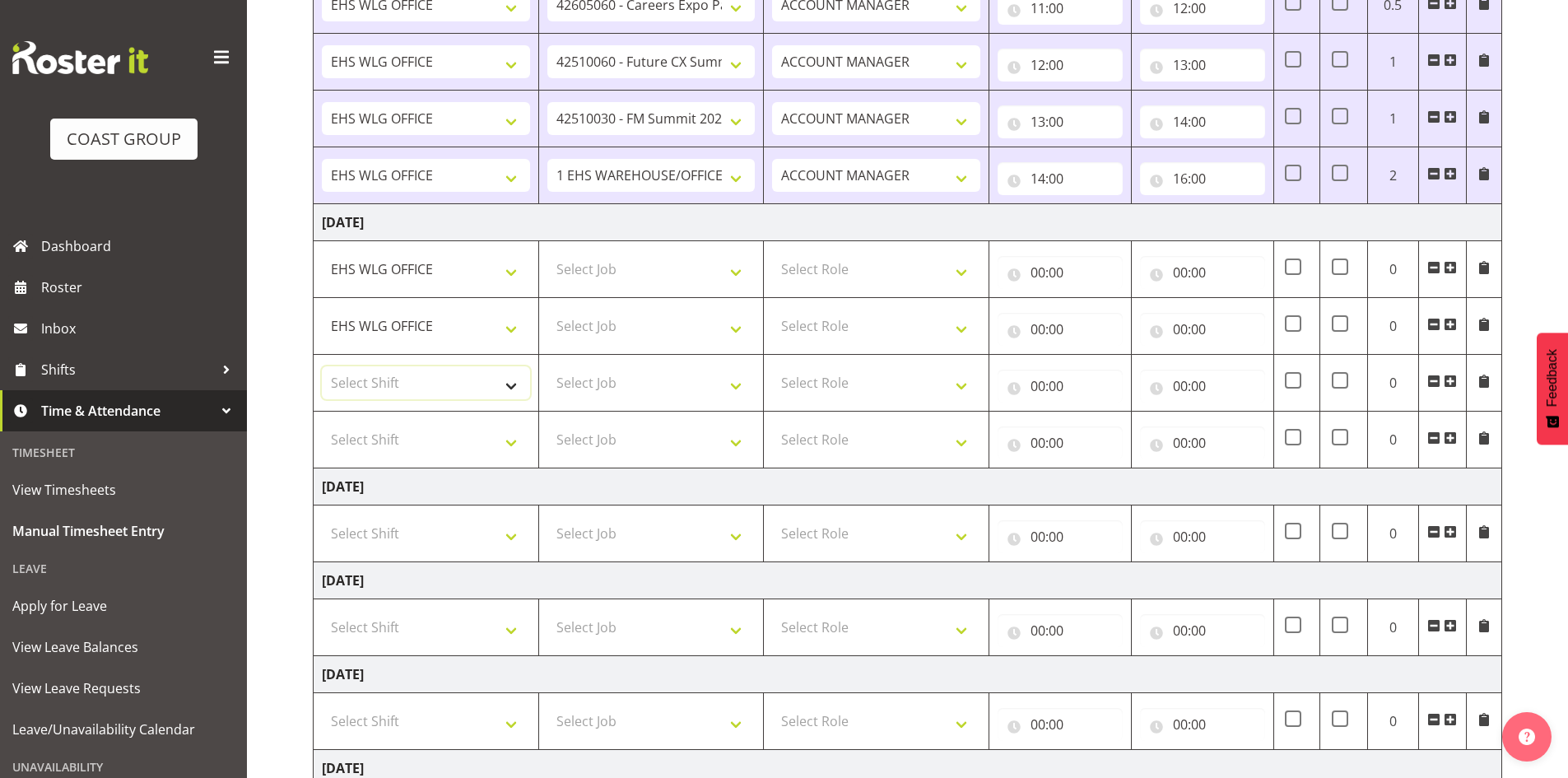
select select "1464"
click at [498, 382] on select "Select Shift 25 Build NZPF @ Takina 7am 25 Service NZPF @ Takina [DATE] Break B…" at bounding box center [426, 383] width 208 height 33
drag, startPoint x: 739, startPoint y: 262, endPoint x: 748, endPoint y: 269, distance: 11.4
click at [739, 262] on select "Select Job 1 Carlton Events 1 [PERSON_NAME][GEOGRAPHIC_DATA] 1 [PERSON_NAME][GE…" at bounding box center [652, 269] width 208 height 33
select select "10567"
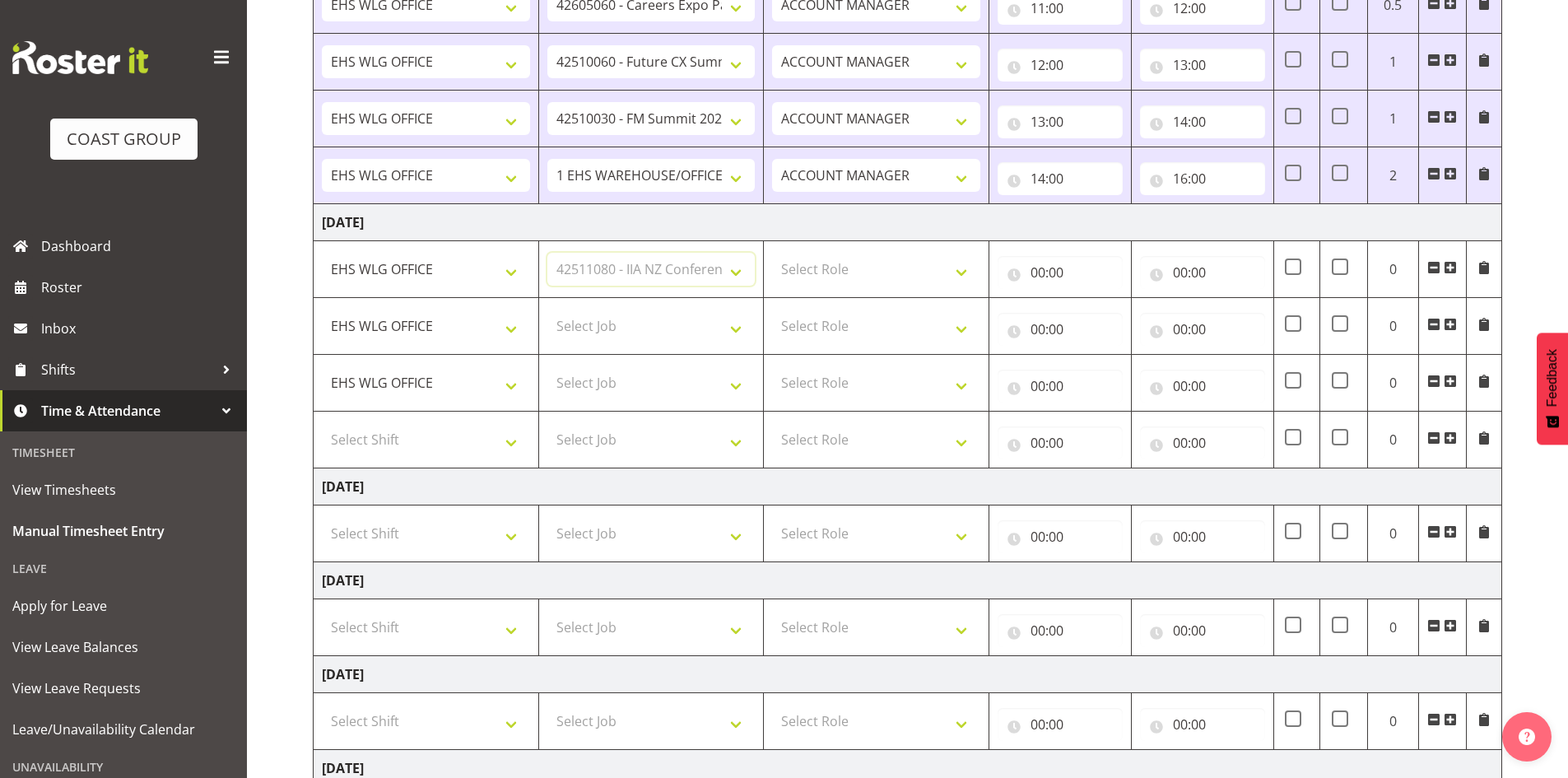
click at [548, 253] on select "Select Job 1 Carlton Events 1 [PERSON_NAME][GEOGRAPHIC_DATA] 1 [PERSON_NAME][GE…" at bounding box center [652, 269] width 208 height 33
drag, startPoint x: 961, startPoint y: 261, endPoint x: 957, endPoint y: 284, distance: 23.3
click at [961, 266] on select "Select Role EHS WLG OPS ACCOUNT MANAGER" at bounding box center [876, 269] width 208 height 33
select select "197"
click at [772, 253] on select "Select Role EHS WLG OPS ACCOUNT MANAGER" at bounding box center [876, 269] width 208 height 33
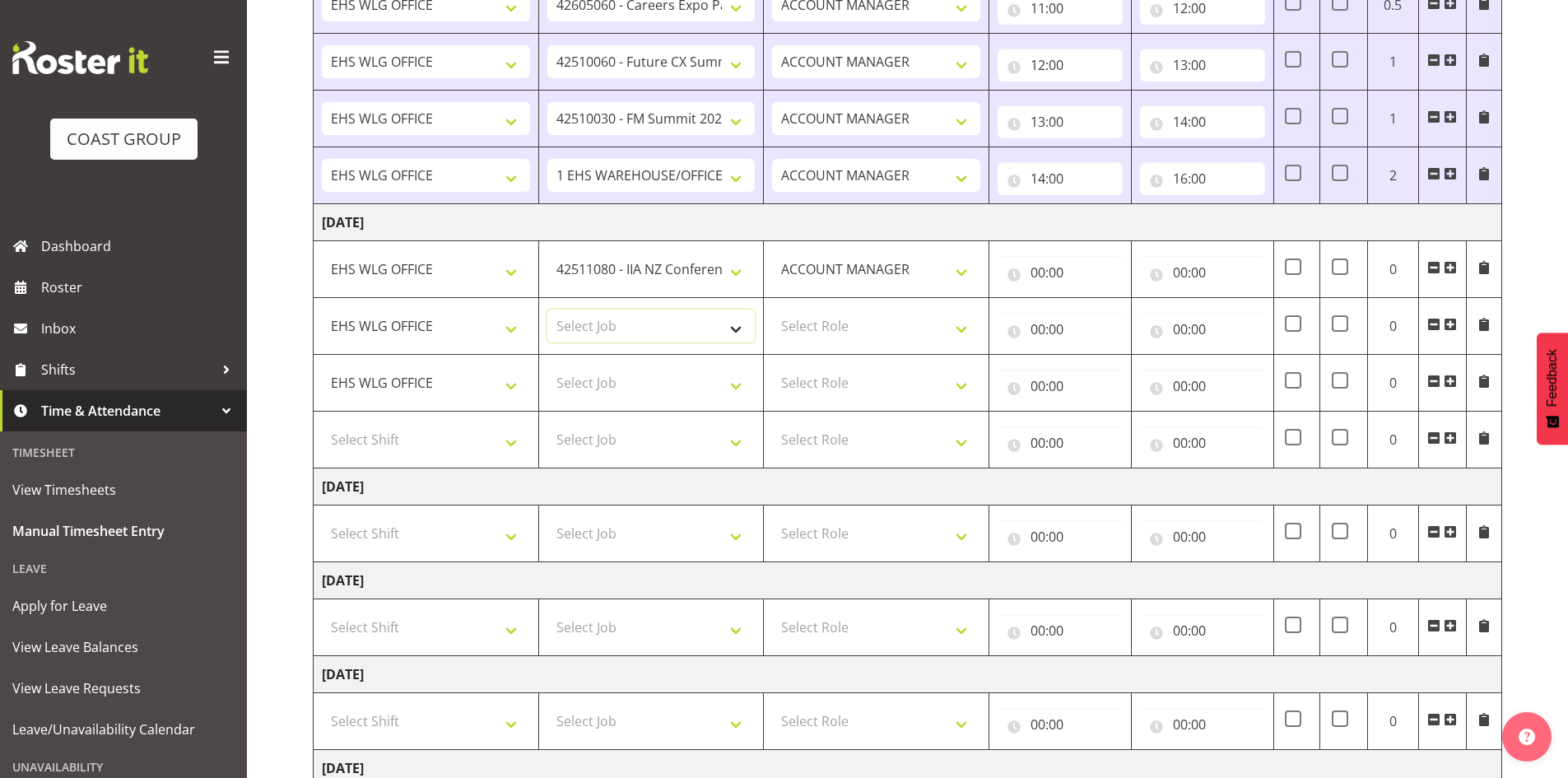
click at [745, 327] on select "Select Job 1 Carlton Events 1 [PERSON_NAME][GEOGRAPHIC_DATA] 1 [PERSON_NAME][GE…" at bounding box center [652, 326] width 208 height 33
select select "7938"
click at [741, 308] on td "Select Job 1 Carlton Events 1 [PERSON_NAME][GEOGRAPHIC_DATA] 1 [PERSON_NAME][GE…" at bounding box center [651, 326] width 226 height 56
click at [1041, 268] on input "00:00" at bounding box center [1060, 273] width 125 height 33
click at [1110, 316] on select "00 01 02 03 04 05 06 07 08 09 10 11 12 13 14 15 16 17 18 19 20 21 22 23" at bounding box center [1110, 315] width 37 height 33
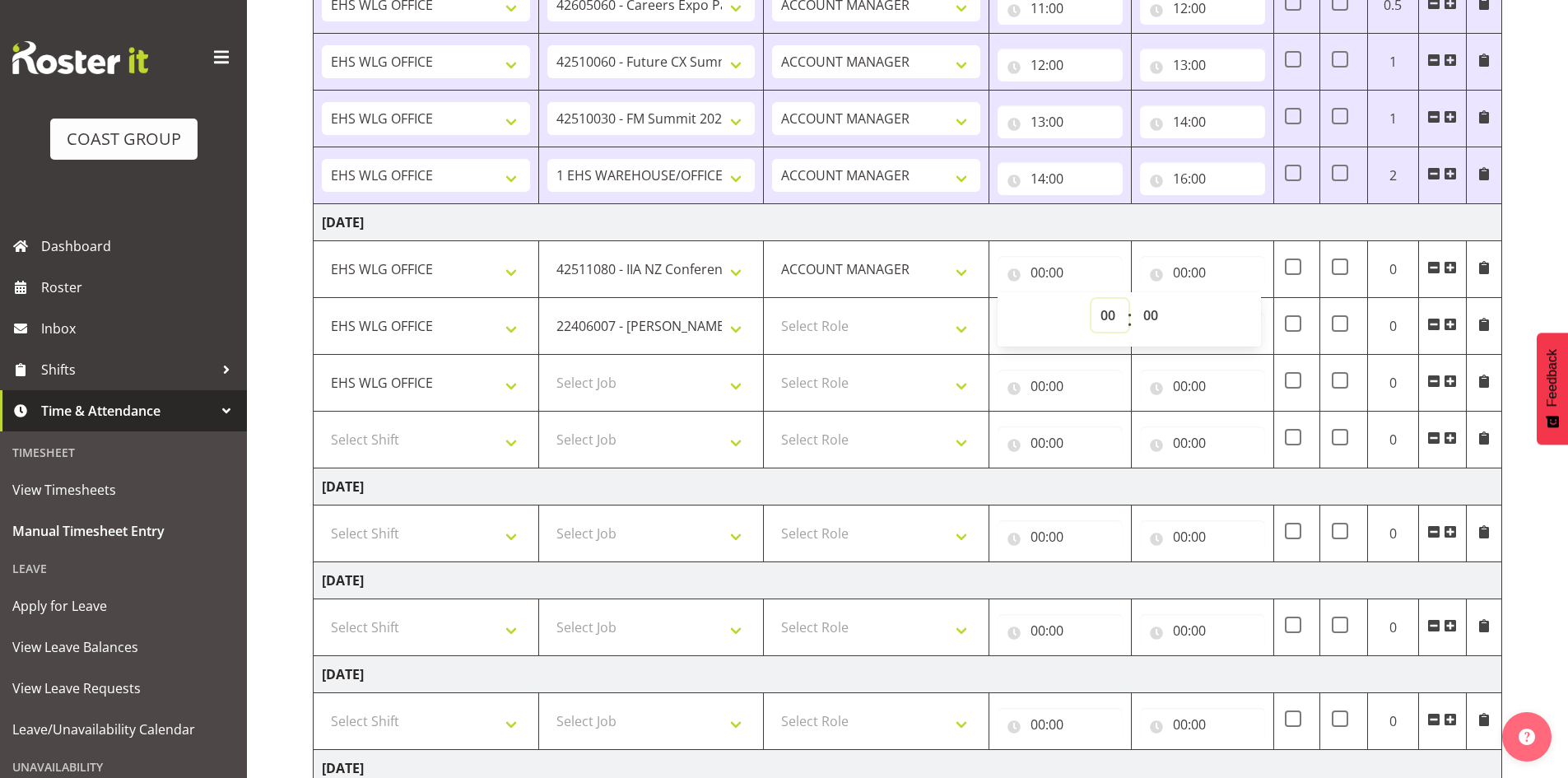
select select "7"
click at [1091, 299] on select "00 01 02 03 04 05 06 07 08 09 10 11 12 13 14 15 16 17 18 19 20 21 22 23" at bounding box center [1110, 315] width 37 height 33
type input "07:00"
drag, startPoint x: 1152, startPoint y: 307, endPoint x: 1154, endPoint y: 319, distance: 12.2
click at [1152, 307] on select "00 01 02 03 04 05 06 07 08 09 10 11 12 13 14 15 16 17 18 19 20 21 22 23 24 25 2…" at bounding box center [1153, 315] width 37 height 33
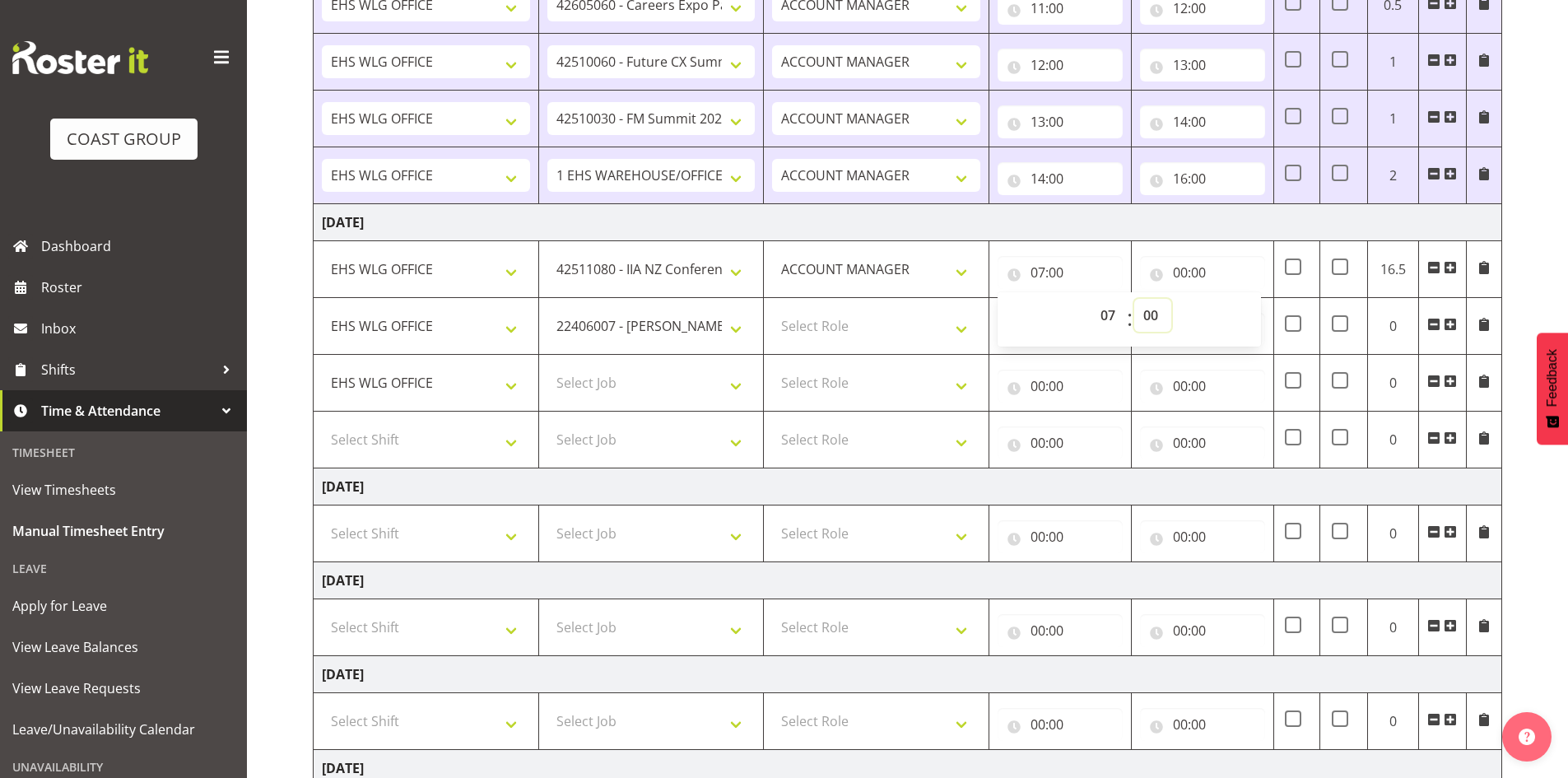
select select "30"
click at [1135, 299] on select "00 01 02 03 04 05 06 07 08 09 10 11 12 13 14 15 16 17 18 19 20 21 22 23 24 25 2…" at bounding box center [1153, 315] width 37 height 33
type input "07:30"
click at [1181, 263] on input "00:00" at bounding box center [1202, 273] width 125 height 33
click at [1249, 316] on select "00 01 02 03 04 05 06 07 08 09 10 11 12 13 14 15 16 17 18 19 20 21 22 23" at bounding box center [1252, 315] width 37 height 33
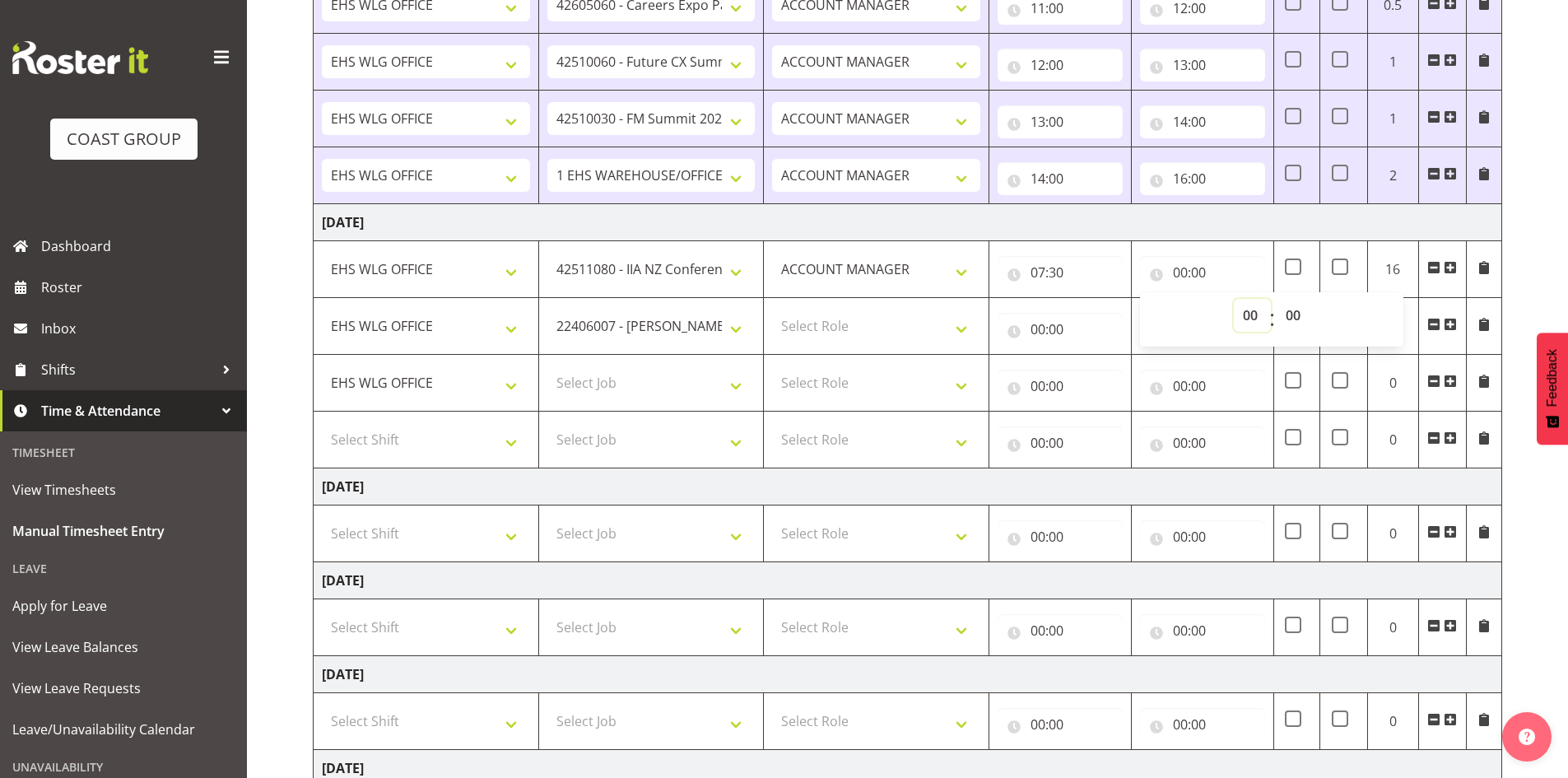
select select "9"
click at [1234, 299] on select "00 01 02 03 04 05 06 07 08 09 10 11 12 13 14 15 16 17 18 19 20 21 22 23" at bounding box center [1252, 315] width 37 height 33
type input "09:00"
click at [747, 322] on select "1 Carlton Events 1 [PERSON_NAME] 1 [PERSON_NAME][GEOGRAPHIC_DATA] 1 EHS WAREHOU…" at bounding box center [652, 326] width 208 height 33
click at [1183, 768] on td "[DATE]" at bounding box center [907, 768] width 1189 height 37
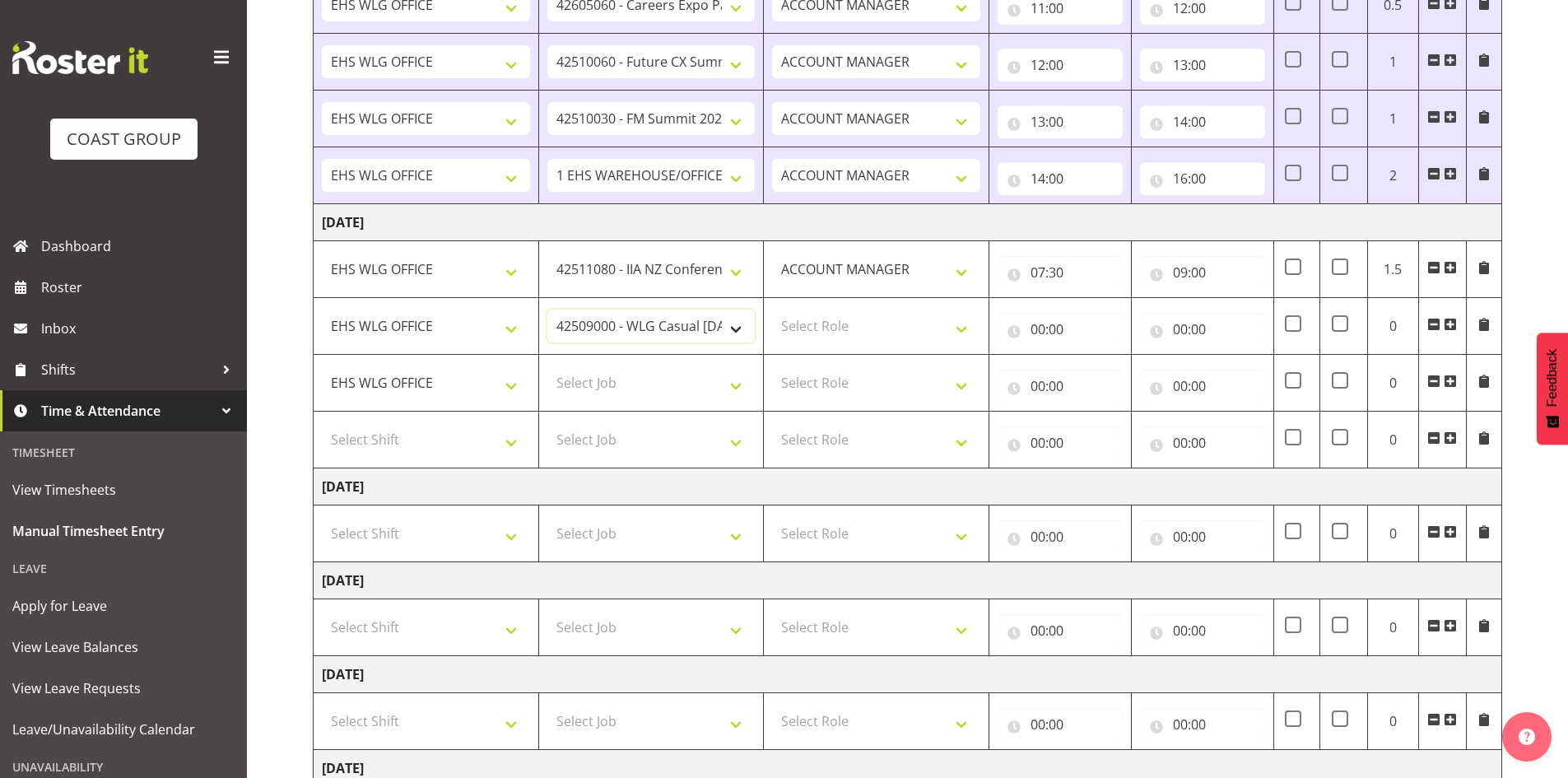
click at [735, 327] on select "1 Carlton Events 1 [PERSON_NAME] 1 [PERSON_NAME][GEOGRAPHIC_DATA] 1 EHS WAREHOU…" at bounding box center [652, 326] width 208 height 33
select select "10397"
click at [548, 310] on select "1 Carlton Events 1 [PERSON_NAME] 1 [PERSON_NAME][GEOGRAPHIC_DATA] 1 EHS WAREHOU…" at bounding box center [652, 326] width 208 height 33
click at [741, 382] on select "Select Job 1 Carlton Events 1 [PERSON_NAME][GEOGRAPHIC_DATA] 1 [PERSON_NAME][GE…" at bounding box center [652, 383] width 208 height 33
click at [548, 366] on select "Select Job 1 Carlton Events 1 [PERSON_NAME][GEOGRAPHIC_DATA] 1 [PERSON_NAME][GE…" at bounding box center [652, 383] width 208 height 33
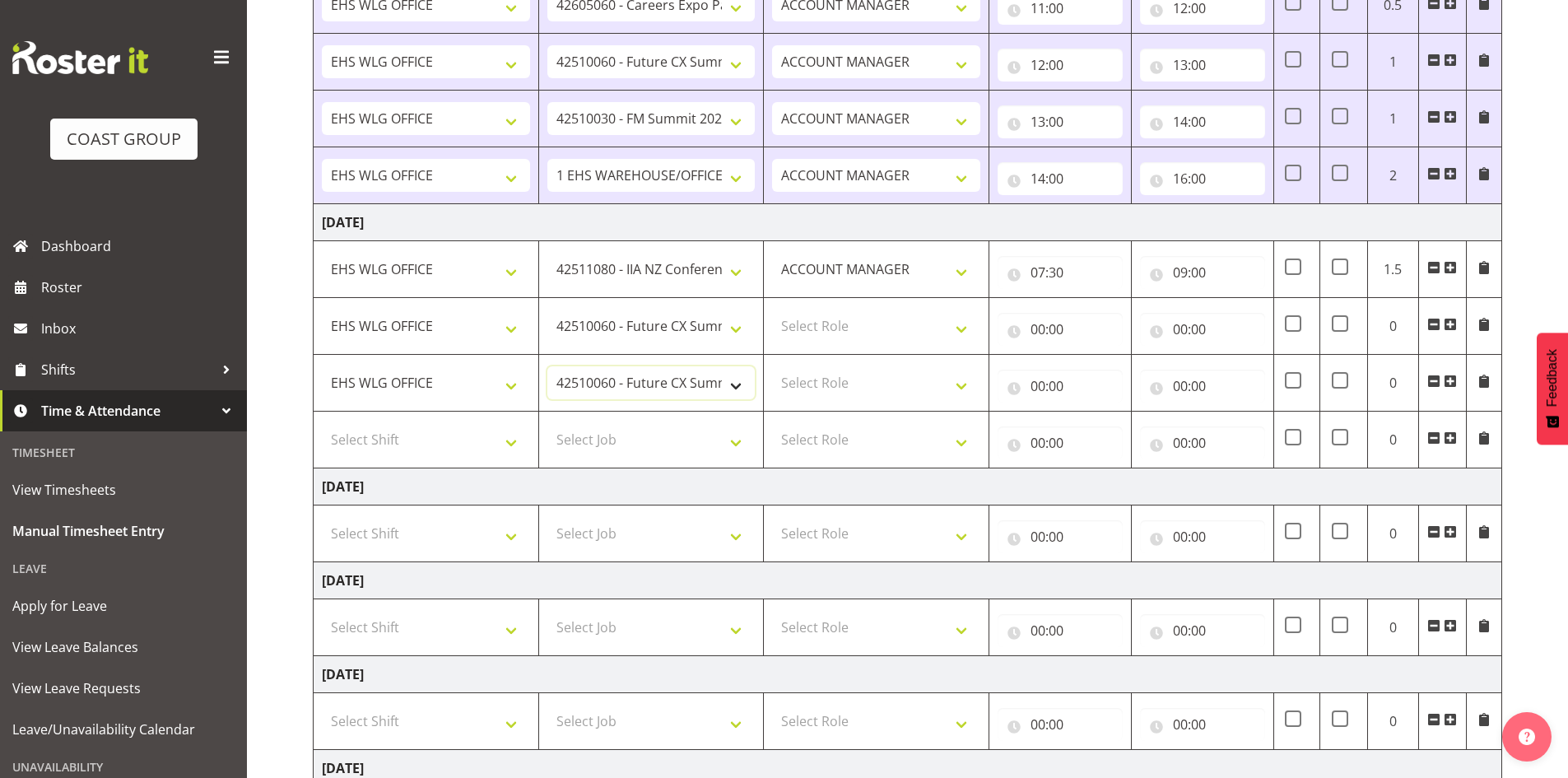
click at [737, 390] on select "1 Carlton Events 1 [PERSON_NAME] 1 [PERSON_NAME][GEOGRAPHIC_DATA] 1 EHS WAREHOU…" at bounding box center [652, 383] width 208 height 33
select select "9890"
click at [548, 366] on select "1 Carlton Events 1 [PERSON_NAME] 1 [PERSON_NAME][GEOGRAPHIC_DATA] 1 EHS WAREHOU…" at bounding box center [652, 383] width 208 height 33
drag, startPoint x: 959, startPoint y: 320, endPoint x: 952, endPoint y: 340, distance: 21.2
click at [958, 325] on select "Select Role EHS WLG OPS ACCOUNT MANAGER" at bounding box center [876, 326] width 208 height 33
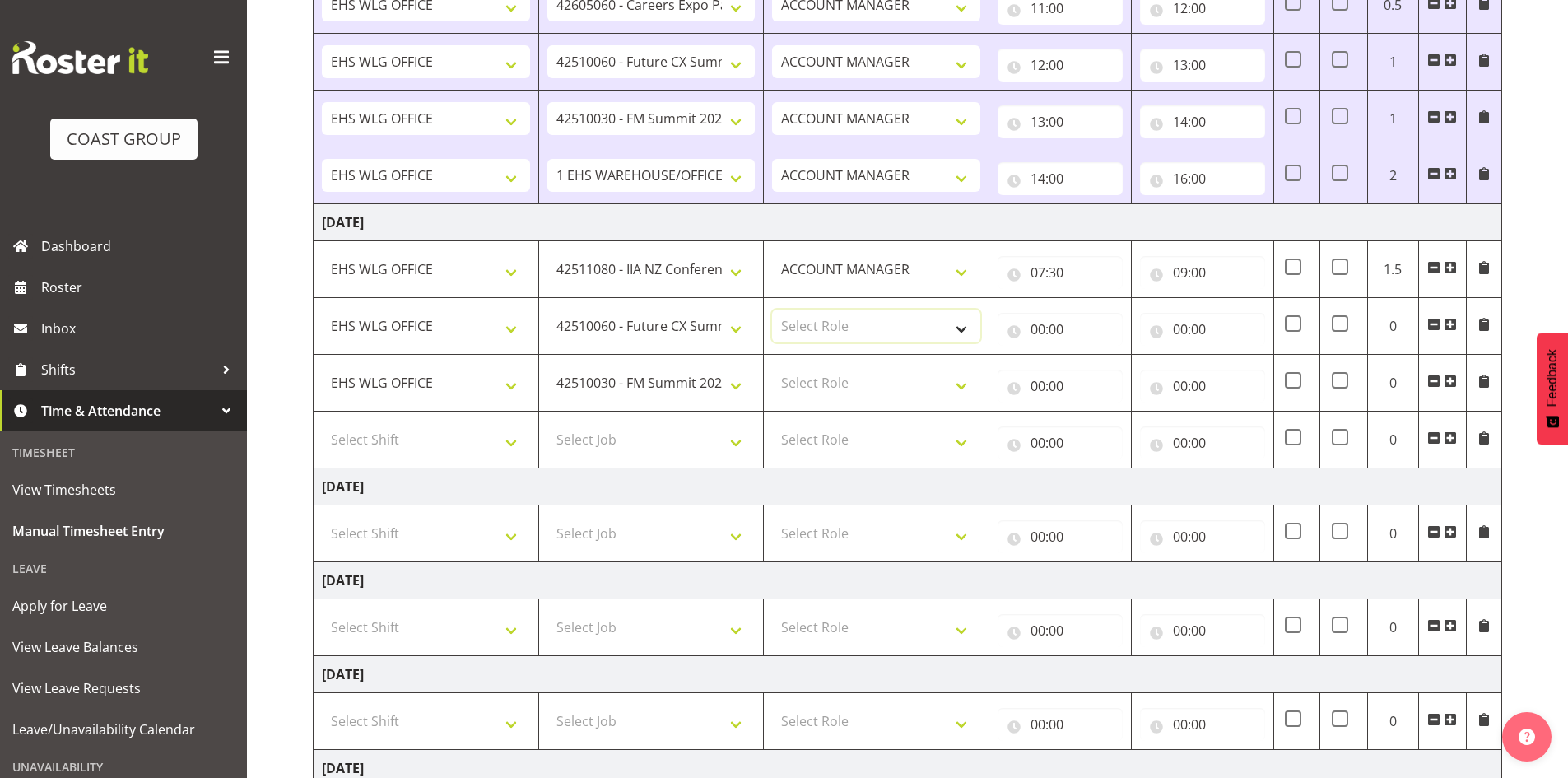
select select "197"
click at [772, 310] on select "Select Role EHS WLG OPS ACCOUNT MANAGER" at bounding box center [876, 326] width 208 height 33
click at [960, 379] on select "Select Role EHS WLG OPS ACCOUNT MANAGER" at bounding box center [876, 383] width 208 height 33
select select "197"
click at [772, 366] on select "Select Role EHS WLG OPS ACCOUNT MANAGER" at bounding box center [876, 383] width 208 height 33
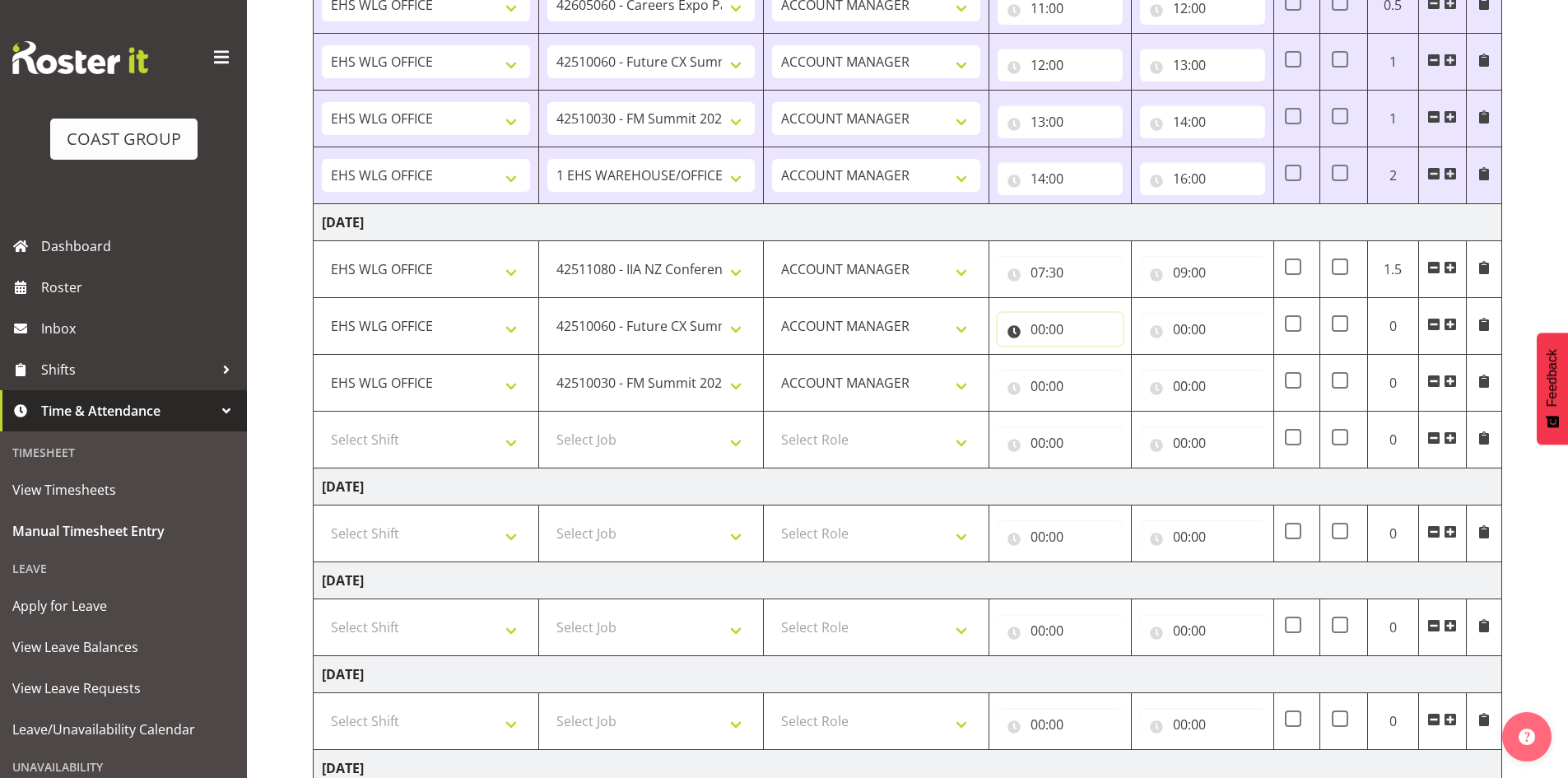
click at [1043, 323] on input "00:00" at bounding box center [1060, 329] width 125 height 33
click at [1110, 366] on select "00 01 02 03 04 05 06 07 08 09 10 11 12 13 14 15 16 17 18 19 20 21 22 23" at bounding box center [1110, 373] width 37 height 33
select select "9"
click at [1091, 356] on select "00 01 02 03 04 05 06 07 08 09 10 11 12 13 14 15 16 17 18 19 20 21 22 23" at bounding box center [1110, 373] width 37 height 33
type input "09:00"
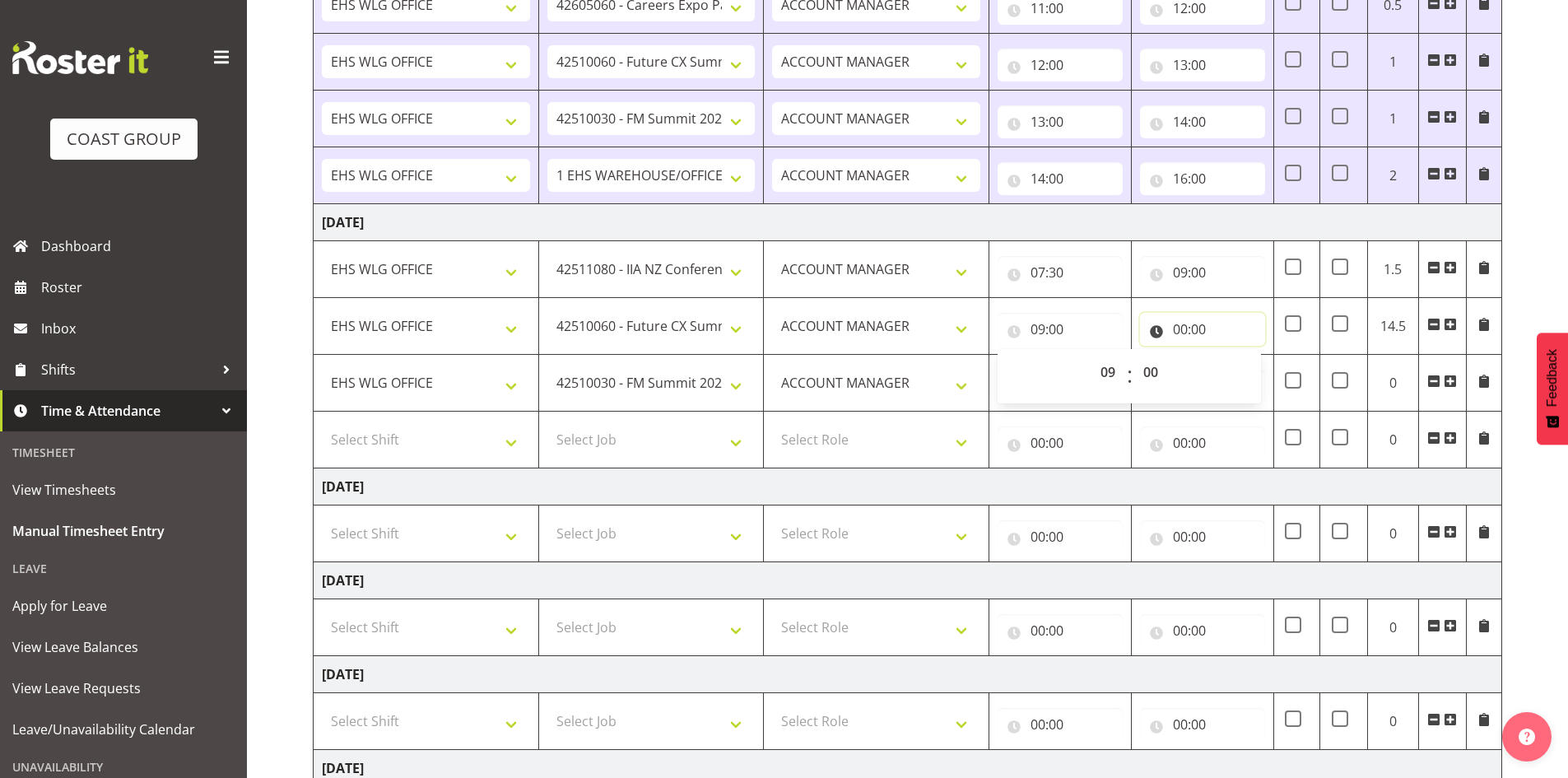
click at [1183, 326] on input "00:00" at bounding box center [1202, 329] width 125 height 33
click at [1248, 369] on select "00 01 02 03 04 05 06 07 08 09 10 11 12 13 14 15 16 17 18 19 20 21 22 23" at bounding box center [1252, 373] width 37 height 33
select select "10"
click at [1234, 356] on select "00 01 02 03 04 05 06 07 08 09 10 11 12 13 14 15 16 17 18 19 20 21 22 23" at bounding box center [1252, 373] width 37 height 33
type input "10:00"
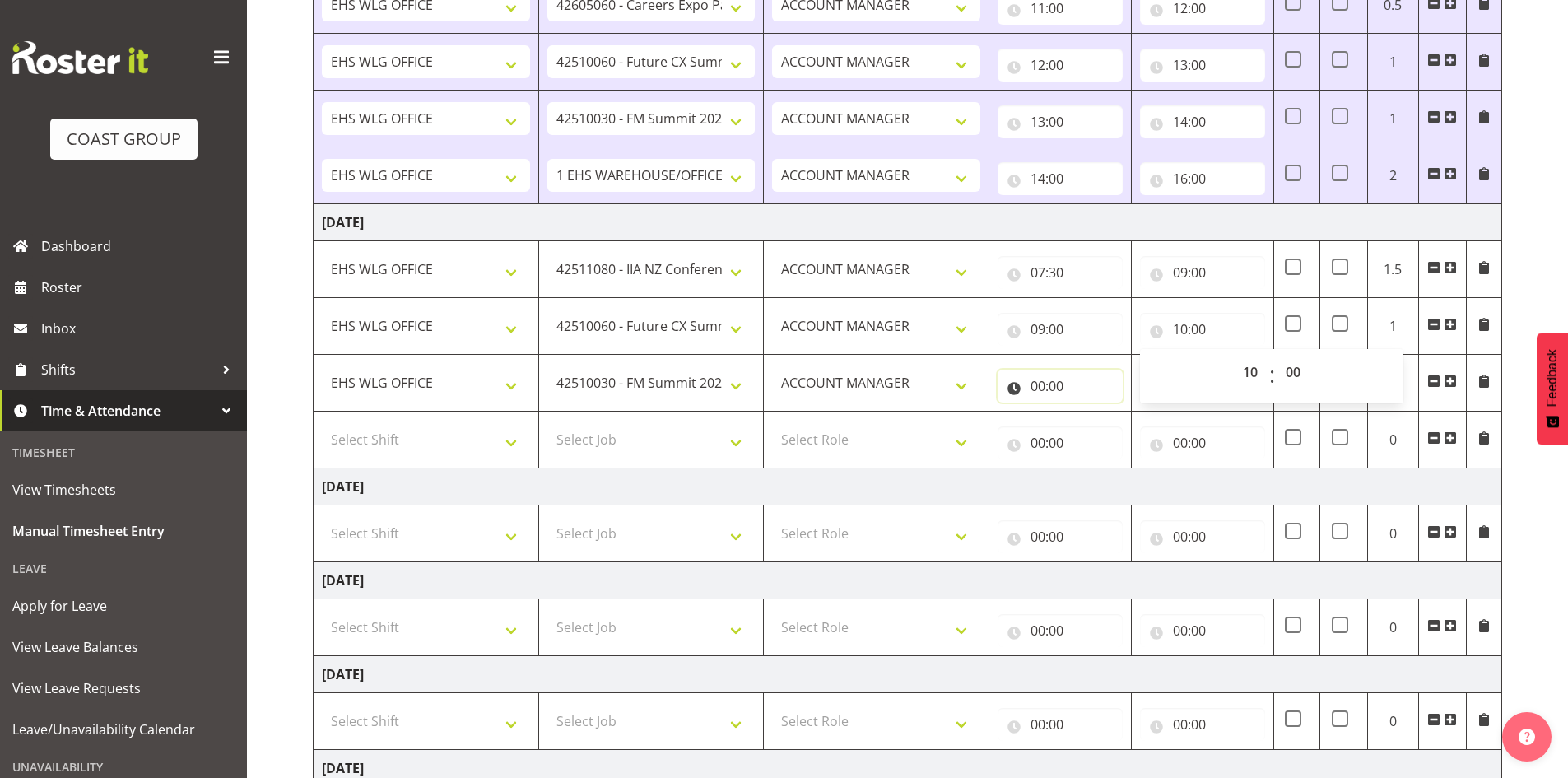
click at [1044, 385] on input "00:00" at bounding box center [1060, 386] width 125 height 33
click at [1107, 427] on select "00 01 02 03 04 05 06 07 08 09 10 11 12 13 14 15 16 17 18 19 20 21 22 23" at bounding box center [1110, 429] width 37 height 33
select select "10"
click at [1091, 412] on select "00 01 02 03 04 05 06 07 08 09 10 11 12 13 14 15 16 17 18 19 20 21 22 23" at bounding box center [1110, 429] width 37 height 33
type input "10:00"
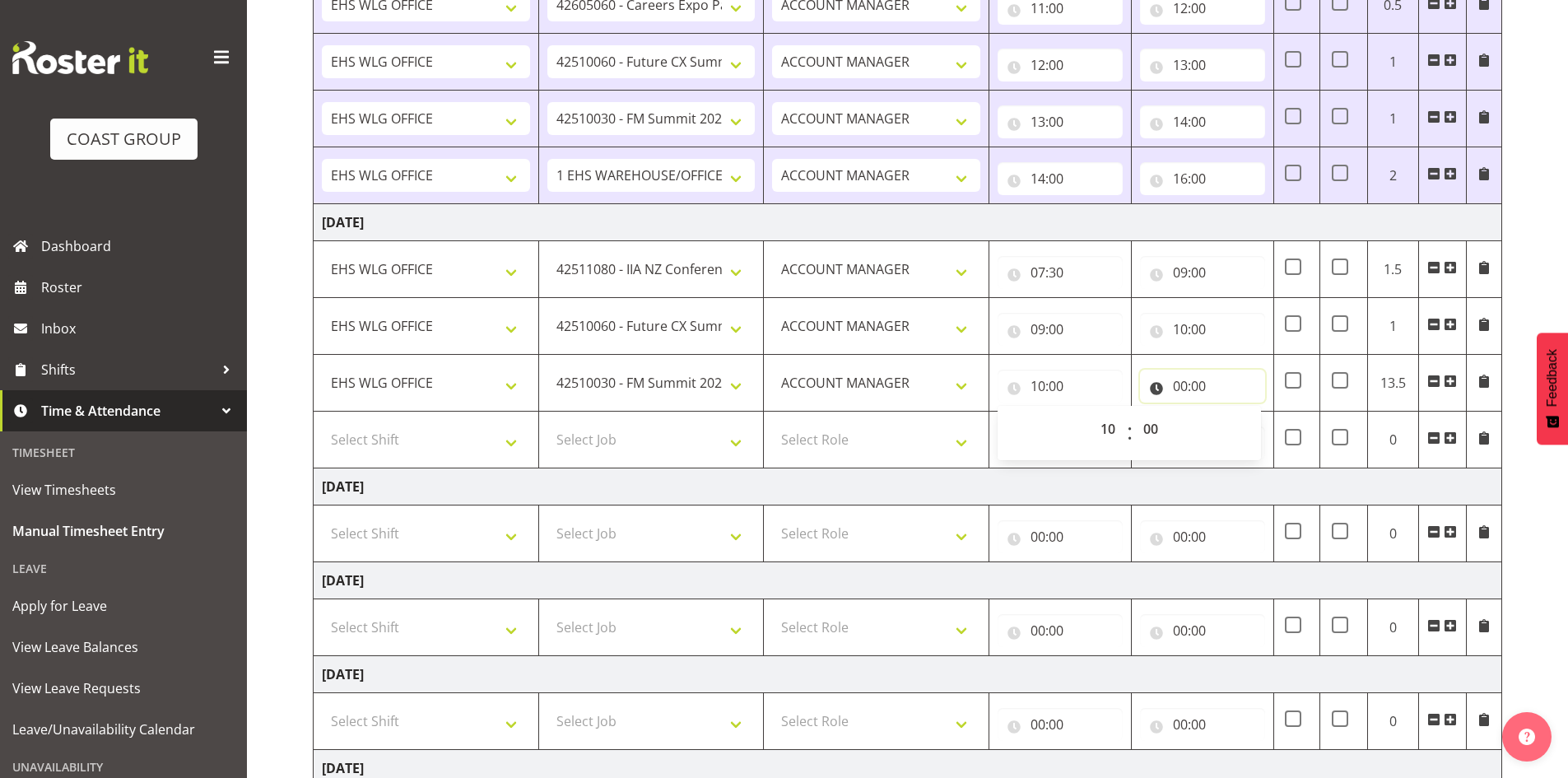
click at [1193, 389] on input "00:00" at bounding box center [1202, 386] width 125 height 33
click at [1251, 426] on select "00 01 02 03 04 05 06 07 08 09 10 11 12 13 14 15 16 17 18 19 20 21 22 23" at bounding box center [1252, 429] width 37 height 33
select select "11"
click at [1234, 412] on select "00 01 02 03 04 05 06 07 08 09 10 11 12 13 14 15 16 17 18 19 20 21 22 23" at bounding box center [1252, 429] width 37 height 33
type input "11:00"
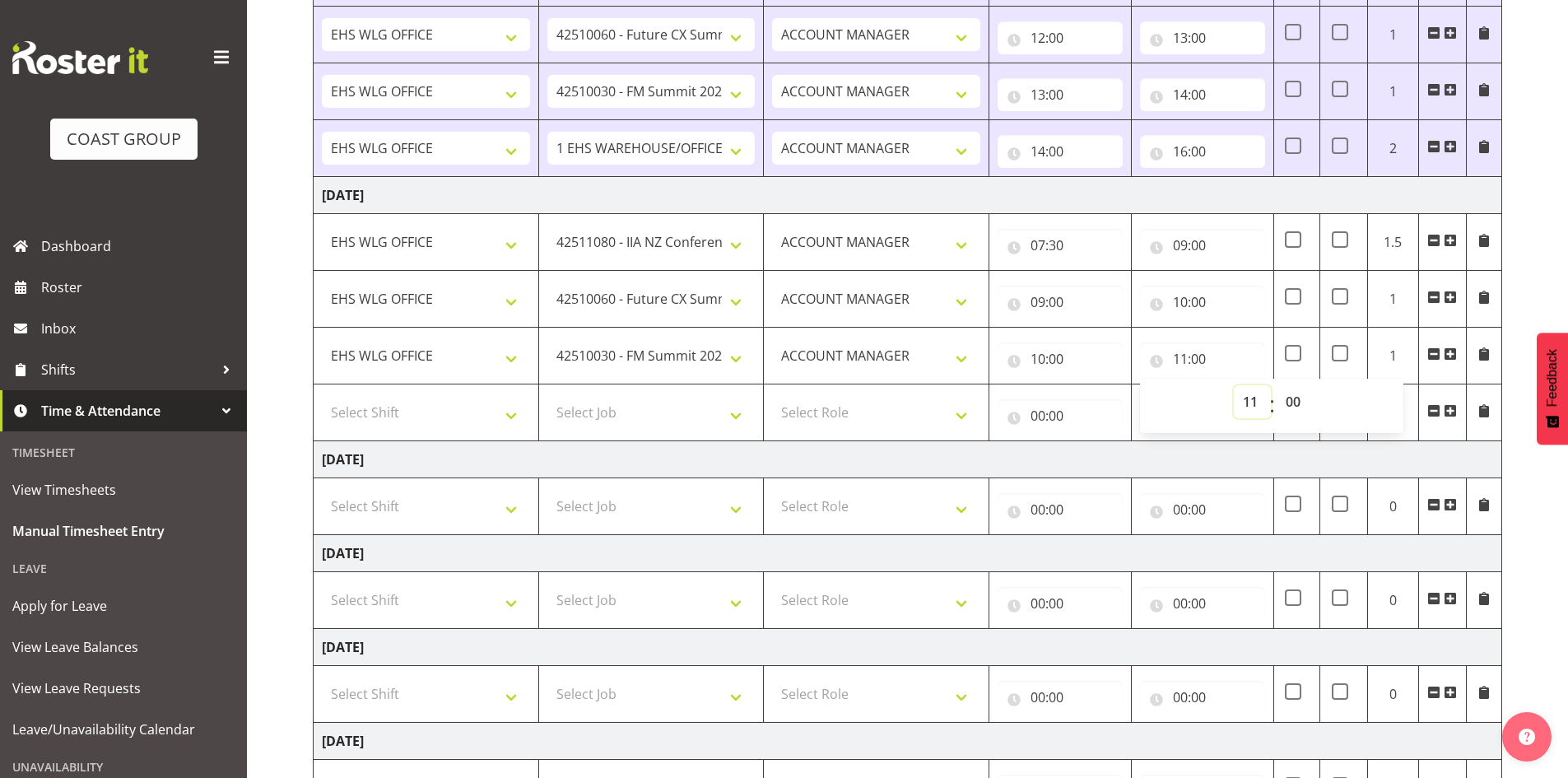
scroll to position [982, 0]
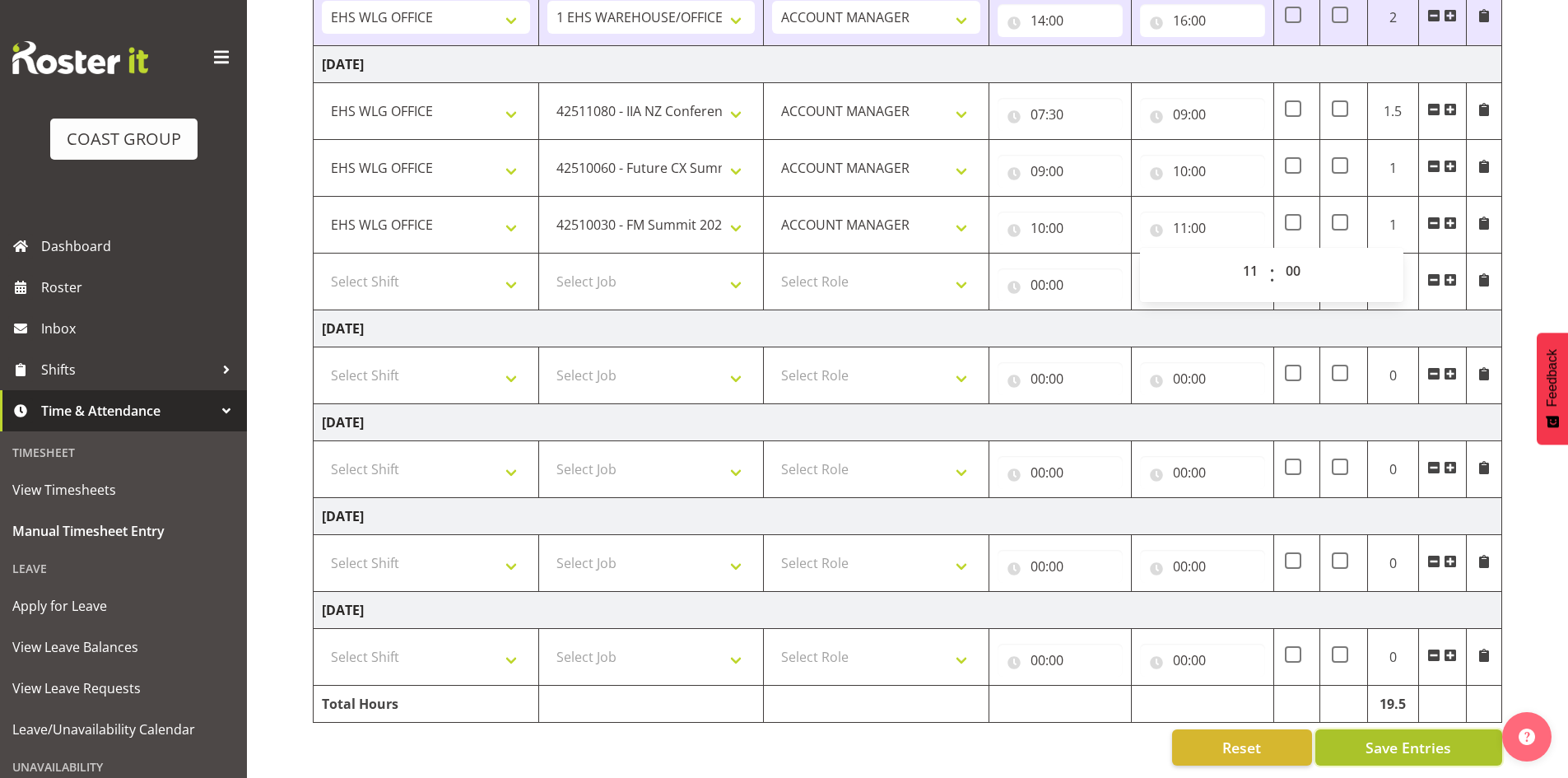
click at [1407, 737] on span "Save Entries" at bounding box center [1408, 748] width 86 height 22
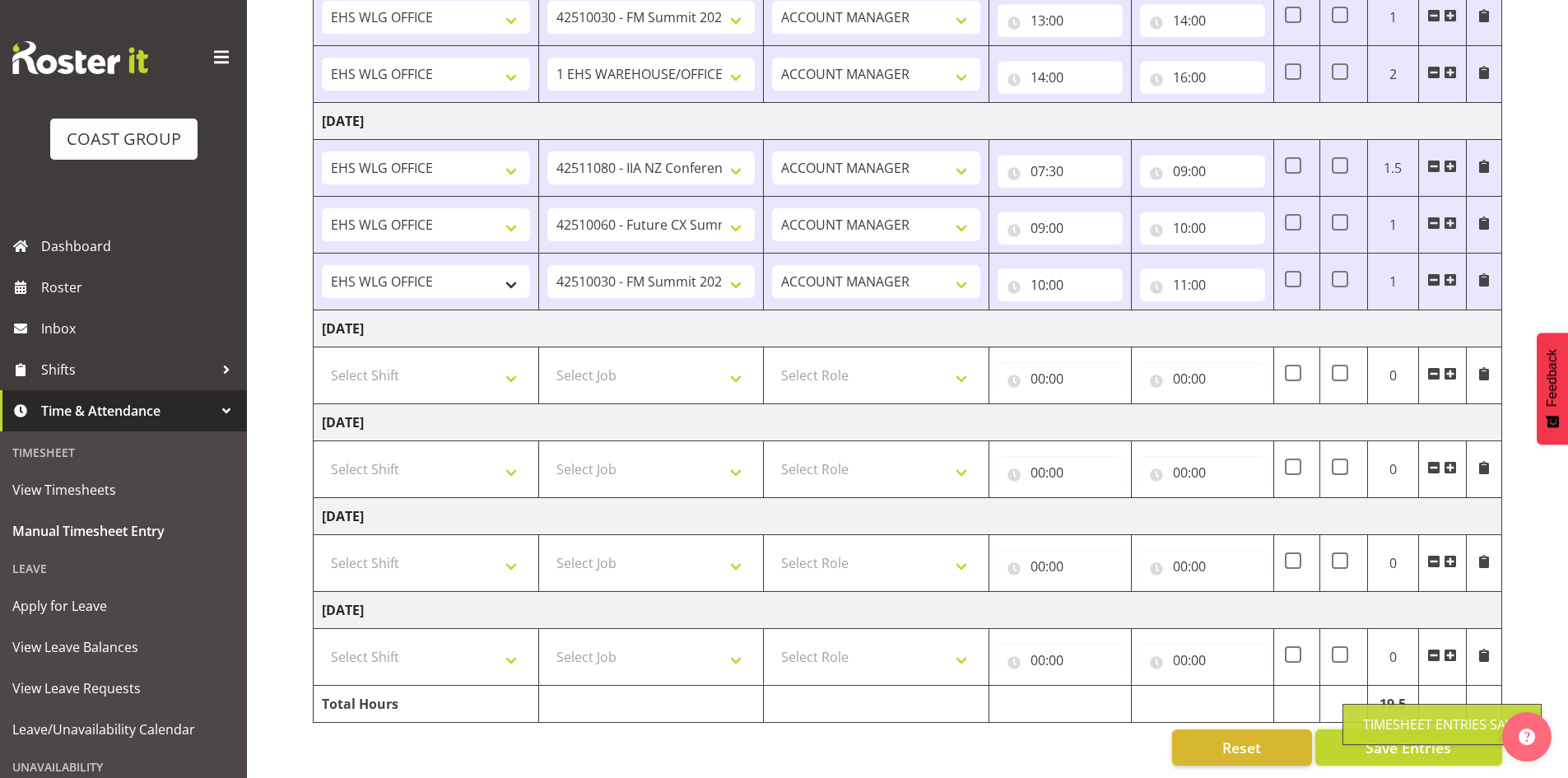
scroll to position [926, 0]
click at [512, 267] on select "25 Build NZPF @ Takina 7am 25 Service NZPF @ Takina [DATE] Break Beervana @ Sta…" at bounding box center [426, 281] width 208 height 33
click at [1455, 274] on span at bounding box center [1450, 280] width 13 height 13
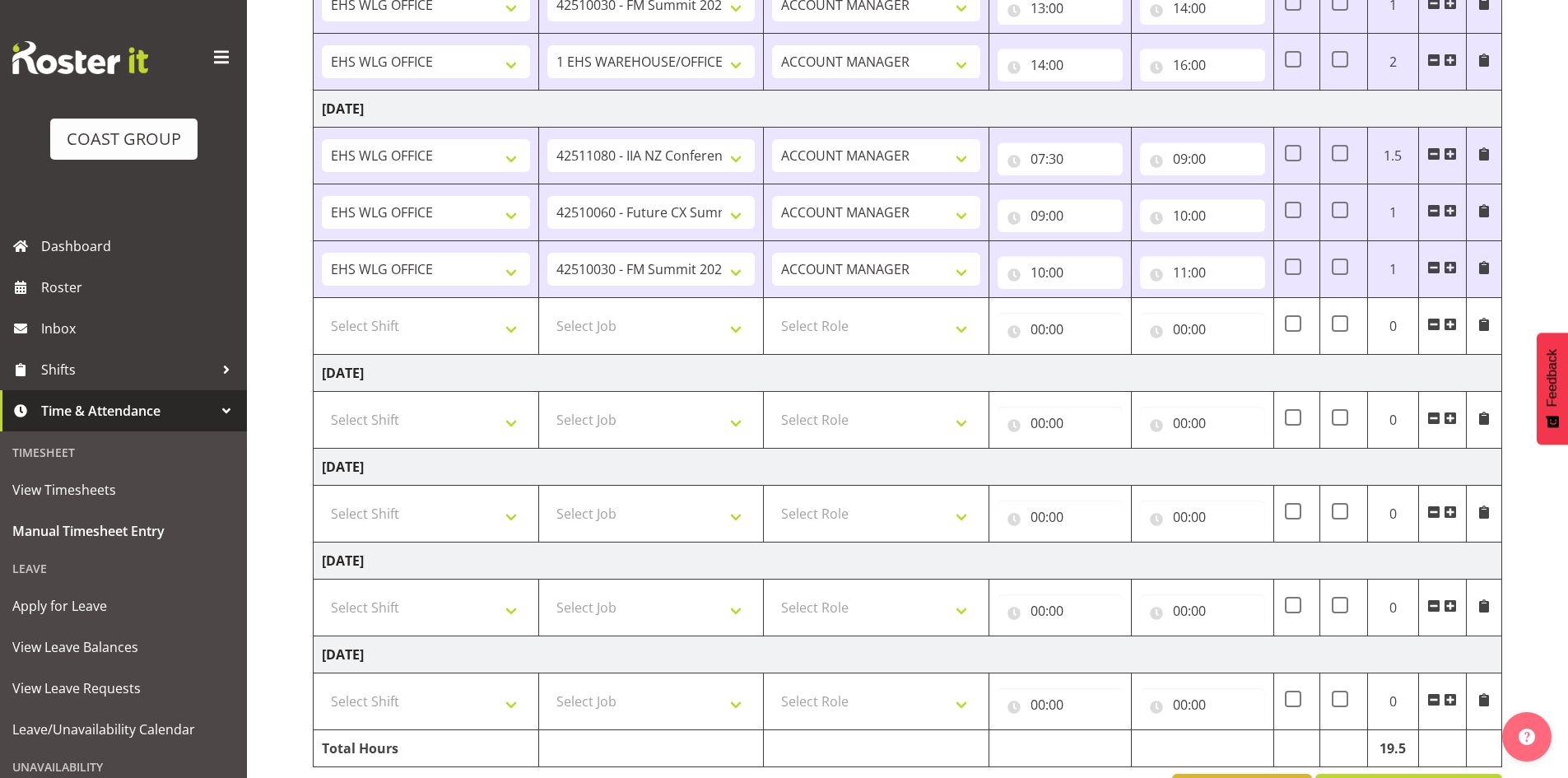
click at [1452, 265] on span at bounding box center [1450, 267] width 13 height 13
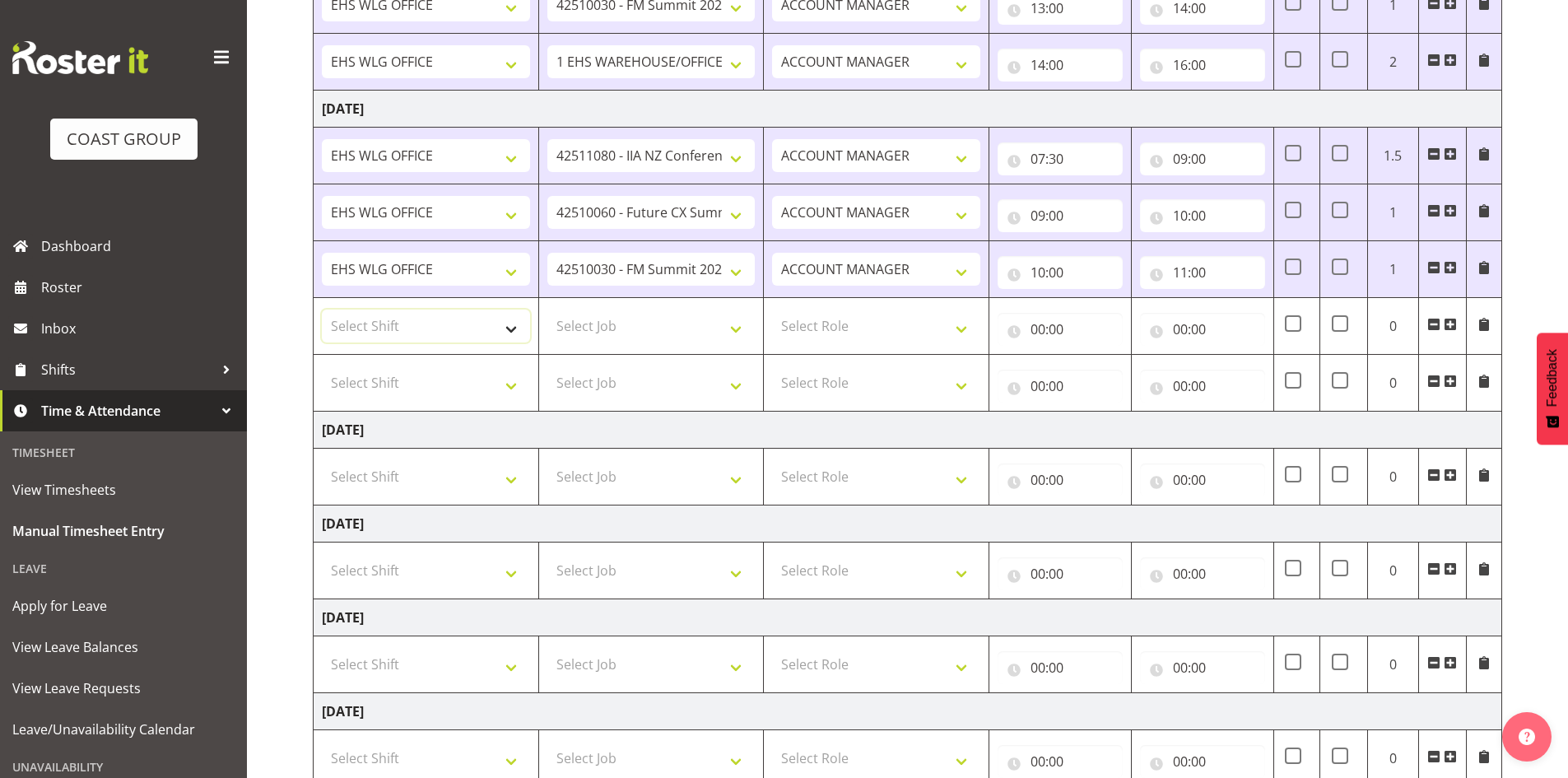
click at [507, 323] on select "Select Shift 25 Build NZPF @ Takina 7am 25 Service NZPF @ Takina [DATE] Break B…" at bounding box center [426, 326] width 208 height 33
click at [509, 324] on select "Select Shift 25 Build NZPF @ Takina 7am 25 Service NZPF @ Takina [DATE] Break B…" at bounding box center [426, 326] width 208 height 33
click at [516, 326] on select "Select Shift 25 Build NZPF @ Takina 7am 25 Service NZPF @ Takina [DATE] Break B…" at bounding box center [426, 326] width 208 height 33
select select "1464"
click at [515, 328] on select "Select Shift 25 Build NZPF @ Takina 7am 25 Service NZPF @ Takina [DATE] Break B…" at bounding box center [426, 326] width 208 height 33
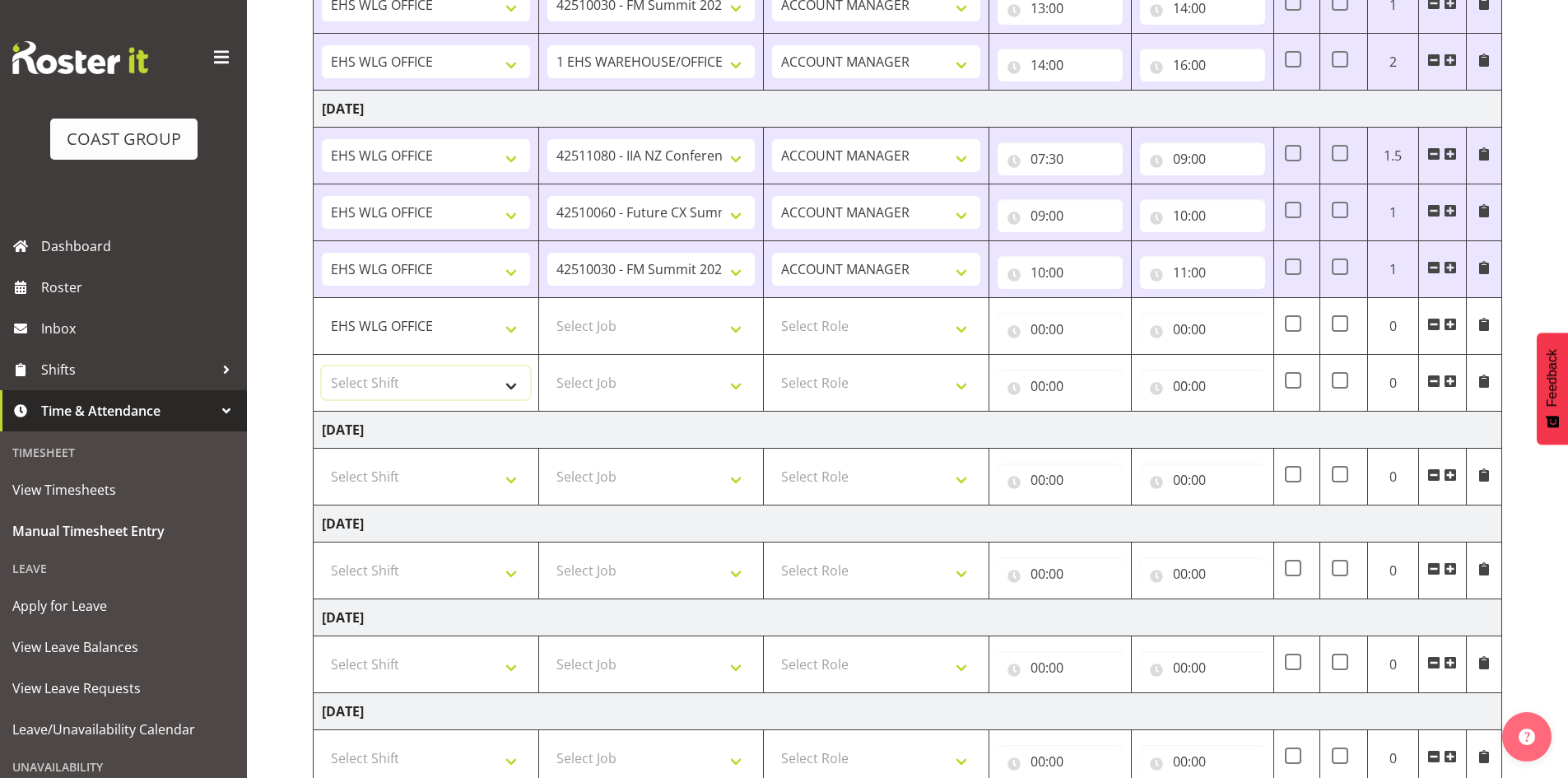
click at [514, 383] on select "Select Shift 25 Build NZPF @ Takina 7am 25 Service NZPF @ Takina [DATE] Break B…" at bounding box center [426, 383] width 208 height 33
select select "1464"
click at [511, 383] on select "Select Shift 25 Build NZPF @ Takina 7am 25 Service NZPF @ Takina [DATE] Break B…" at bounding box center [426, 383] width 208 height 33
click at [511, 383] on select "25 Build NZPF @ Takina 7am 25 Service NZPF @ Takina [DATE] Break Beervana @ Sta…" at bounding box center [426, 383] width 208 height 33
click at [779, 335] on select "Select Role EHS WLG OPS ACCOUNT MANAGER" at bounding box center [876, 326] width 208 height 33
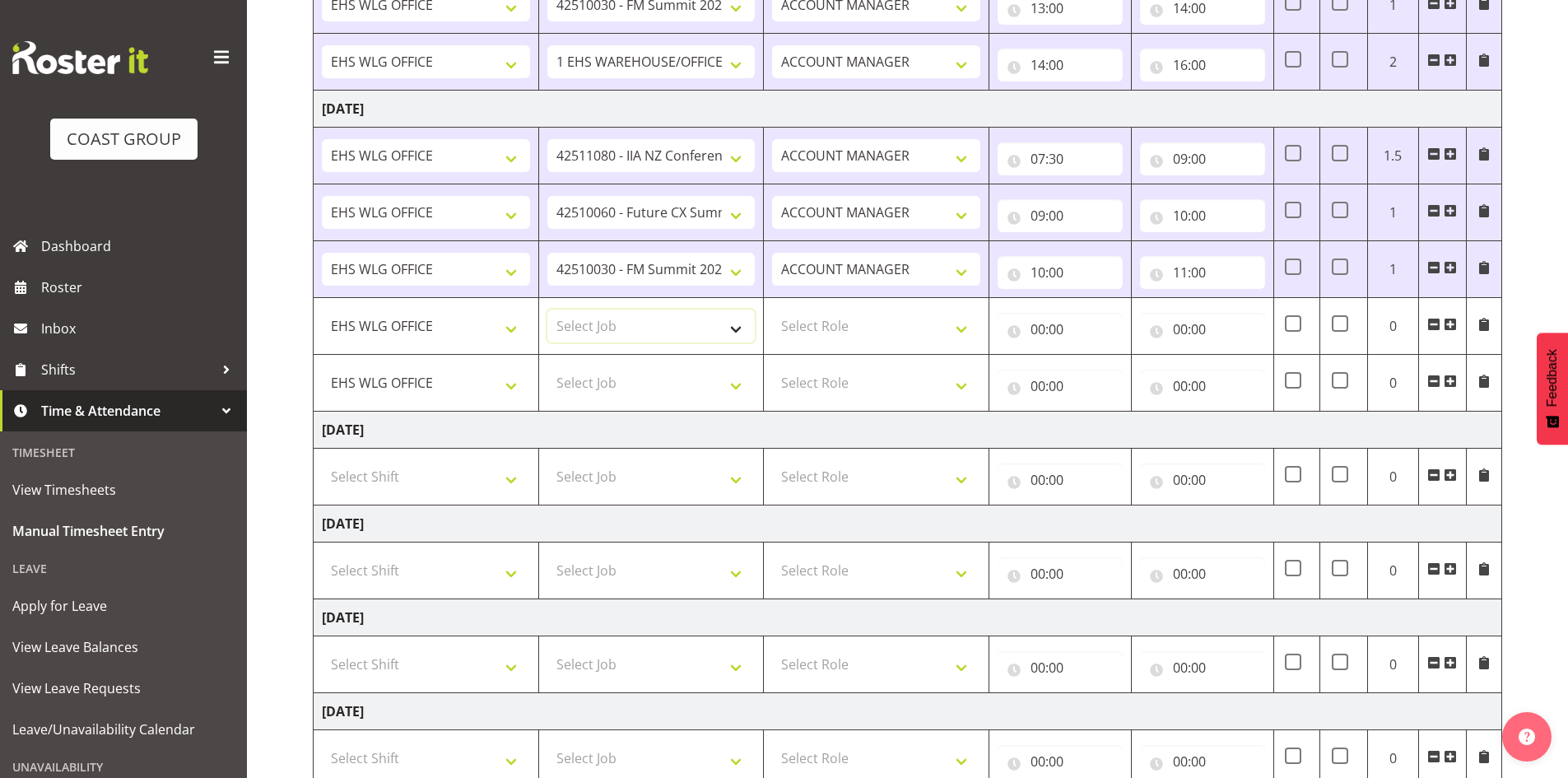
click at [733, 326] on select "Select Job 1 Carlton Events 1 [PERSON_NAME][GEOGRAPHIC_DATA] 1 [PERSON_NAME][GE…" at bounding box center [652, 326] width 208 height 33
select select "9339"
click at [548, 310] on select "Select Job 1 Carlton Events 1 [PERSON_NAME][GEOGRAPHIC_DATA] 1 [PERSON_NAME][GE…" at bounding box center [652, 326] width 208 height 33
click at [960, 328] on select "Select Role EHS WLG OPS ACCOUNT MANAGER" at bounding box center [876, 326] width 208 height 33
select select "197"
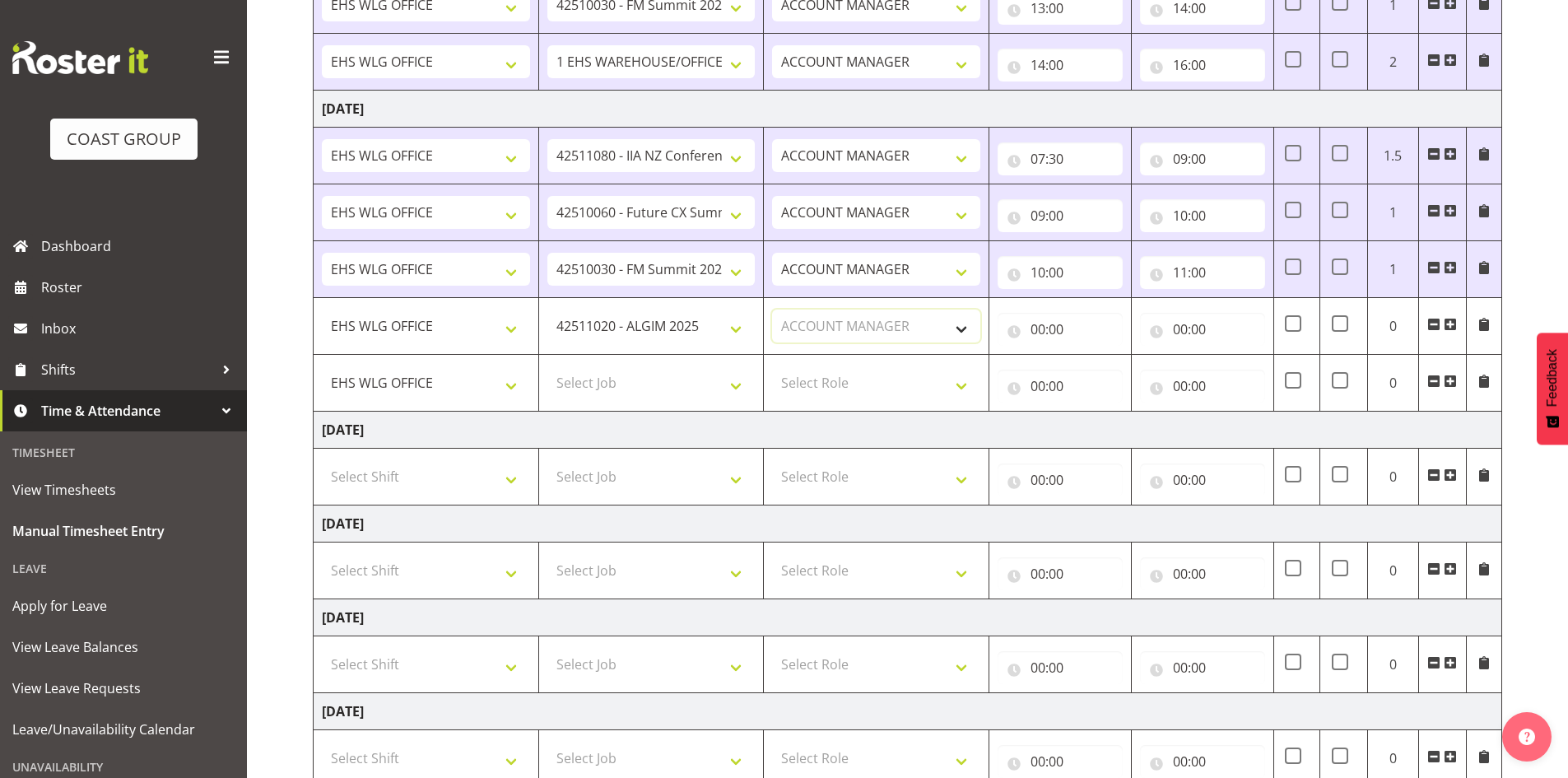
click at [772, 310] on select "Select Role EHS WLG OPS ACCOUNT MANAGER" at bounding box center [876, 326] width 208 height 33
click at [737, 389] on select "Select Job 1 Carlton Events 1 [PERSON_NAME][GEOGRAPHIC_DATA] 1 [PERSON_NAME][GE…" at bounding box center [652, 383] width 208 height 33
select select "8002"
click at [548, 366] on select "Select Job 1 Carlton Events 1 [PERSON_NAME][GEOGRAPHIC_DATA] 1 [PERSON_NAME][GE…" at bounding box center [652, 383] width 208 height 33
drag, startPoint x: 961, startPoint y: 386, endPoint x: 957, endPoint y: 392, distance: 7.2
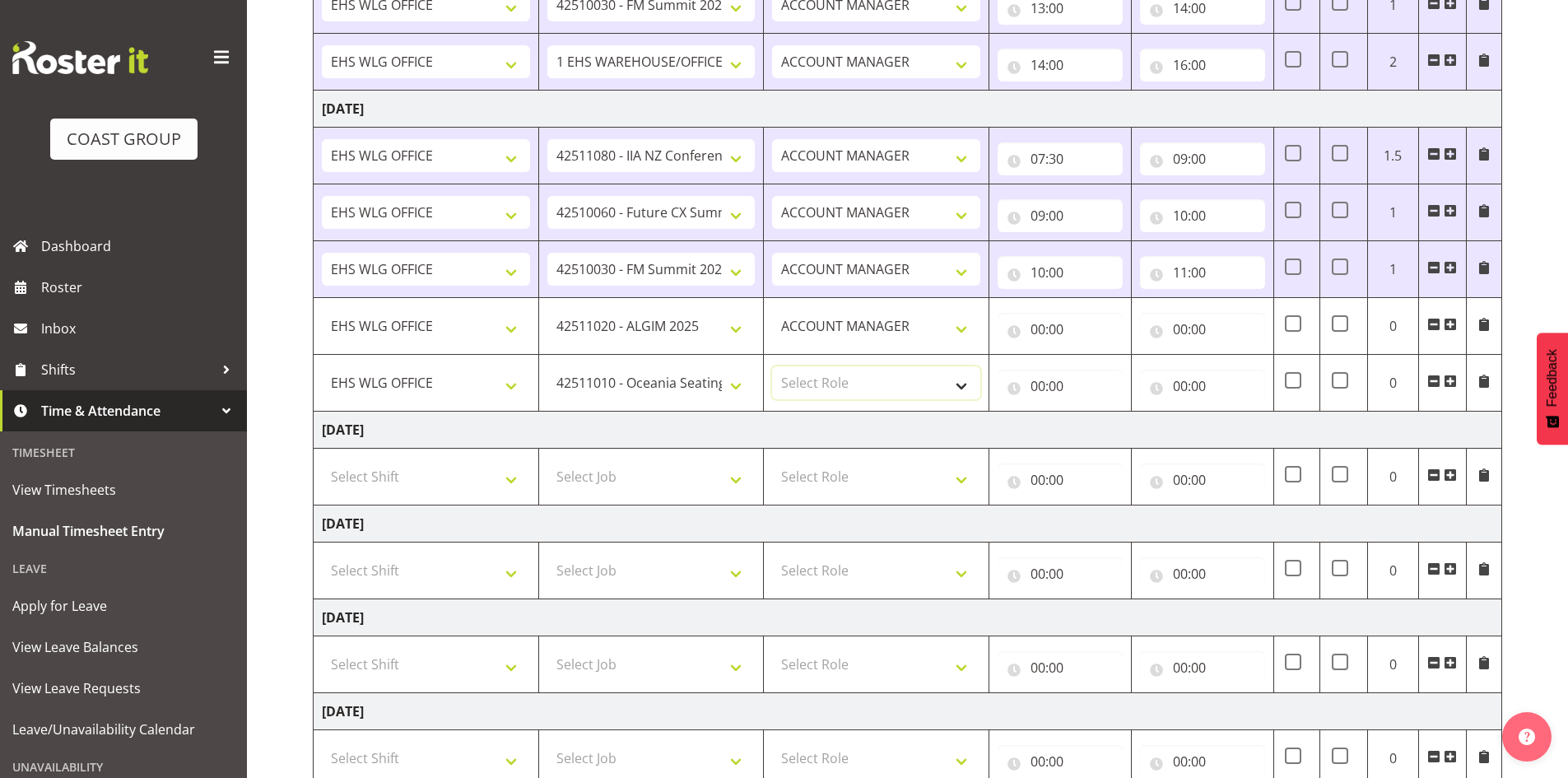
click at [961, 386] on select "Select Role EHS WLG OPS ACCOUNT MANAGER" at bounding box center [876, 383] width 208 height 33
select select "197"
click at [772, 366] on select "Select Role EHS WLG OPS ACCOUNT MANAGER" at bounding box center [876, 383] width 208 height 33
click at [1033, 328] on input "00:00" at bounding box center [1060, 329] width 125 height 33
click at [1104, 373] on select "00 01 02 03 04 05 06 07 08 09 10 11 12 13 14 15 16 17 18 19 20 21 22 23" at bounding box center [1110, 373] width 37 height 33
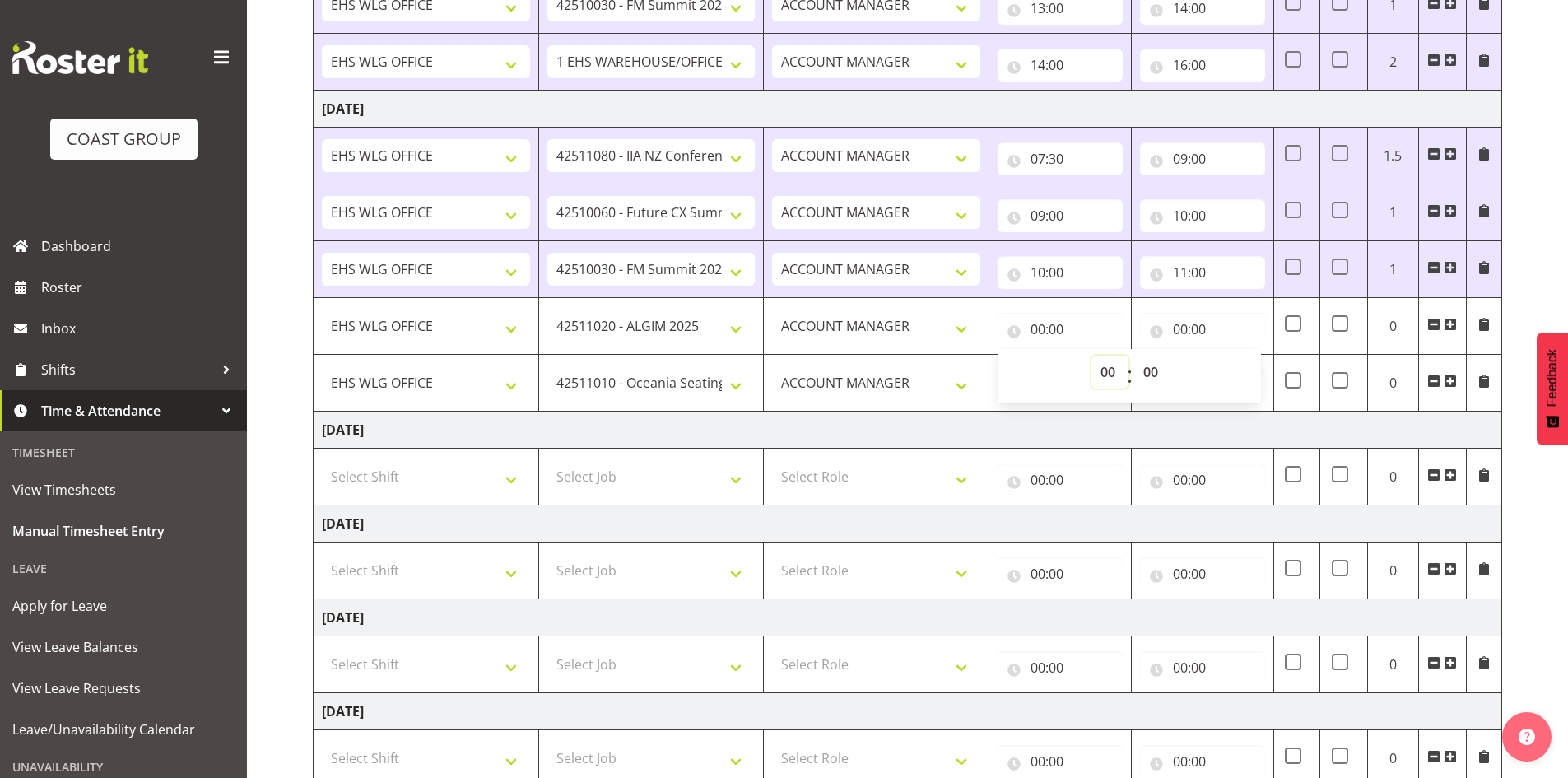
select select "11"
click at [1091, 356] on select "00 01 02 03 04 05 06 07 08 09 10 11 12 13 14 15 16 17 18 19 20 21 22 23" at bounding box center [1110, 373] width 37 height 33
type input "11:00"
click at [1189, 330] on input "00:00" at bounding box center [1202, 329] width 125 height 33
click at [1180, 328] on input "00:00" at bounding box center [1202, 329] width 125 height 33
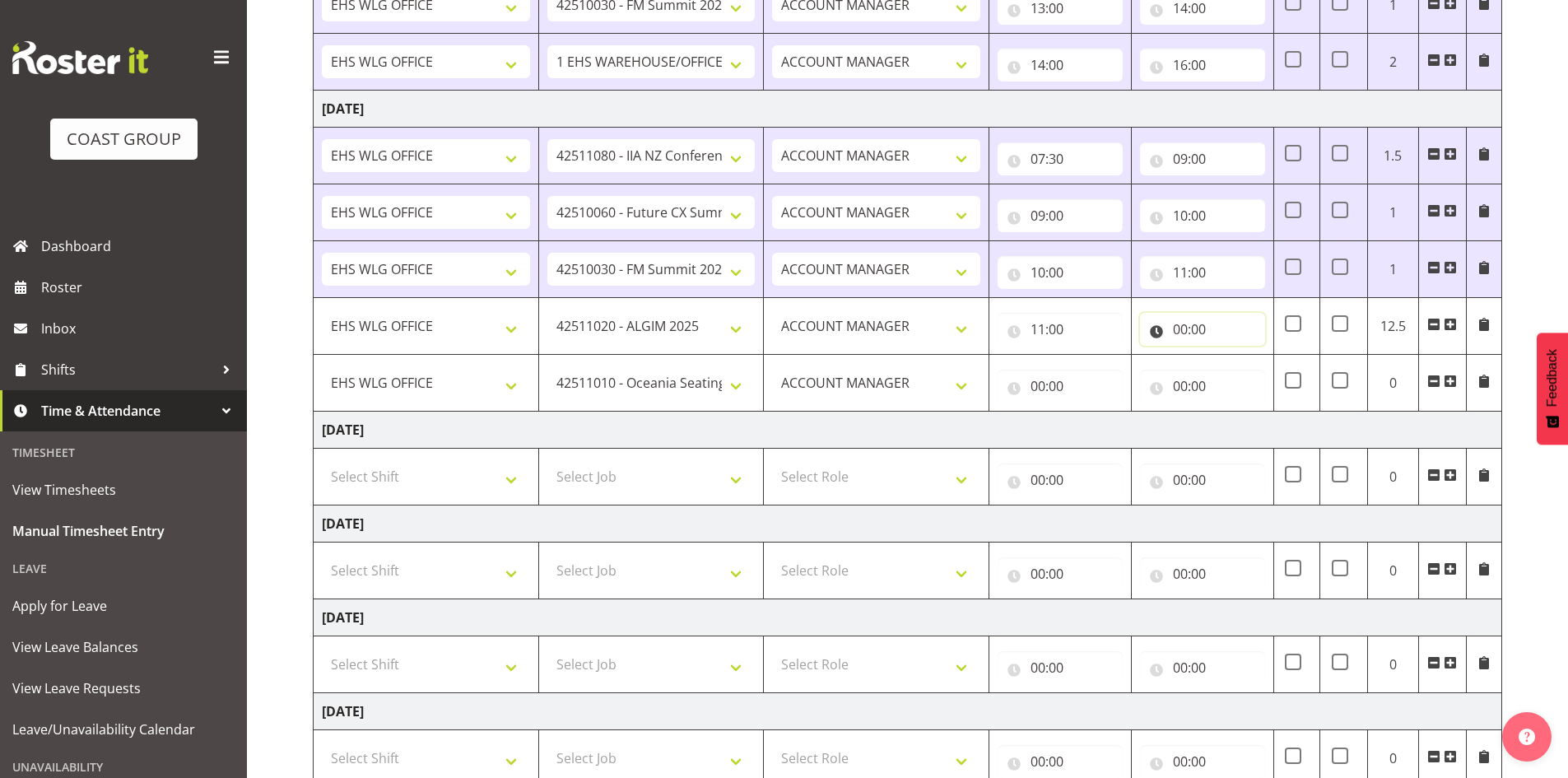
click at [1181, 324] on input "00:00" at bounding box center [1202, 329] width 125 height 33
drag, startPoint x: 1255, startPoint y: 366, endPoint x: 1262, endPoint y: 358, distance: 10.6
click at [1255, 366] on select "00 01 02 03 04 05 06 07 08 09 10 11 12 13 14 15 16 17 18 19 20 21 22 23" at bounding box center [1252, 373] width 37 height 33
select select "12"
click at [1234, 356] on select "00 01 02 03 04 05 06 07 08 09 10 11 12 13 14 15 16 17 18 19 20 21 22 23" at bounding box center [1252, 373] width 37 height 33
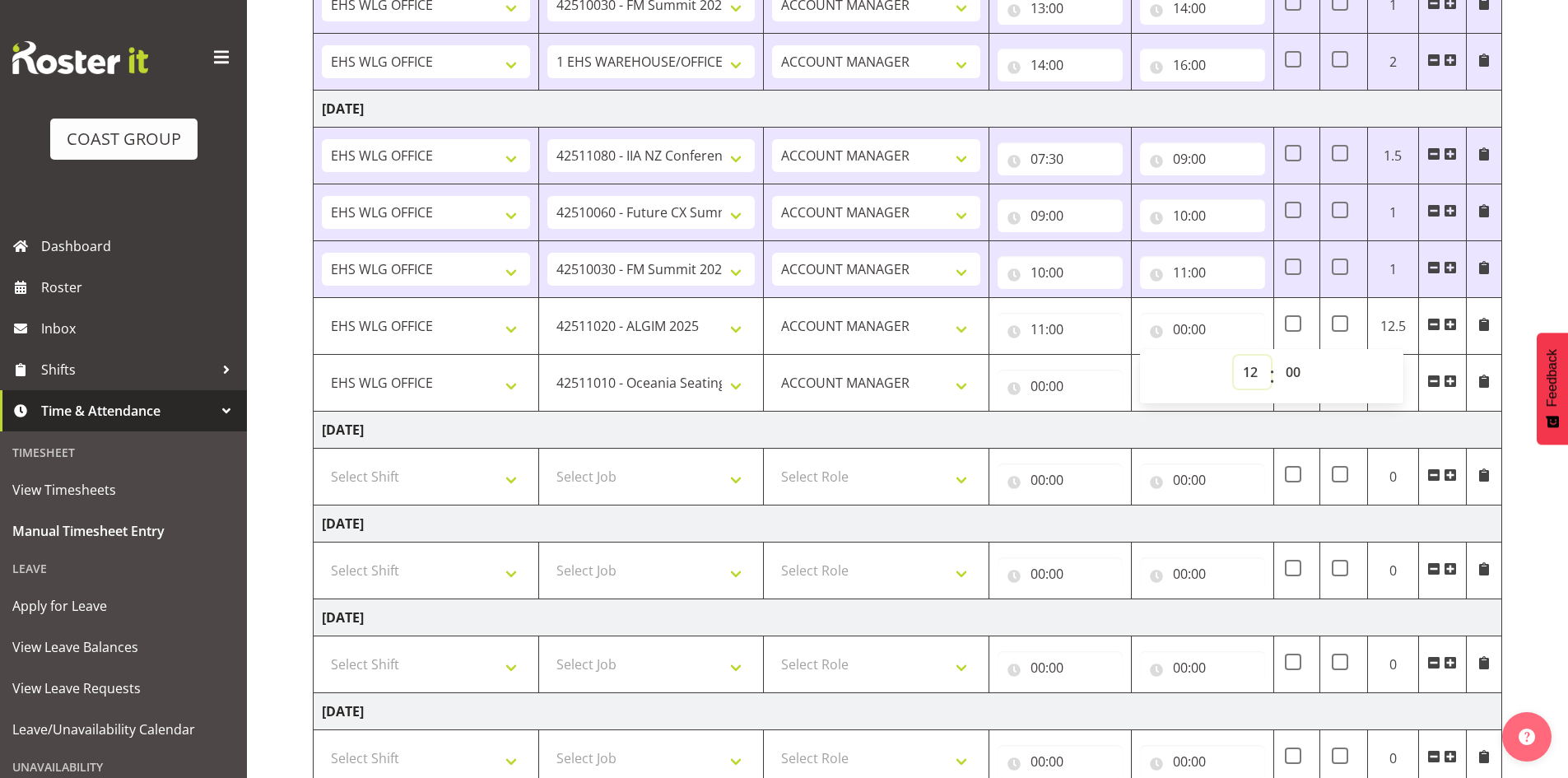
type input "12:00"
click at [1040, 377] on input "00:00" at bounding box center [1060, 386] width 125 height 33
click at [1103, 428] on select "00 01 02 03 04 05 06 07 08 09 10 11 12 13 14 15 16 17 18 19 20 21 22 23" at bounding box center [1110, 429] width 37 height 33
select select "12"
click at [1091, 412] on select "00 01 02 03 04 05 06 07 08 09 10 11 12 13 14 15 16 17 18 19 20 21 22 23" at bounding box center [1110, 429] width 37 height 33
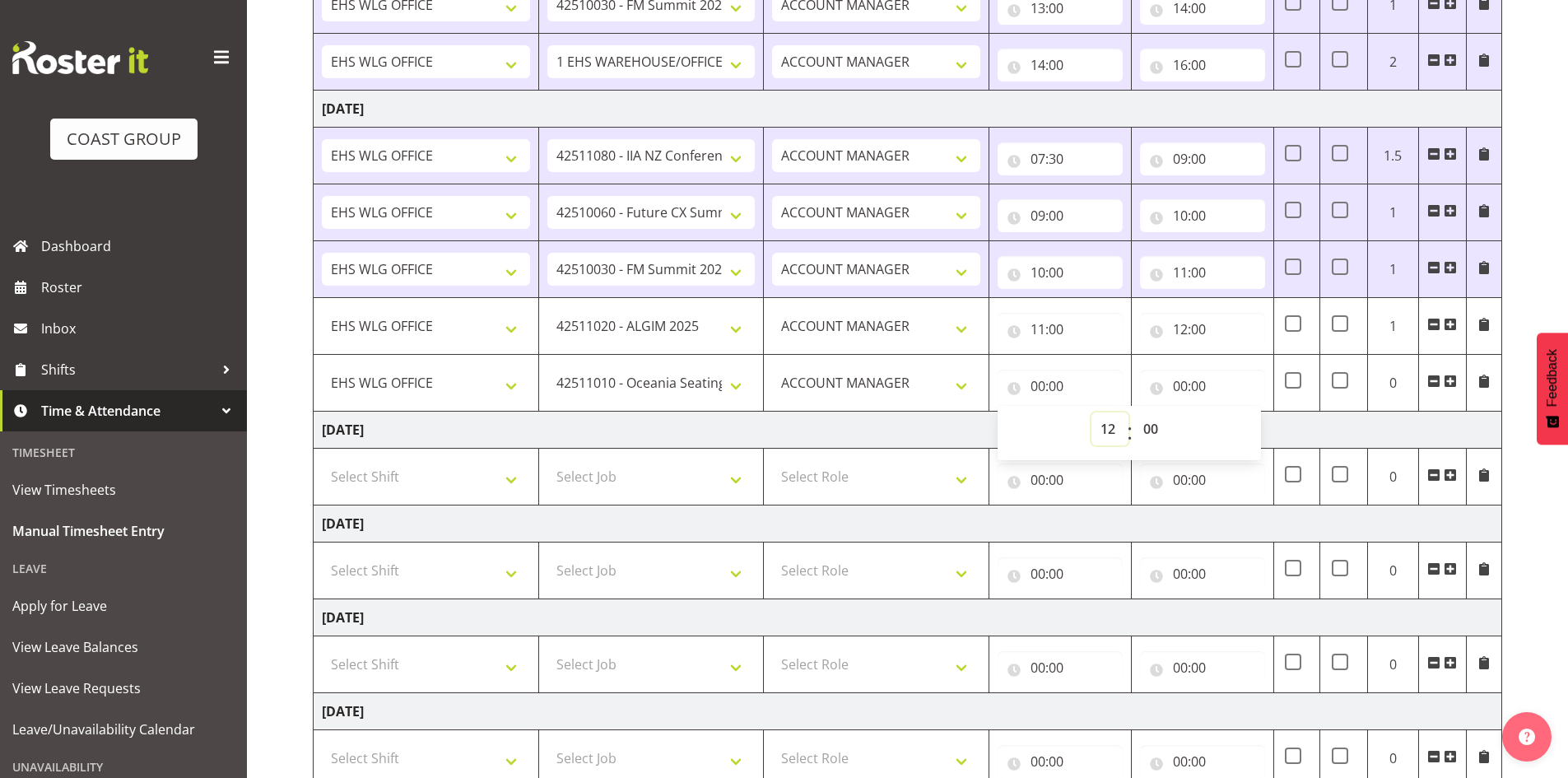
type input "12:00"
click at [1174, 383] on input "00:00" at bounding box center [1202, 386] width 125 height 33
click at [1255, 426] on select "00 01 02 03 04 05 06 07 08 09 10 11 12 13 14 15 16 17 18 19 20 21 22 23" at bounding box center [1252, 429] width 37 height 33
select select "13"
click at [1234, 412] on select "00 01 02 03 04 05 06 07 08 09 10 11 12 13 14 15 16 17 18 19 20 21 22 23" at bounding box center [1252, 429] width 37 height 33
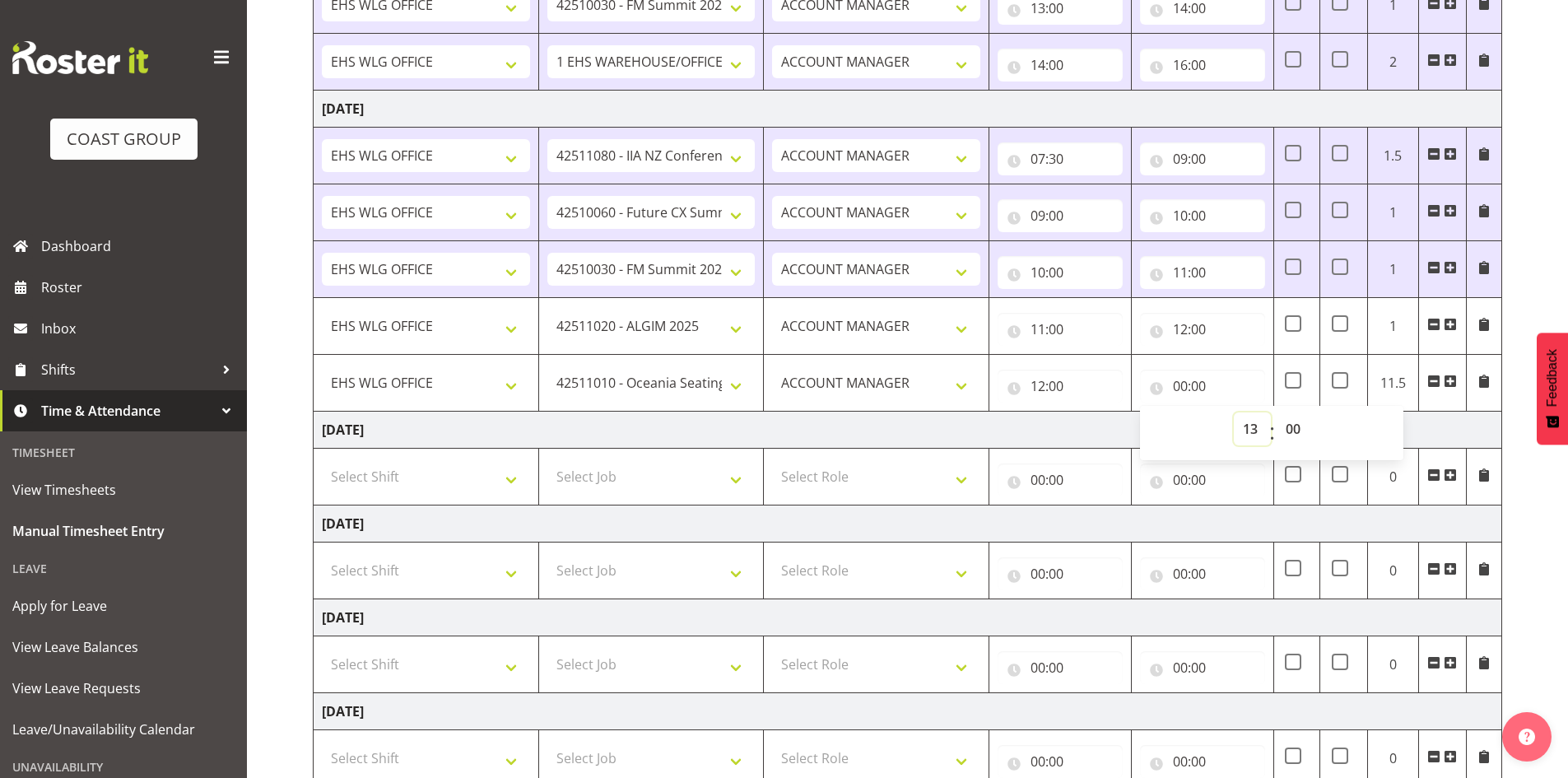
type input "13:00"
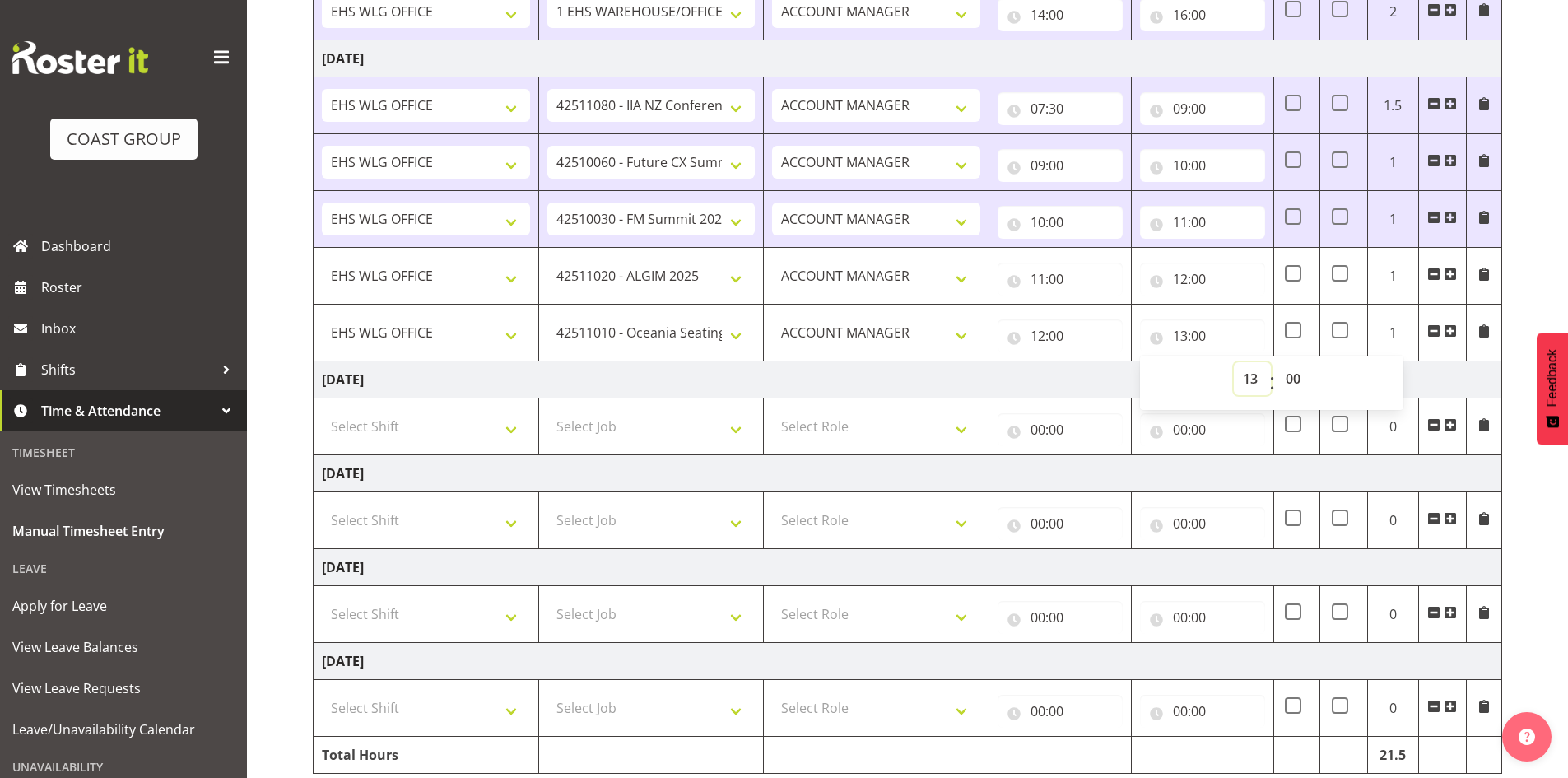
scroll to position [1039, 0]
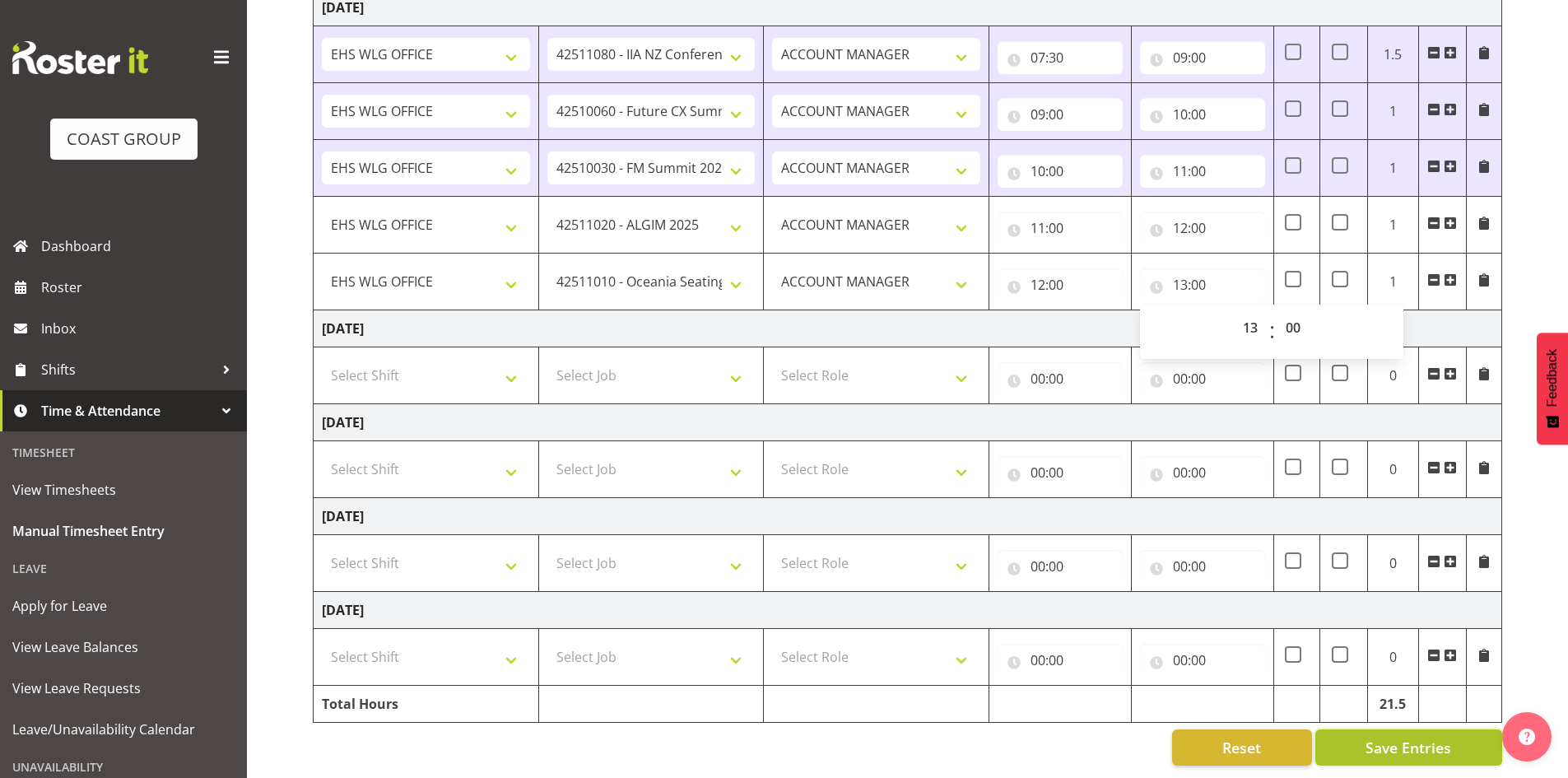
click at [1420, 737] on span "Save Entries" at bounding box center [1408, 748] width 86 height 22
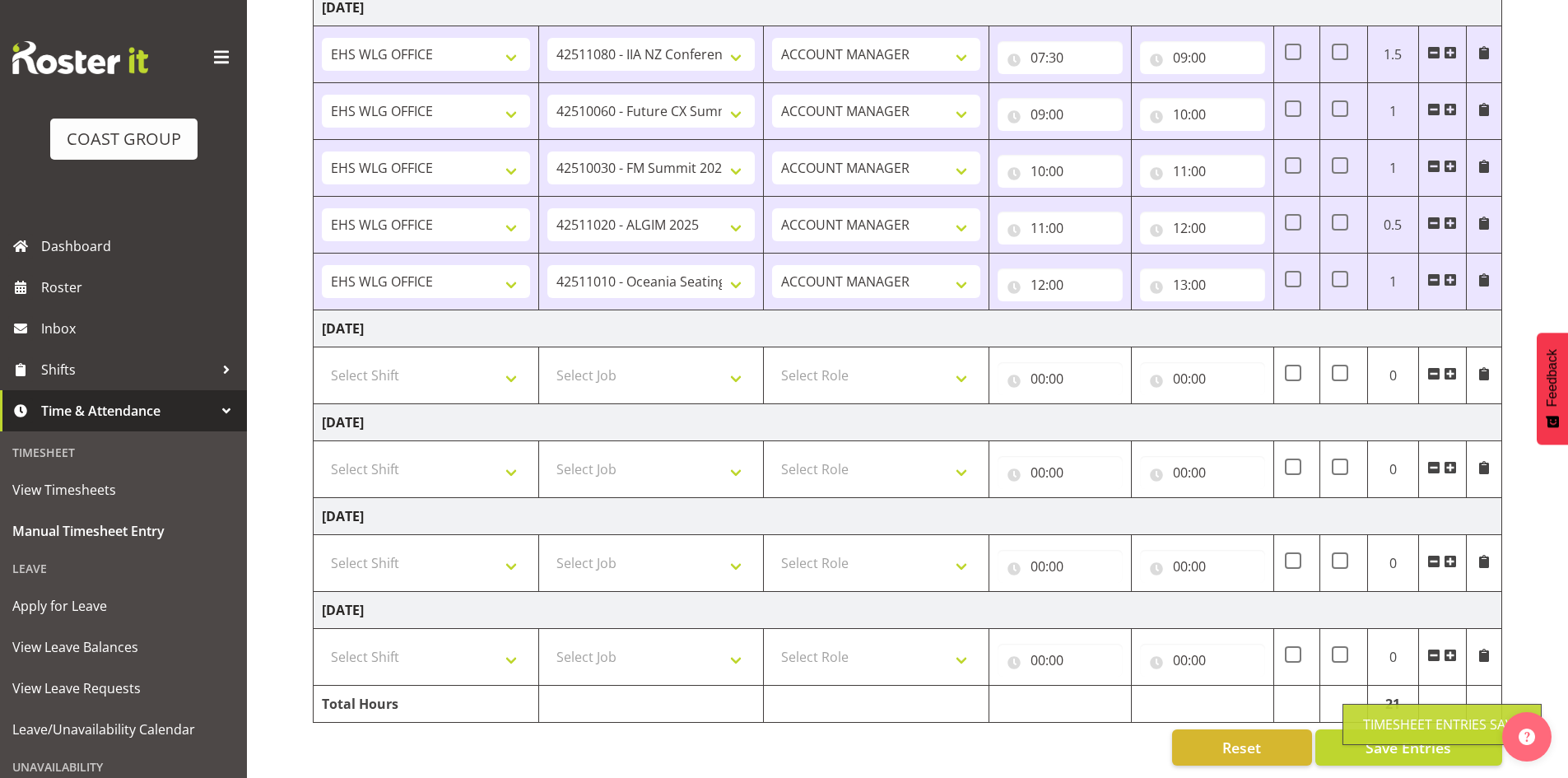
click at [1450, 274] on span at bounding box center [1450, 280] width 13 height 13
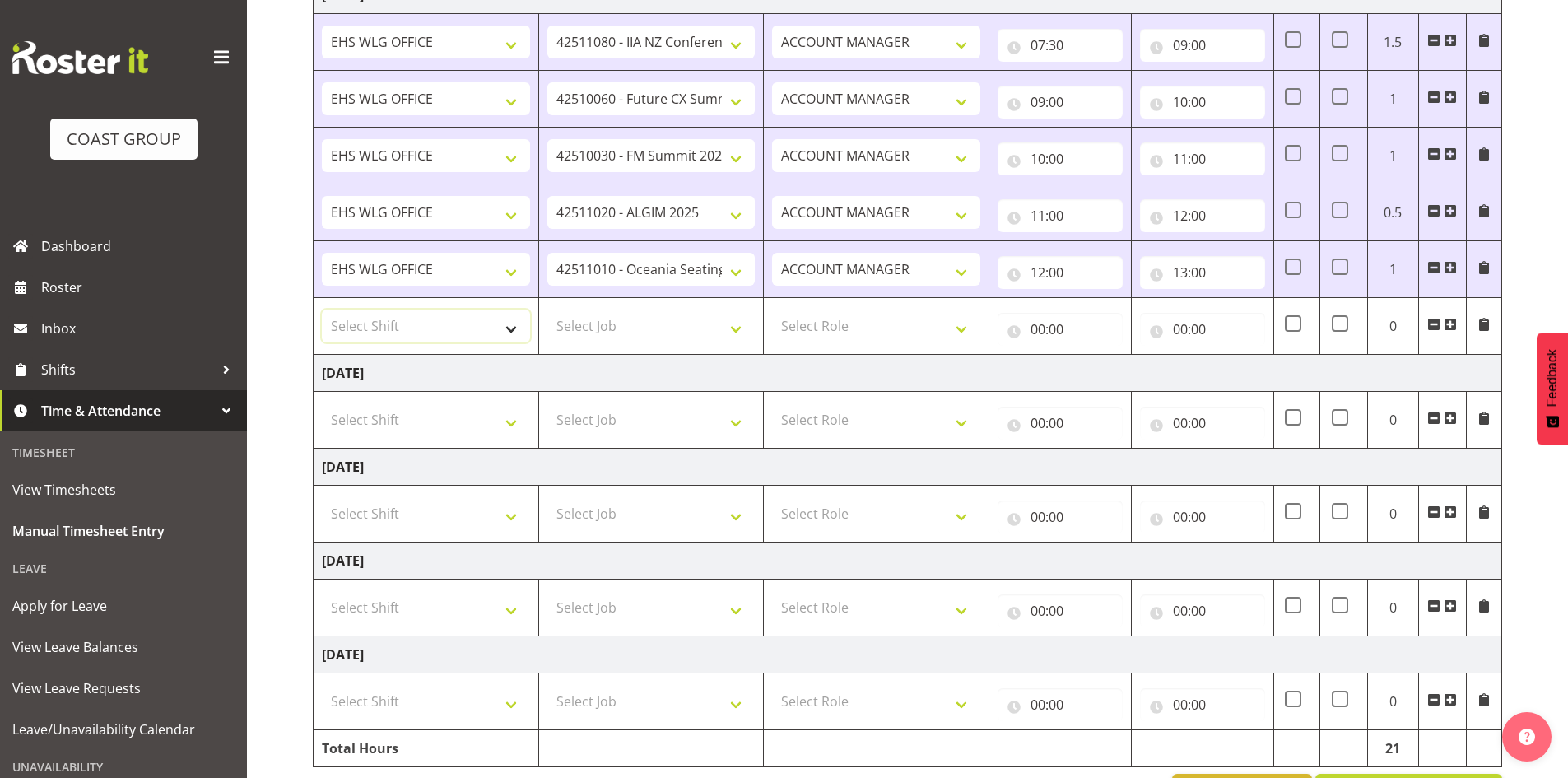
click at [510, 326] on select "Select Shift 25 Build NZPF @ Takina 7am 25 Service NZPF @ Takina [DATE] Break B…" at bounding box center [426, 326] width 208 height 33
select select "1464"
click at [509, 326] on select "Select Shift 25 Build NZPF @ Takina 7am 25 Service NZPF @ Takina [DATE] Break B…" at bounding box center [426, 326] width 208 height 33
click at [735, 323] on select "Select Job 1 Carlton Events 1 [PERSON_NAME][GEOGRAPHIC_DATA] 1 [PERSON_NAME][GE…" at bounding box center [652, 326] width 208 height 33
select select "9341"
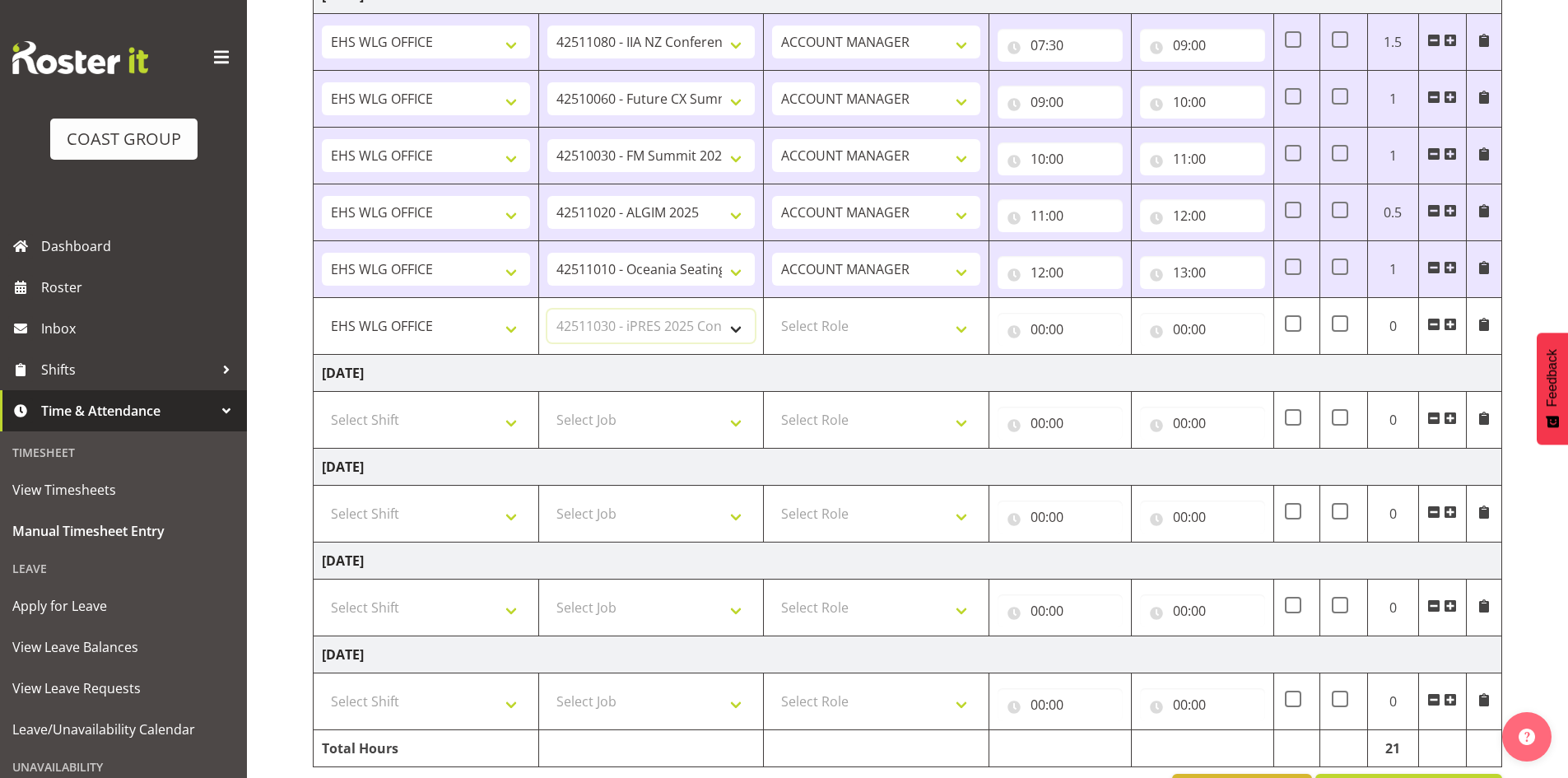
click at [548, 310] on select "Select Job 1 Carlton Events 1 [PERSON_NAME][GEOGRAPHIC_DATA] 1 [PERSON_NAME][GE…" at bounding box center [652, 326] width 208 height 33
drag, startPoint x: 959, startPoint y: 320, endPoint x: 955, endPoint y: 339, distance: 19.4
click at [959, 323] on select "Select Role EHS WLG OPS ACCOUNT MANAGER" at bounding box center [876, 326] width 208 height 33
select select "197"
click at [772, 310] on select "Select Role EHS WLG OPS ACCOUNT MANAGER" at bounding box center [876, 326] width 208 height 33
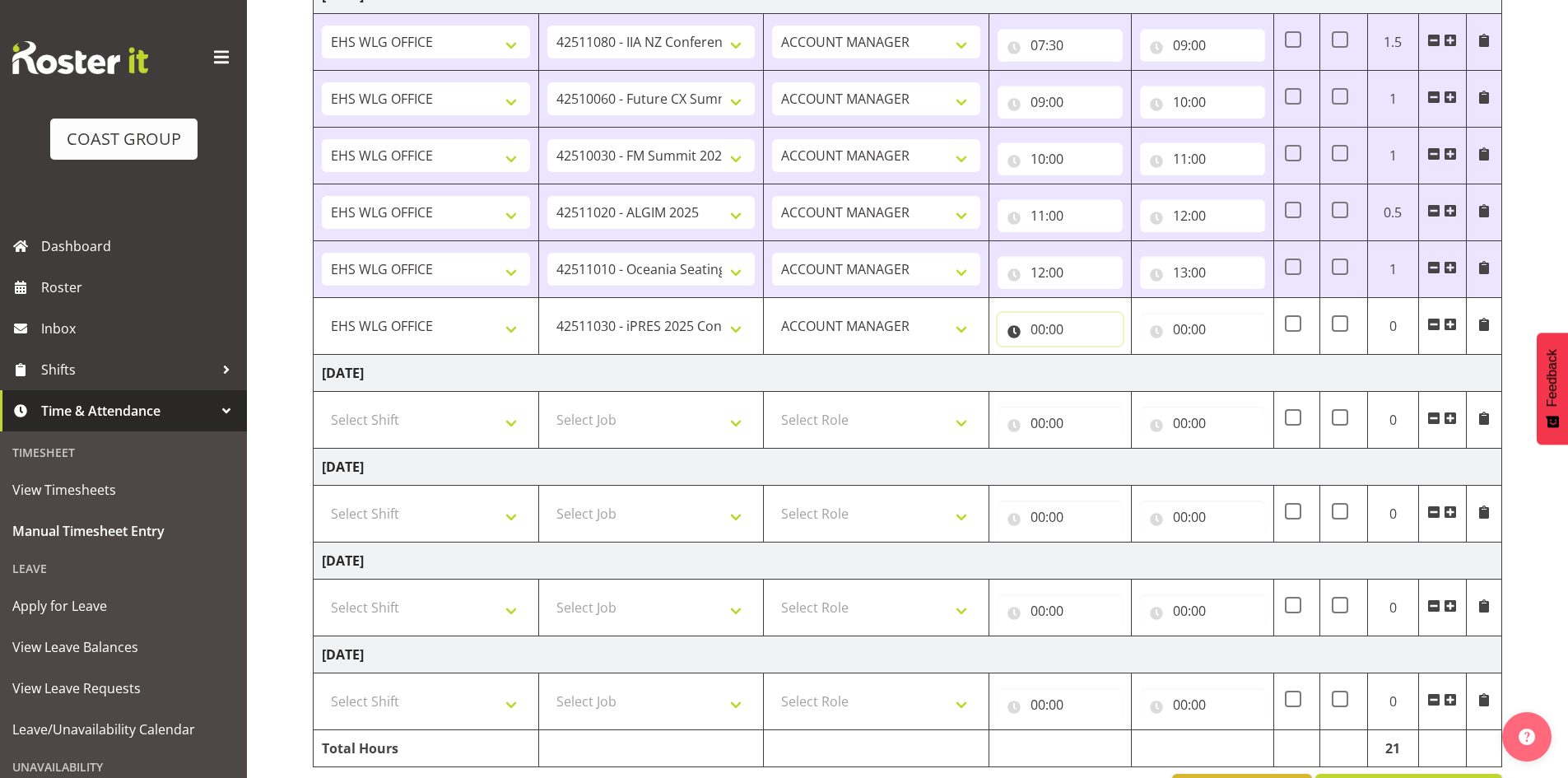
drag, startPoint x: 1033, startPoint y: 328, endPoint x: 1078, endPoint y: 352, distance: 51.0
click at [1034, 328] on input "00:00" at bounding box center [1060, 329] width 125 height 33
click at [1103, 370] on select "00 01 02 03 04 05 06 07 08 09 10 11 12 13 14 15 16 17 18 19 20 21 22 23" at bounding box center [1110, 373] width 37 height 33
select select "13"
click at [1091, 356] on select "00 01 02 03 04 05 06 07 08 09 10 11 12 13 14 15 16 17 18 19 20 21 22 23" at bounding box center [1110, 373] width 37 height 33
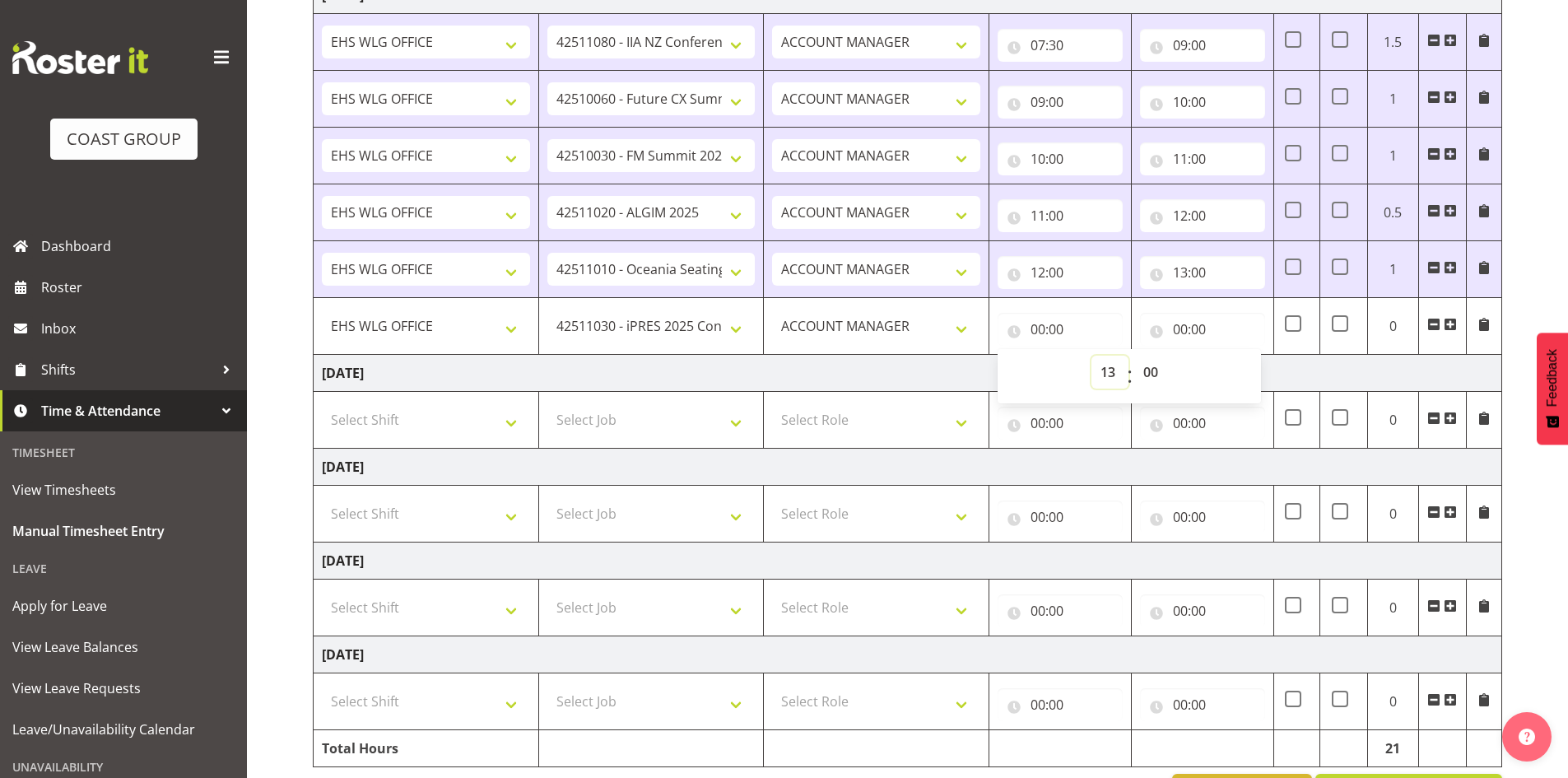
type input "13:00"
click at [1183, 327] on input "00:00" at bounding box center [1202, 329] width 125 height 33
click at [1248, 369] on select "00 01 02 03 04 05 06 07 08 09 10 11 12 13 14 15 16 17 18 19 20 21 22 23" at bounding box center [1252, 373] width 37 height 33
select select "14"
click at [1234, 356] on select "00 01 02 03 04 05 06 07 08 09 10 11 12 13 14 15 16 17 18 19 20 21 22 23" at bounding box center [1252, 373] width 37 height 33
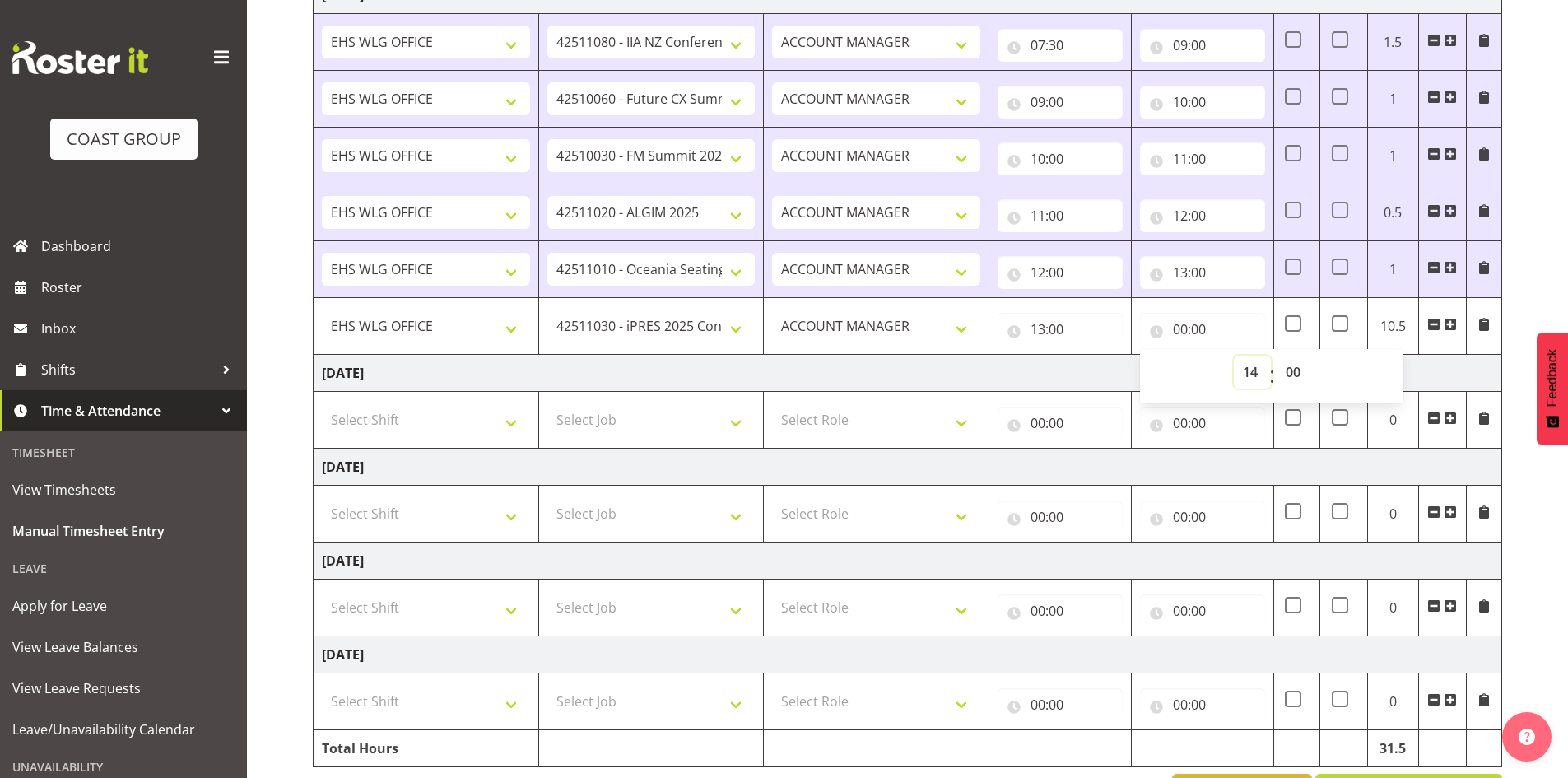
type input "14:00"
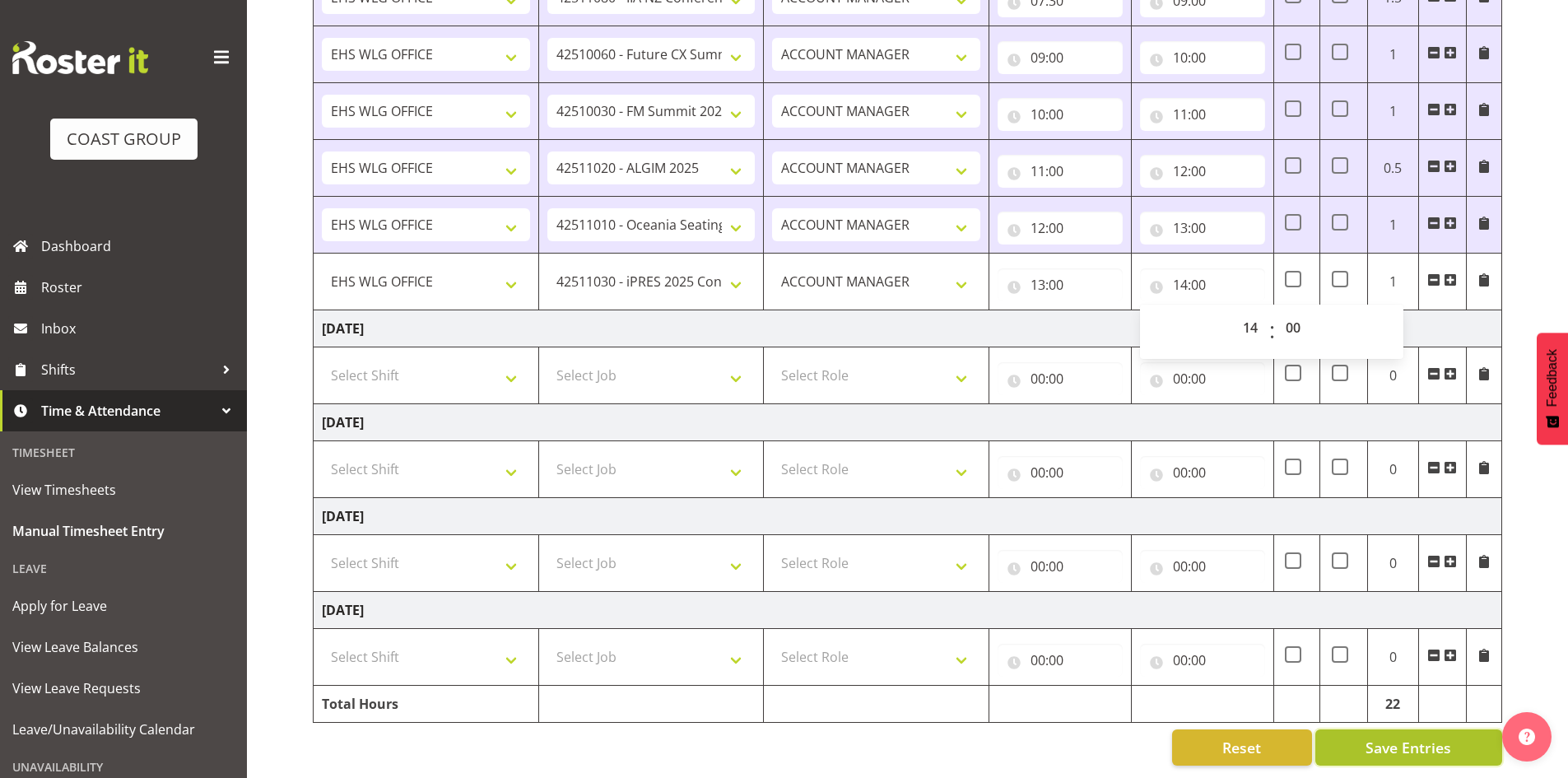
click at [1422, 737] on span "Save Entries" at bounding box center [1408, 748] width 86 height 22
click at [1453, 274] on span at bounding box center [1450, 280] width 13 height 13
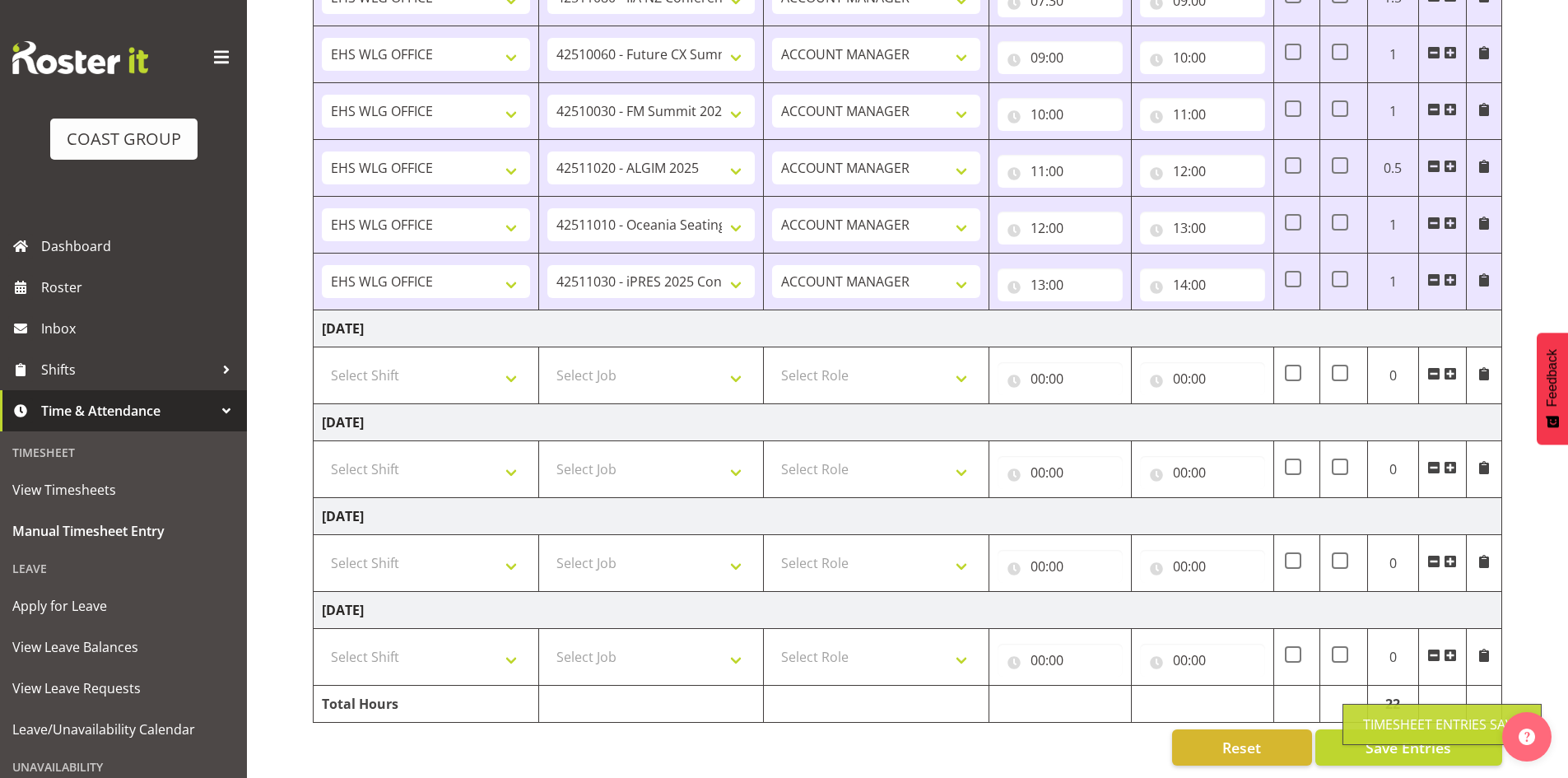
click at [1452, 274] on span at bounding box center [1450, 280] width 13 height 13
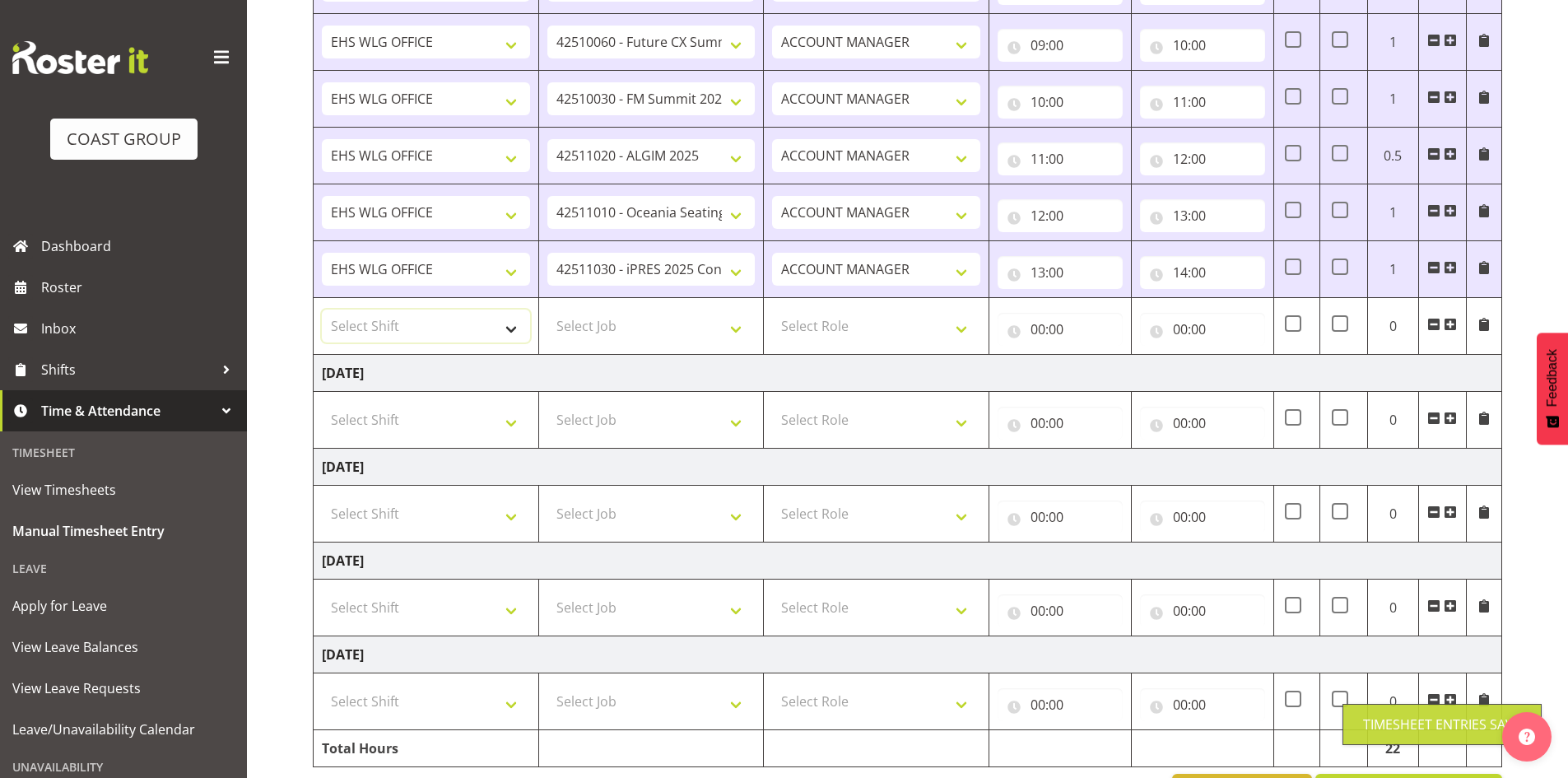
click at [511, 320] on select "Select Shift 25 Build NZPF @ Takina 7am 25 Service NZPF @ Takina [DATE] Break B…" at bounding box center [426, 326] width 208 height 33
select select "1464"
click at [513, 320] on select "Select Shift 25 Build NZPF @ Takina 7am 25 Service NZPF @ Takina [DATE] Break B…" at bounding box center [426, 326] width 208 height 33
click at [513, 320] on select "25 Build NZPF @ Takina 7am 25 Service NZPF @ Takina [DATE] Break Beervana @ Sta…" at bounding box center [426, 326] width 208 height 33
click at [765, 324] on td "Select Role EHS WLG OPS ACCOUNT MANAGER" at bounding box center [877, 326] width 226 height 56
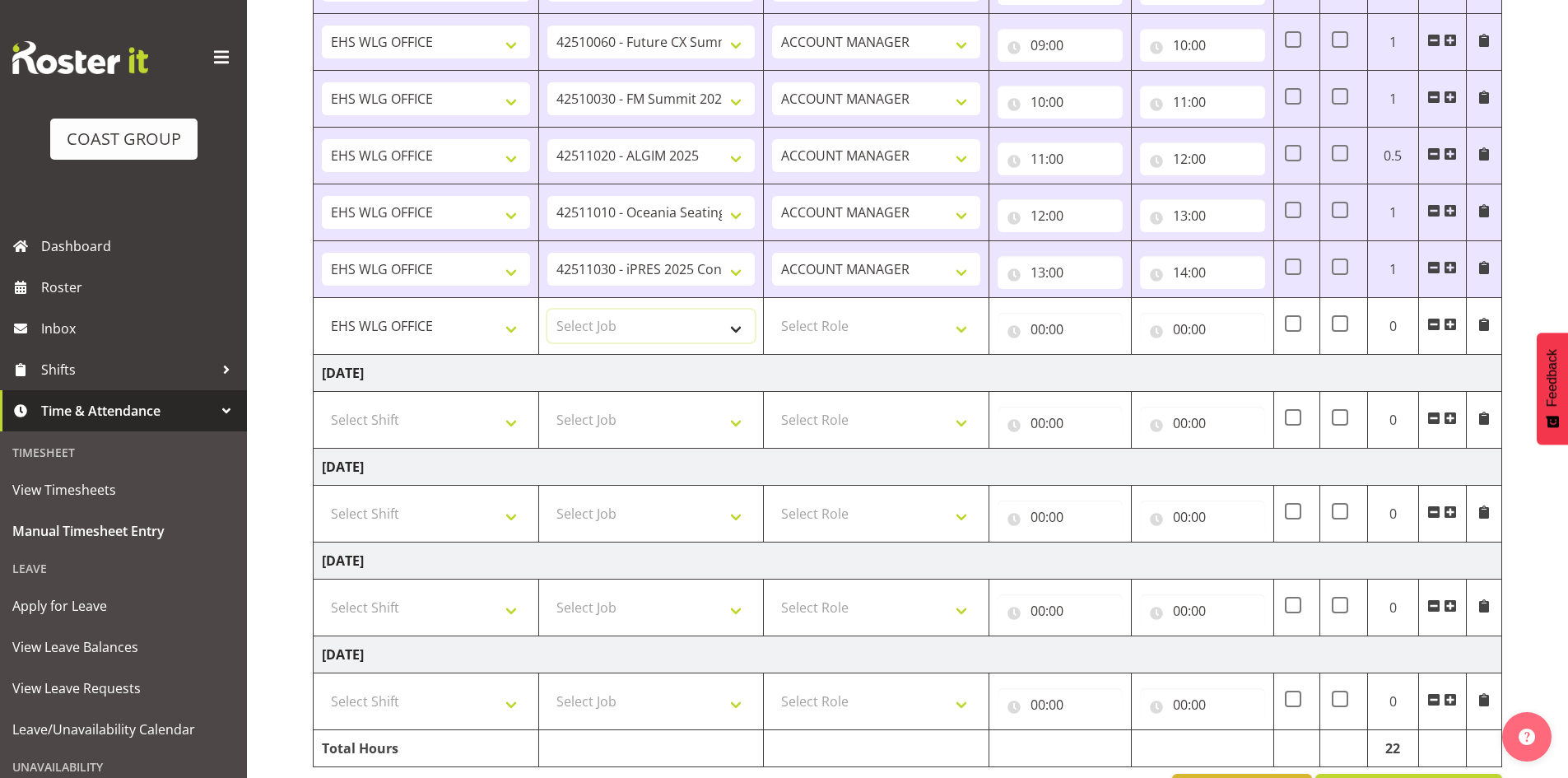
click at [744, 326] on select "Select Job 1 Carlton Events 1 [PERSON_NAME][GEOGRAPHIC_DATA] 1 [PERSON_NAME][GE…" at bounding box center [652, 326] width 208 height 33
select select "69"
click at [548, 310] on select "Select Job 1 Carlton Events 1 [PERSON_NAME][GEOGRAPHIC_DATA] 1 [PERSON_NAME][GE…" at bounding box center [652, 326] width 208 height 33
click at [965, 320] on select "Select Role EHS WLG OPS ACCOUNT MANAGER" at bounding box center [876, 326] width 208 height 33
select select "197"
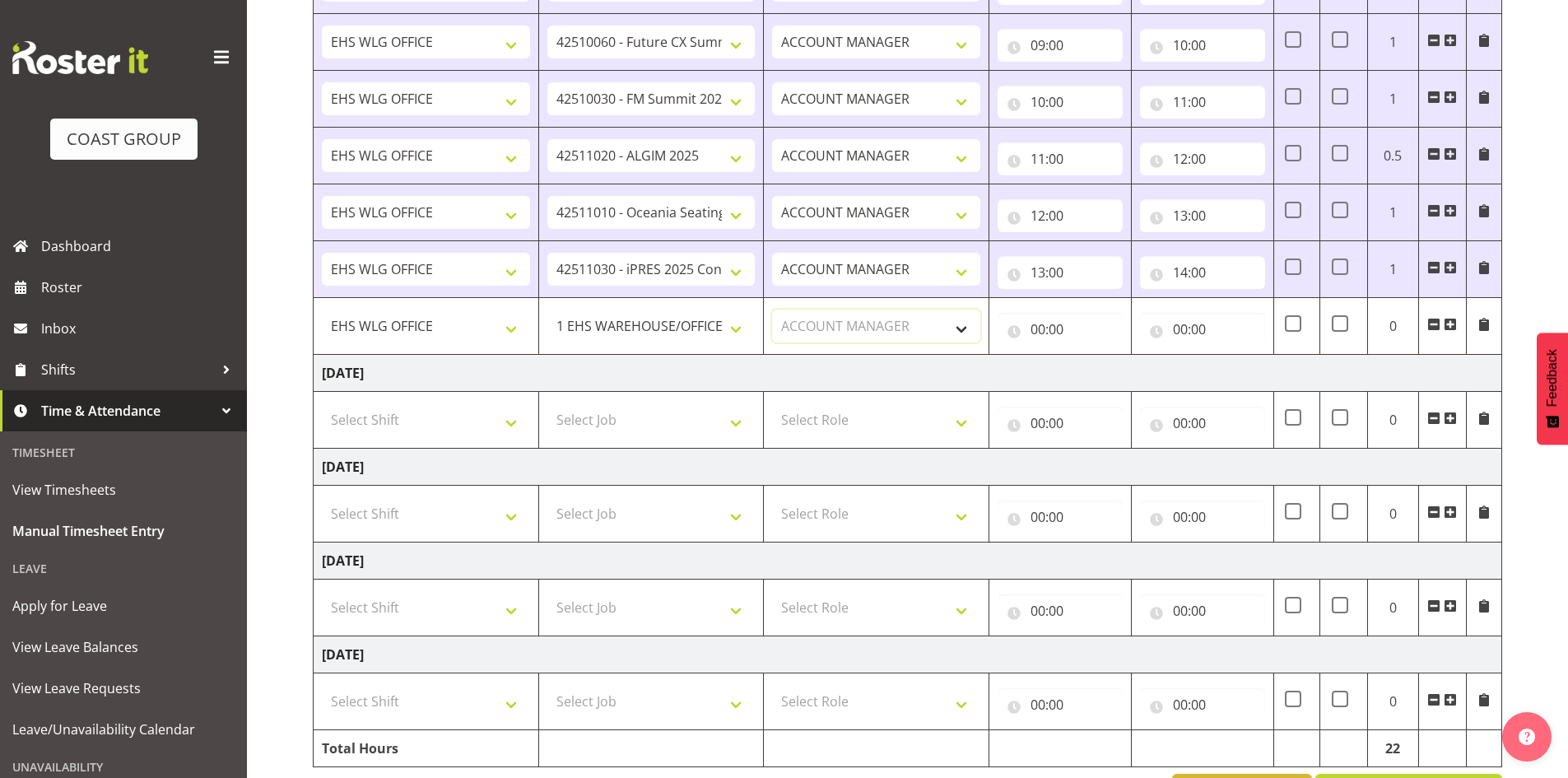
click at [772, 310] on select "Select Role EHS WLG OPS ACCOUNT MANAGER" at bounding box center [876, 326] width 208 height 33
click at [1038, 325] on input "00:00" at bounding box center [1060, 329] width 125 height 33
click at [1111, 370] on select "00 01 02 03 04 05 06 07 08 09 10 11 12 13 14 15 16 17 18 19 20 21 22 23" at bounding box center [1110, 373] width 37 height 33
select select "14"
click at [1091, 356] on select "00 01 02 03 04 05 06 07 08 09 10 11 12 13 14 15 16 17 18 19 20 21 22 23" at bounding box center [1110, 373] width 37 height 33
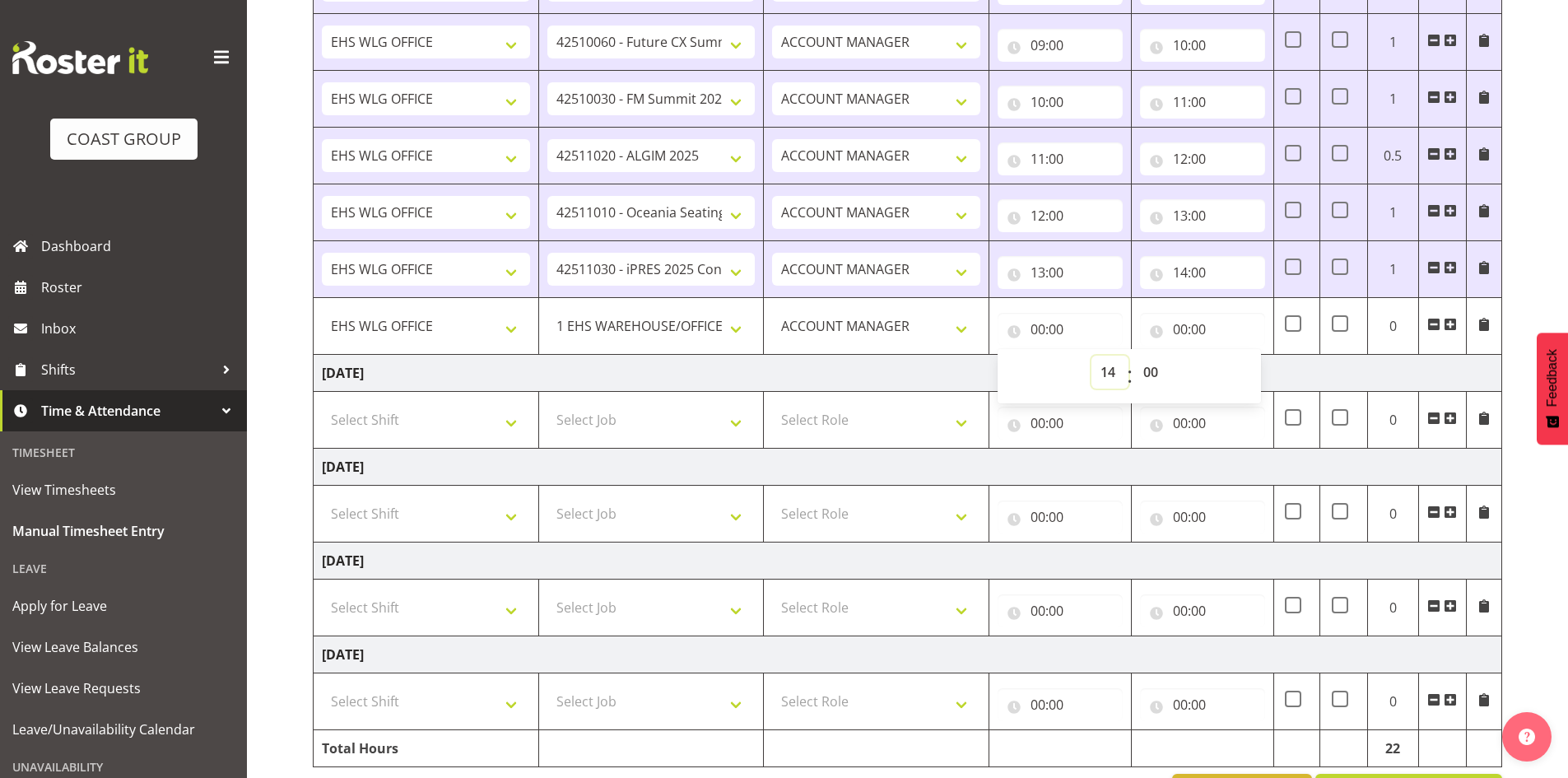
type input "14:00"
click at [1181, 328] on input "00:00" at bounding box center [1202, 329] width 125 height 33
click at [1248, 361] on select "00 01 02 03 04 05 06 07 08 09 10 11 12 13 14 15 16 17 18 19 20 21 22 23" at bounding box center [1252, 373] width 37 height 33
select select "16"
click at [1234, 356] on select "00 01 02 03 04 05 06 07 08 09 10 11 12 13 14 15 16 17 18 19 20 21 22 23" at bounding box center [1252, 373] width 37 height 33
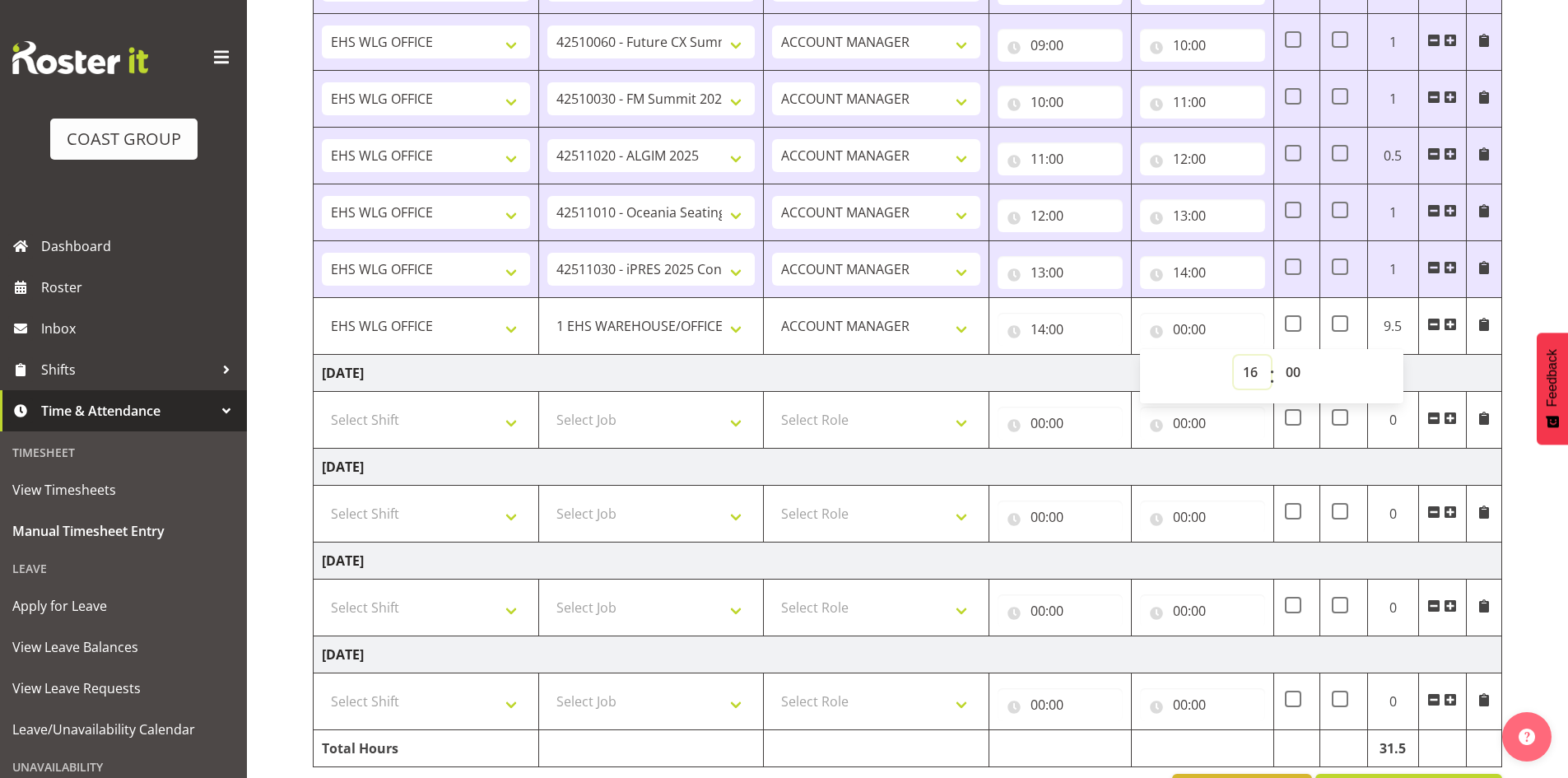
type input "16:00"
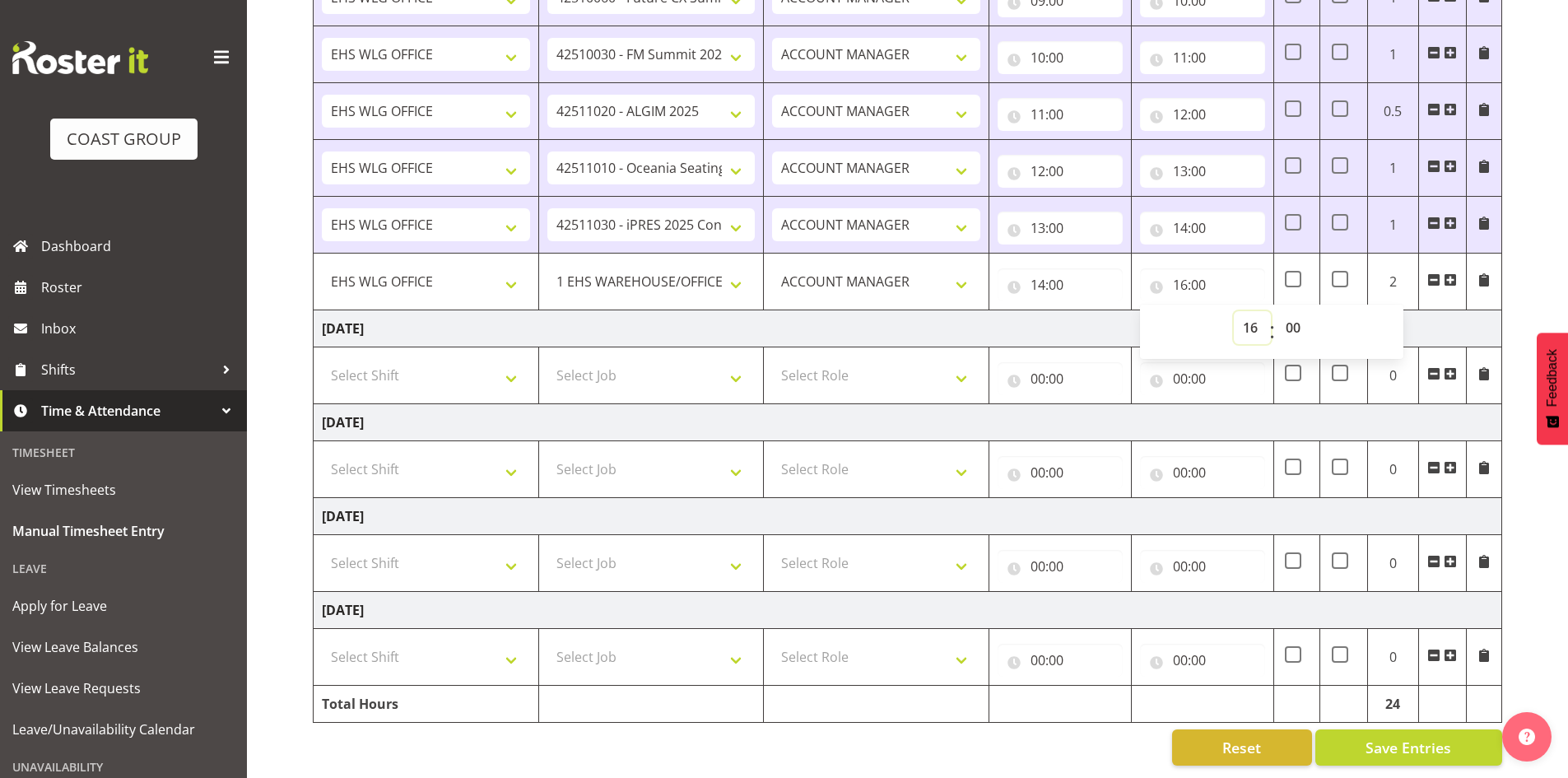
scroll to position [1152, 0]
click at [1404, 740] on span "Save Entries" at bounding box center [1408, 748] width 86 height 22
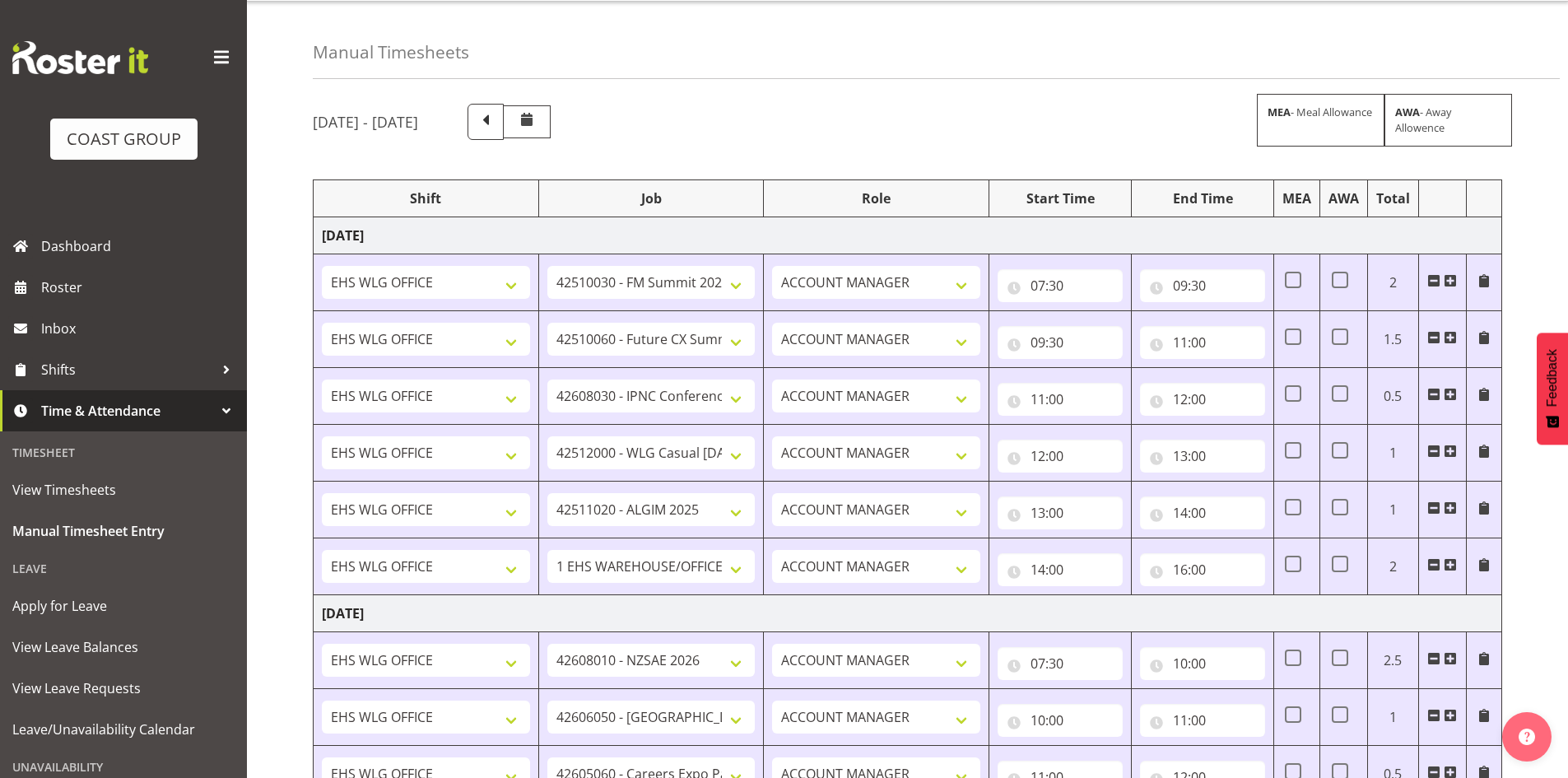
scroll to position [0, 0]
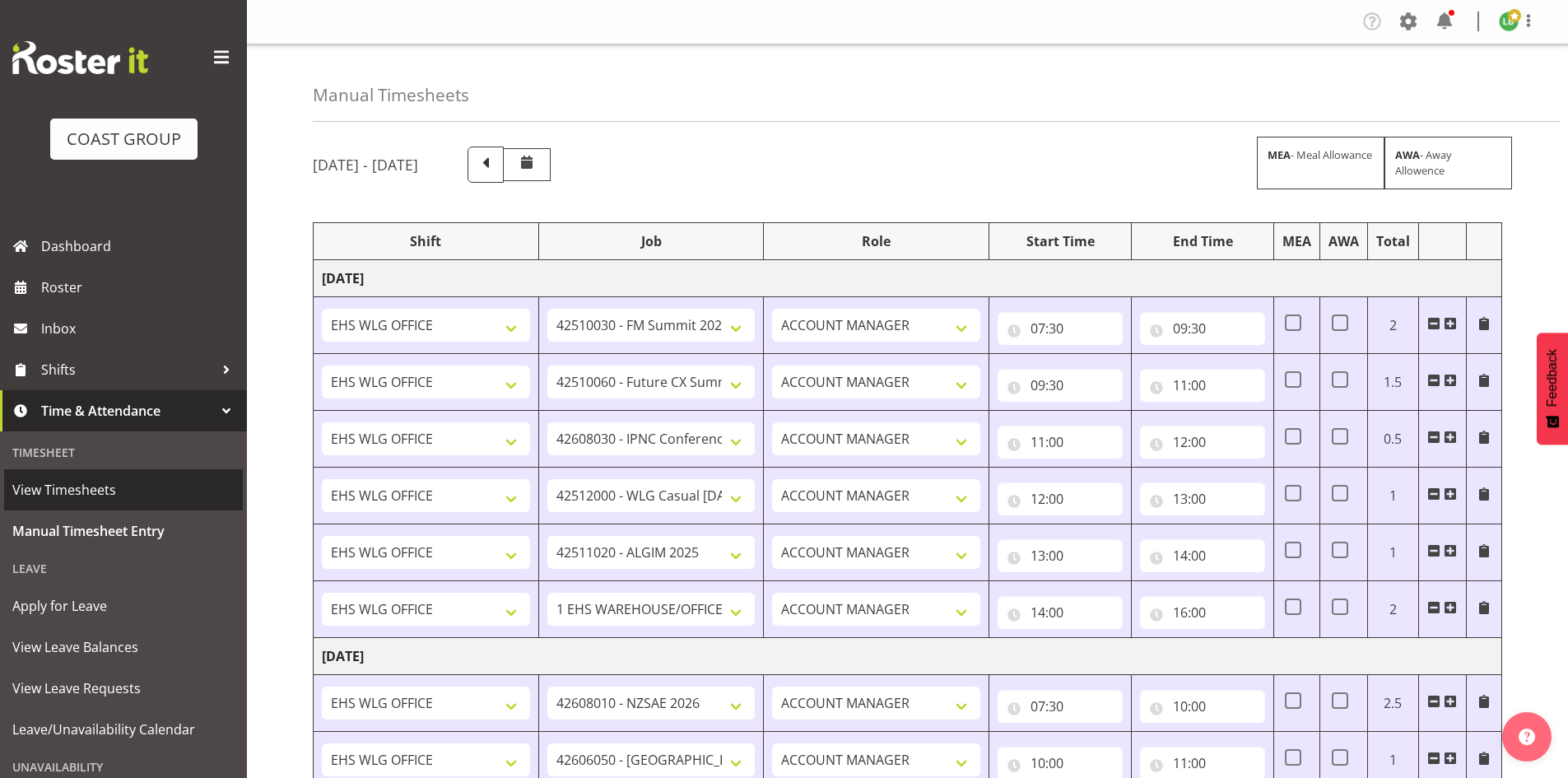
click at [49, 484] on span "View Timesheets" at bounding box center [123, 490] width 222 height 24
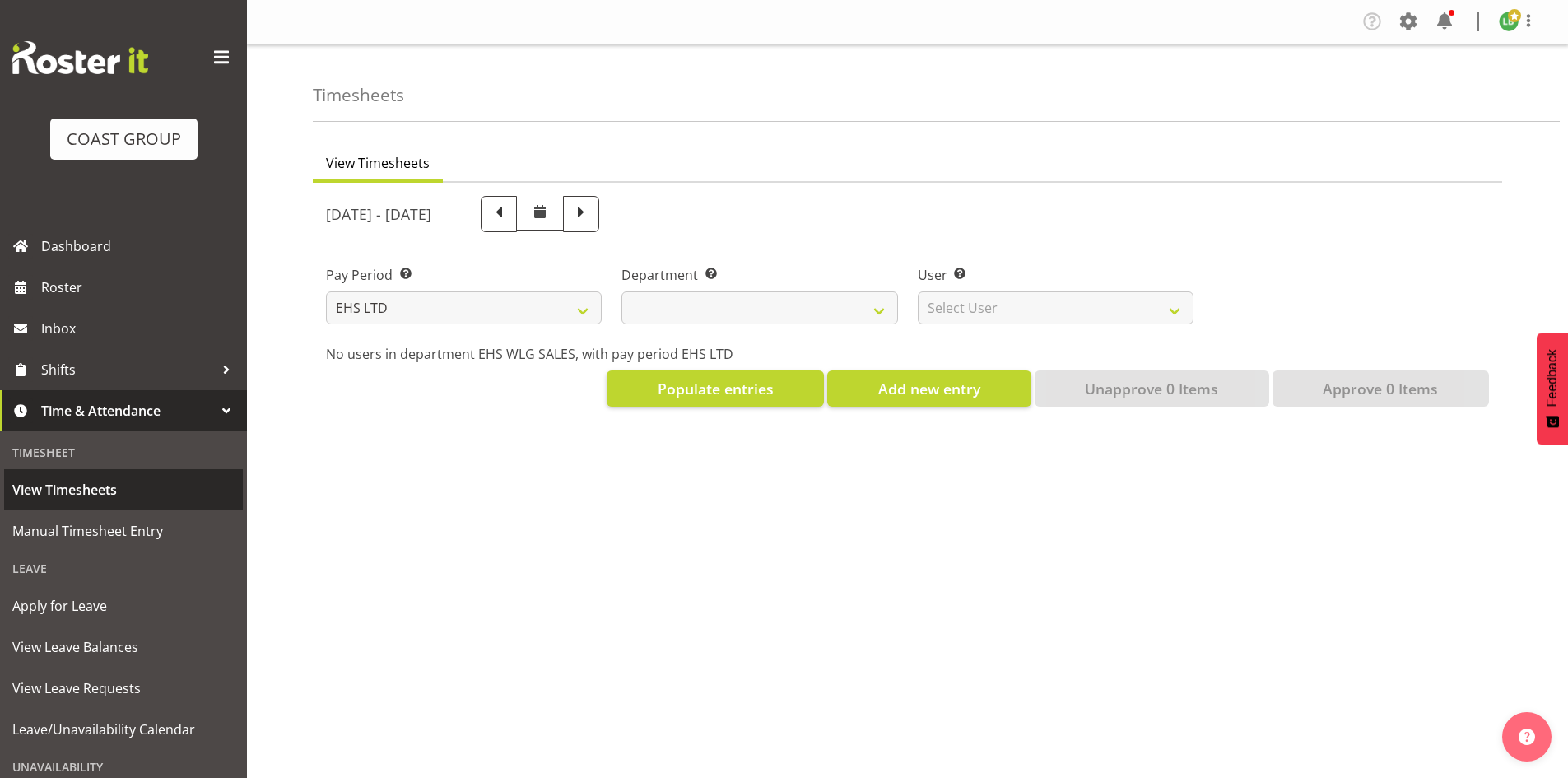
select select "7"
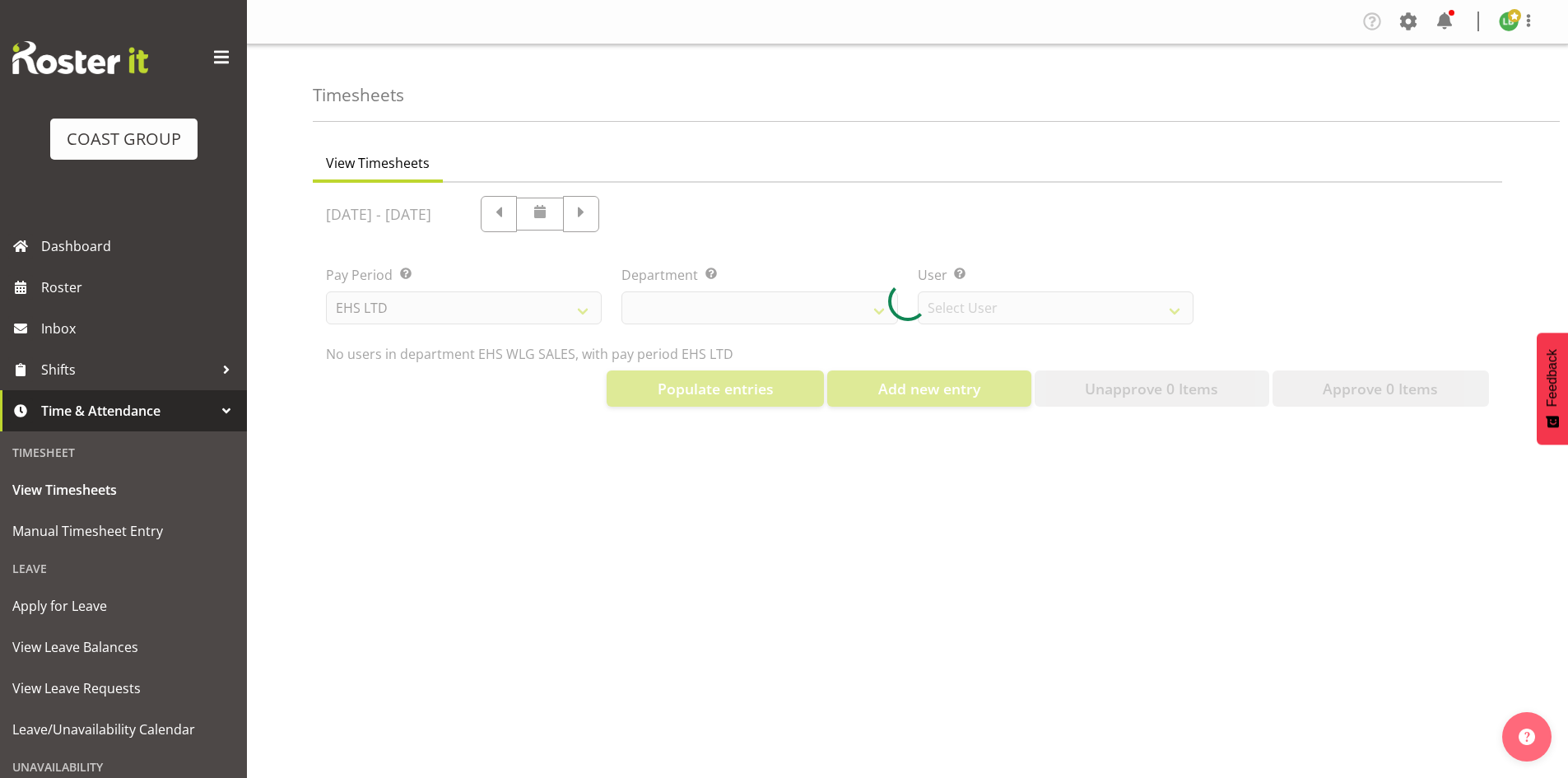
select select "44"
select select "8051"
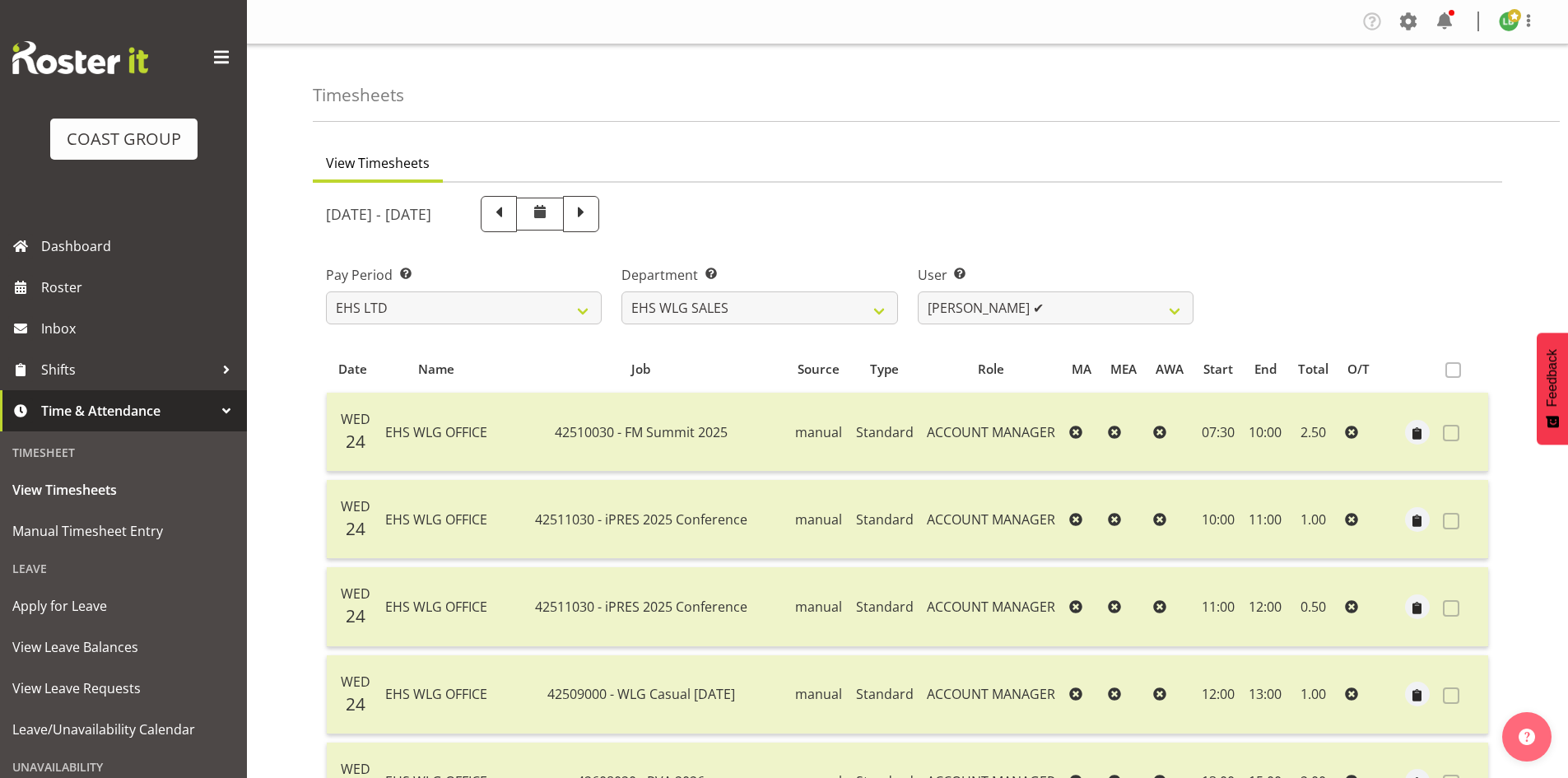
click at [592, 208] on span at bounding box center [581, 212] width 22 height 22
select select
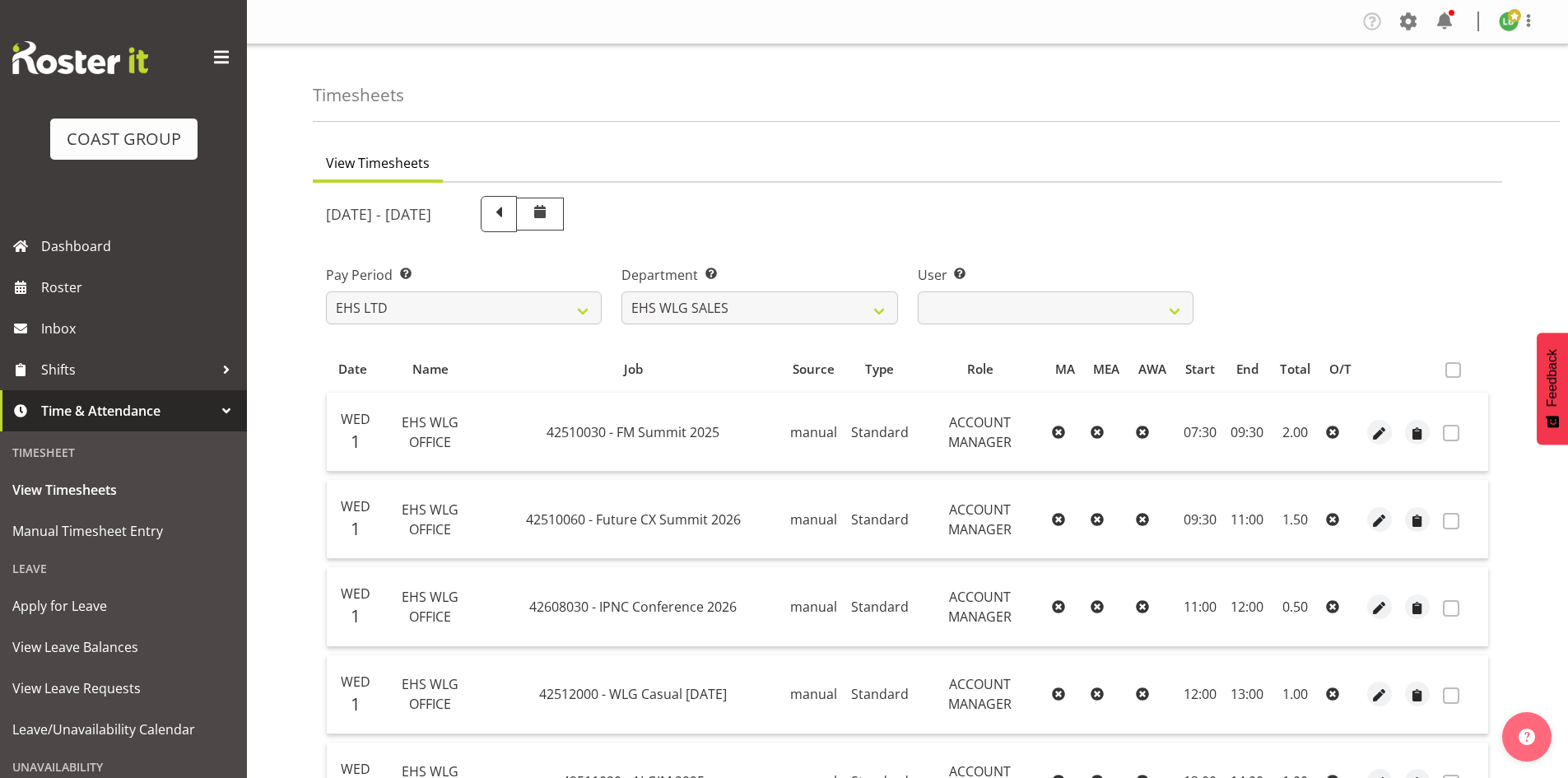
click at [878, 301] on select "EHS WLG OPS EHS WLG SALES" at bounding box center [760, 308] width 276 height 33
select select "43"
click at [622, 292] on select "EHS WLG OPS EHS WLG SALES" at bounding box center [760, 308] width 276 height 33
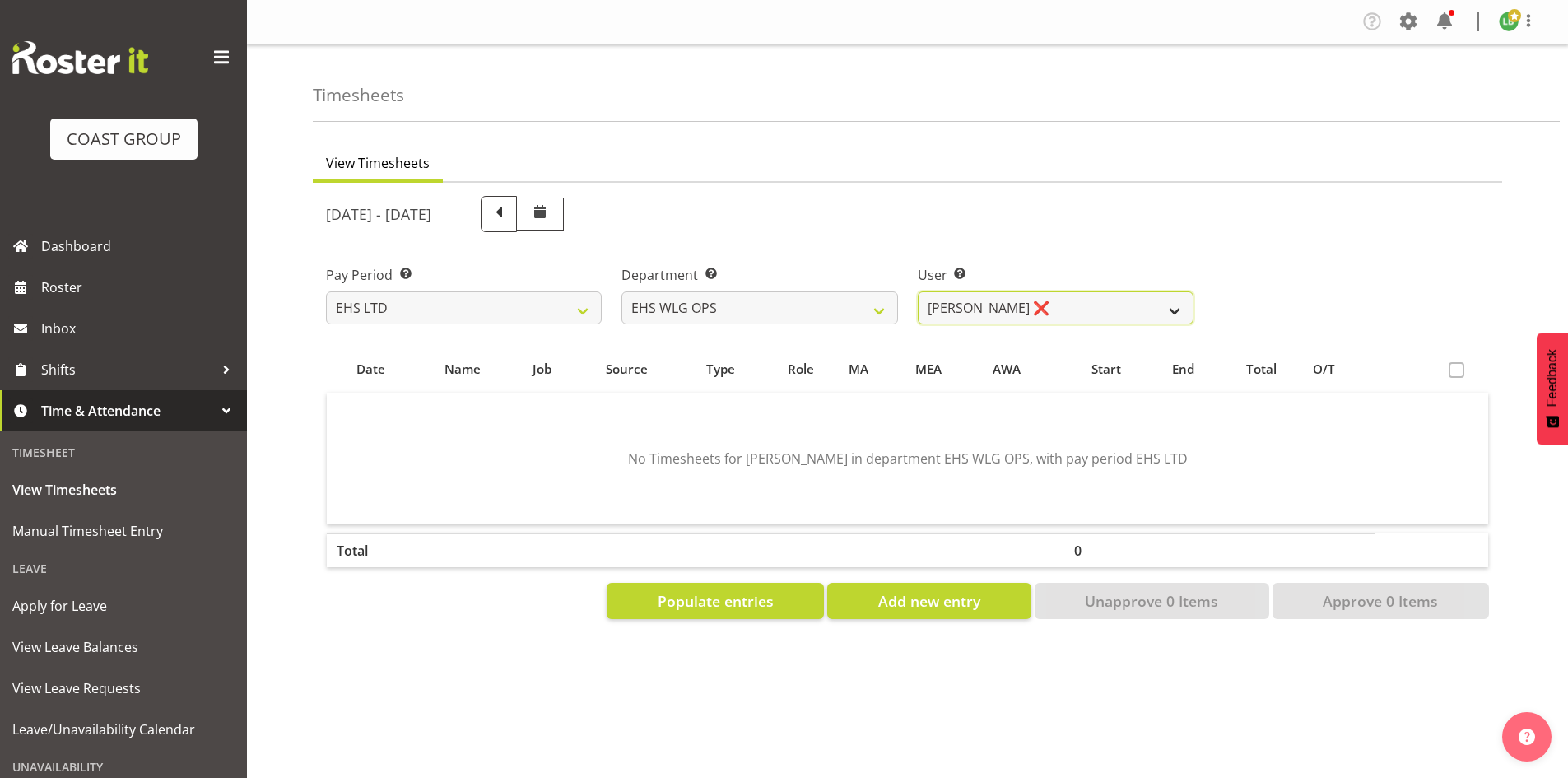
click at [1162, 310] on select "Ashton Staats ❌ Darryl Burns ❌ Geoffrey Robertson ❌ Jackson Howsan ❌ Kade Tiati…" at bounding box center [1056, 308] width 276 height 33
select select "1277"
click at [918, 292] on select "Ashton Staats ❌ Darryl Burns ❌ Geoffrey Robertson ❌ Jackson Howsan ❌ Kade Tiati…" at bounding box center [1056, 308] width 276 height 33
